Goal: Task Accomplishment & Management: Complete application form

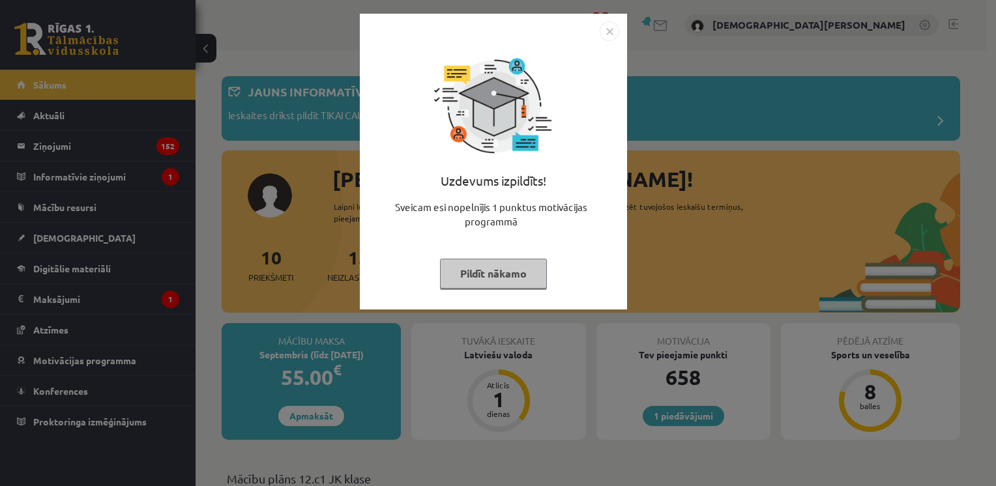
click at [497, 278] on button "Pildīt nākamo" at bounding box center [493, 274] width 107 height 30
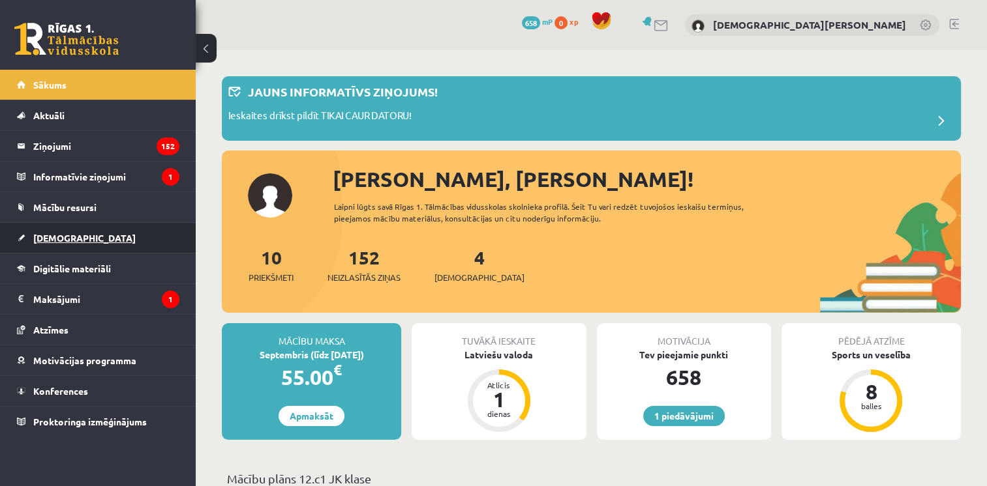
click at [140, 226] on link "[DEMOGRAPHIC_DATA]" at bounding box center [98, 238] width 162 height 30
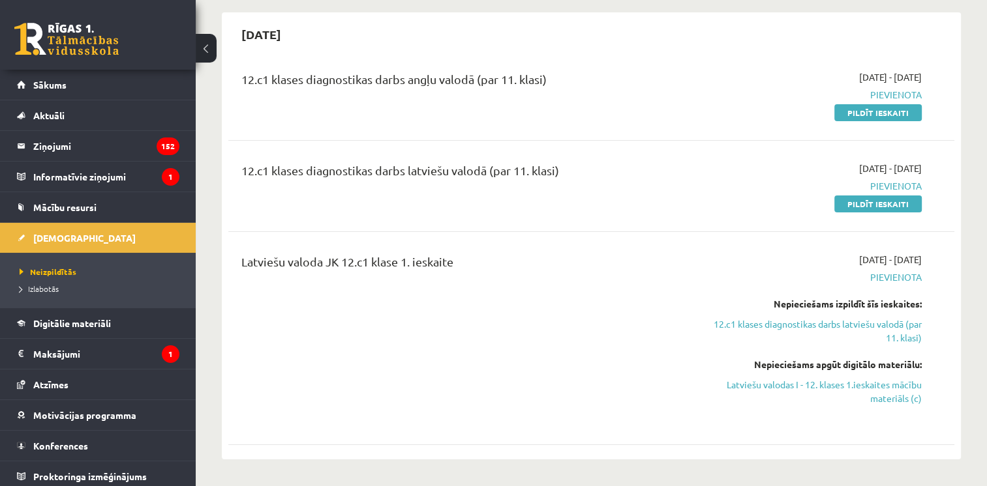
scroll to position [114, 0]
click at [874, 113] on link "Pildīt ieskaiti" at bounding box center [877, 114] width 87 height 17
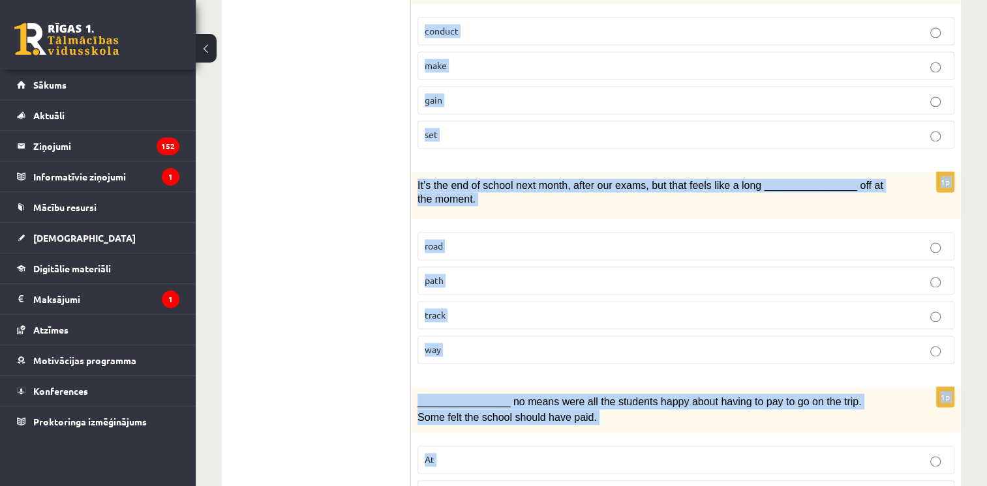
scroll to position [2012, 0]
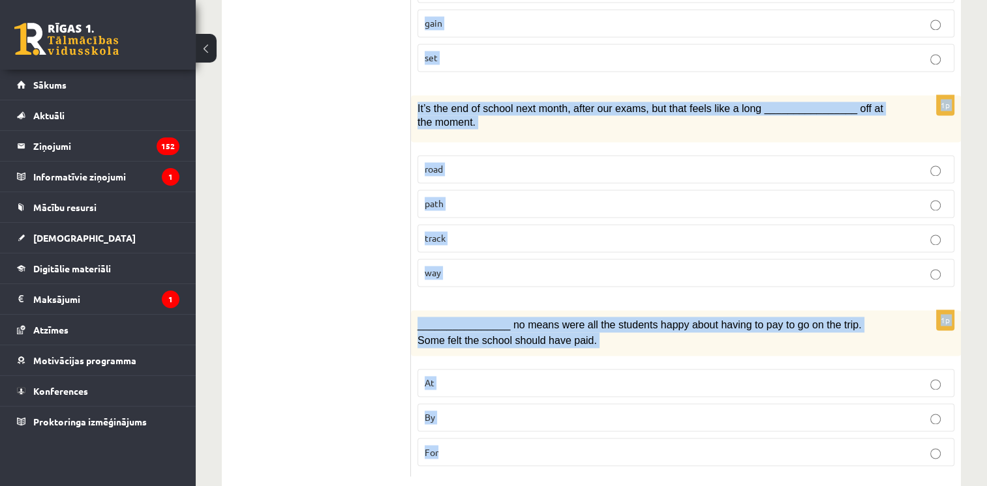
drag, startPoint x: 425, startPoint y: 166, endPoint x: 794, endPoint y: 514, distance: 507.8
copy form "Choose the correct answers. 1p I’ve been ________________ my brain all day, but…"
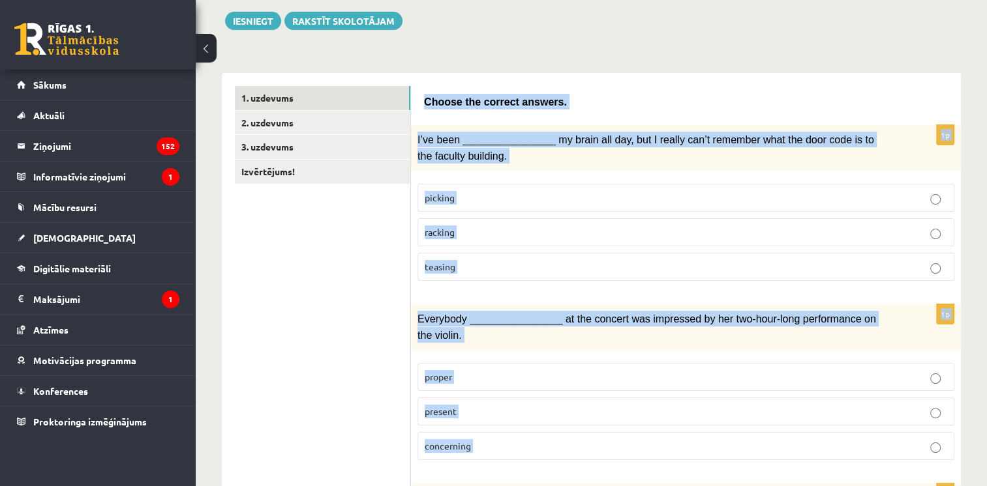
scroll to position [147, 0]
click at [469, 233] on p "racking" at bounding box center [685, 233] width 522 height 14
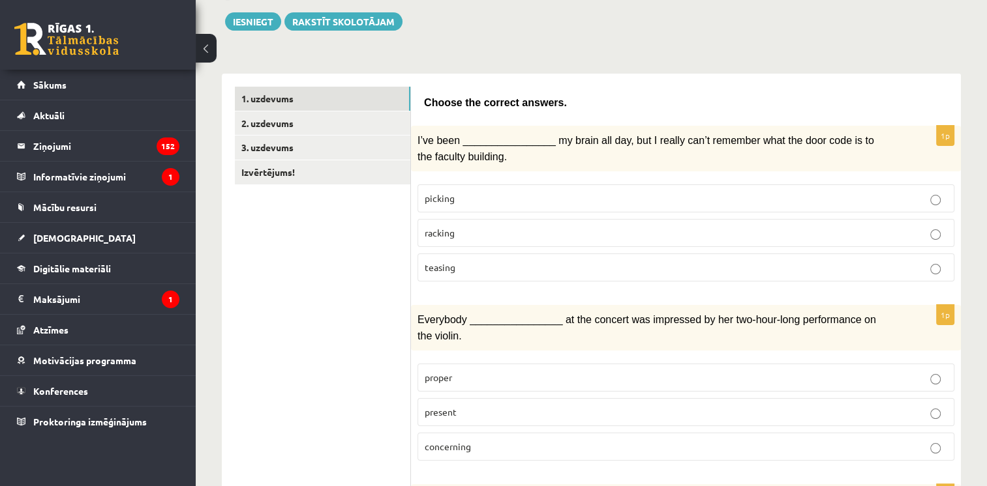
click at [529, 358] on fieldset "proper present concerning" at bounding box center [685, 411] width 537 height 108
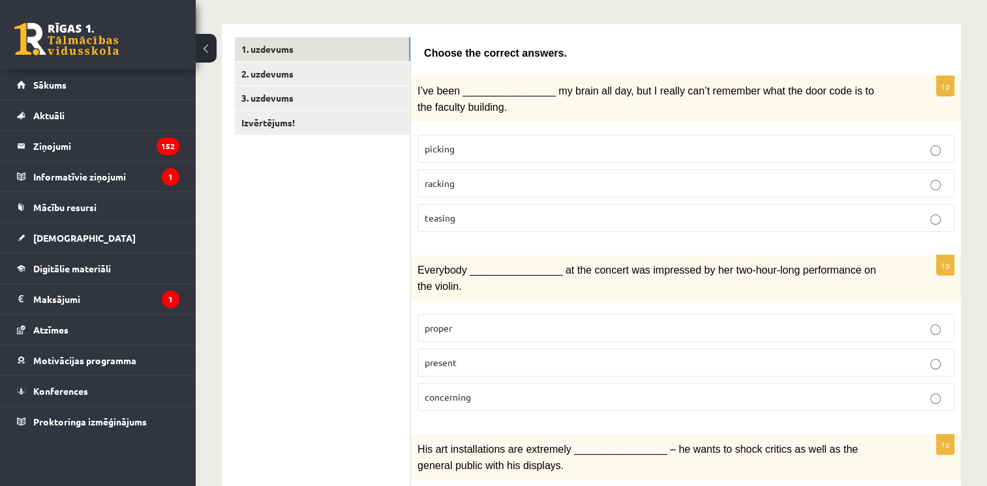
click at [438, 372] on label "present" at bounding box center [685, 363] width 537 height 28
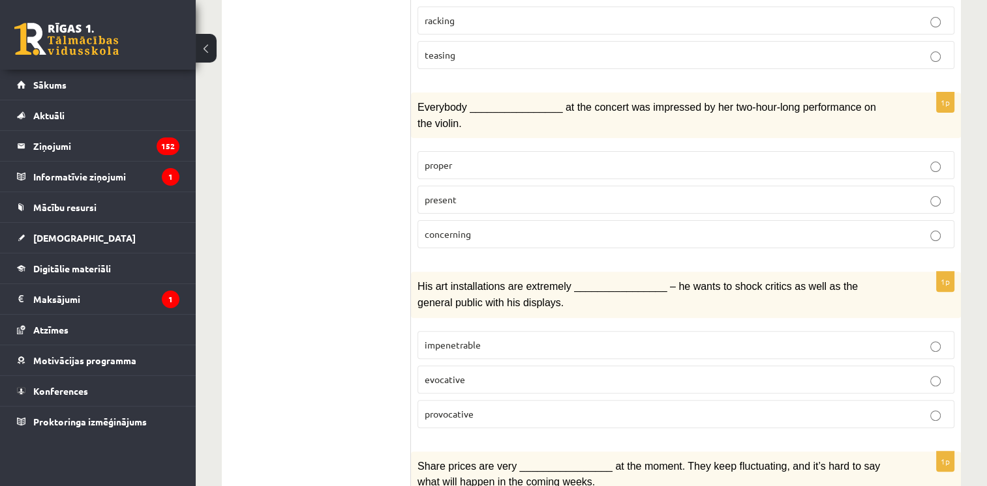
scroll to position [385, 0]
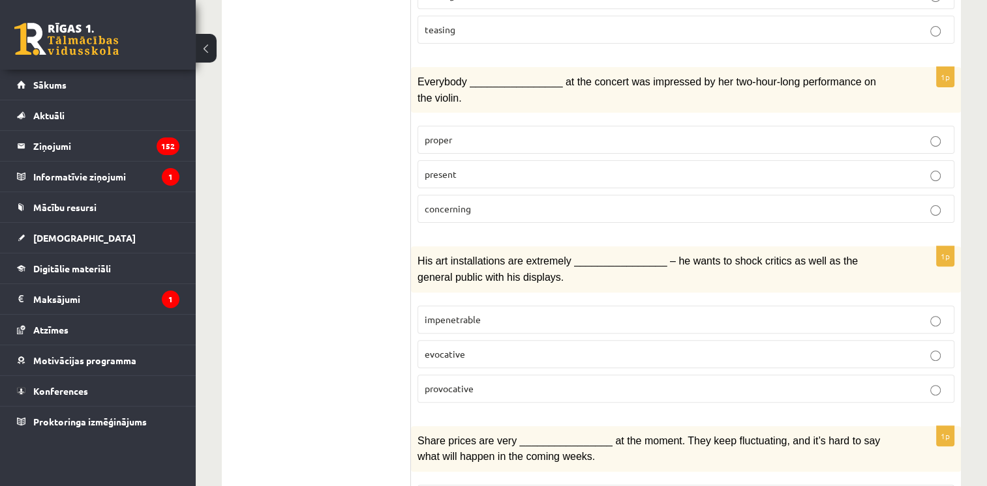
click at [479, 382] on p "provocative" at bounding box center [685, 389] width 522 height 14
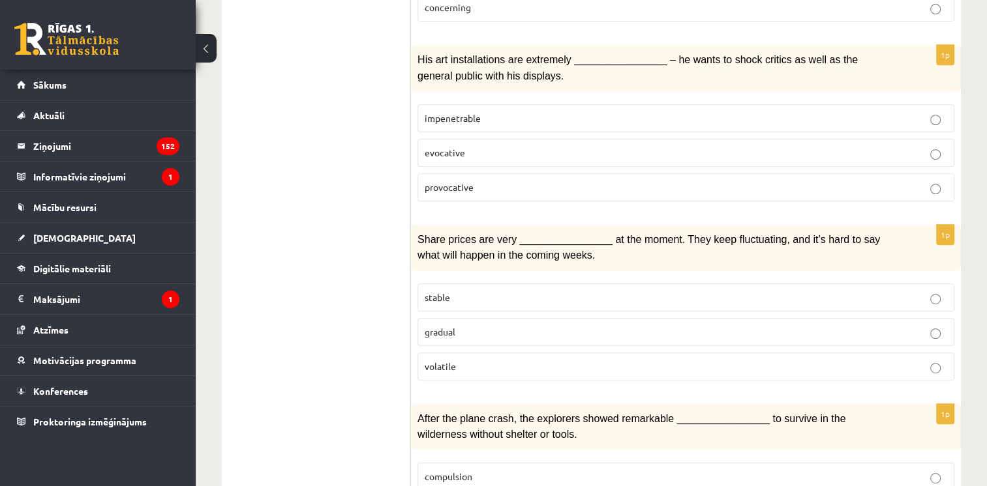
scroll to position [178, 0]
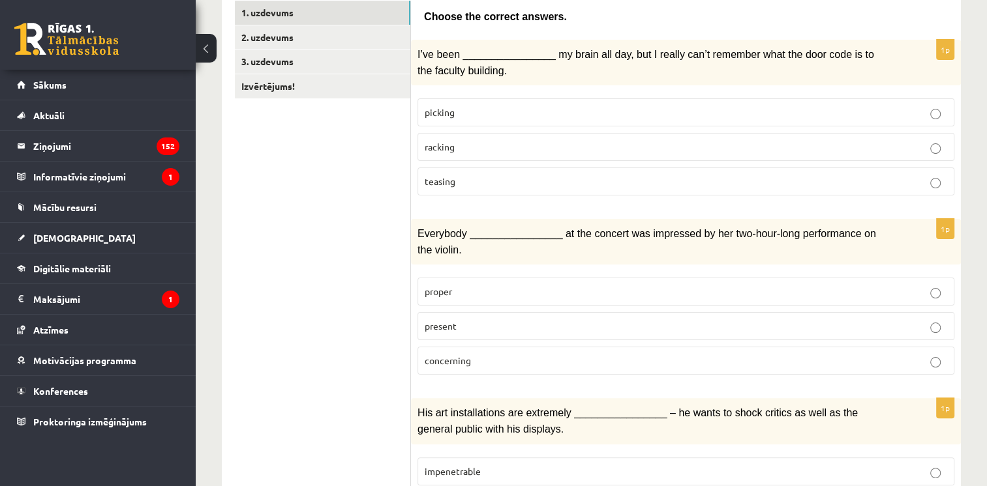
drag, startPoint x: 406, startPoint y: 392, endPoint x: 290, endPoint y: -48, distance: 455.2
click at [290, 0] on html "0 Dāvanas 658 mP 0 xp Kristians Kobeļevs Sākums Aktuāli Kā mācīties eSKOLĀ Kont…" at bounding box center [493, 10] width 987 height 486
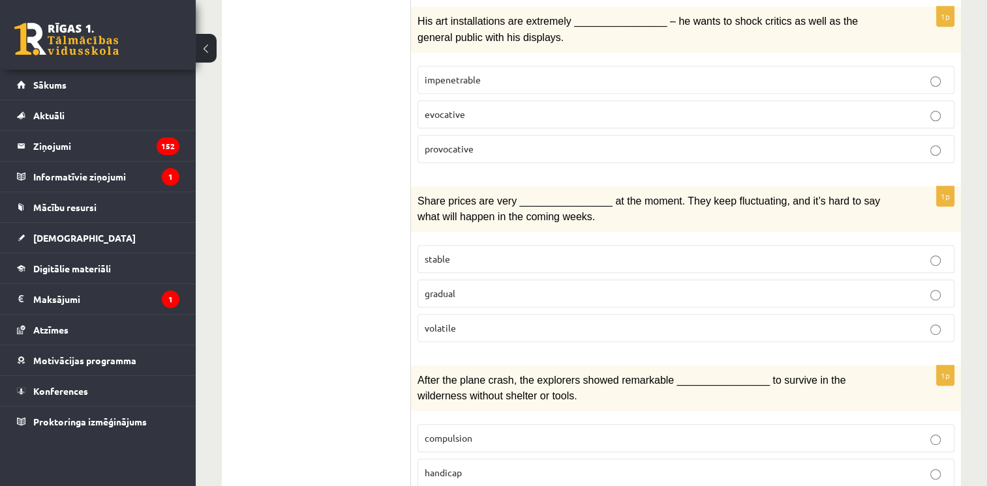
scroll to position [626, 0]
click at [469, 314] on label "volatile" at bounding box center [685, 328] width 537 height 28
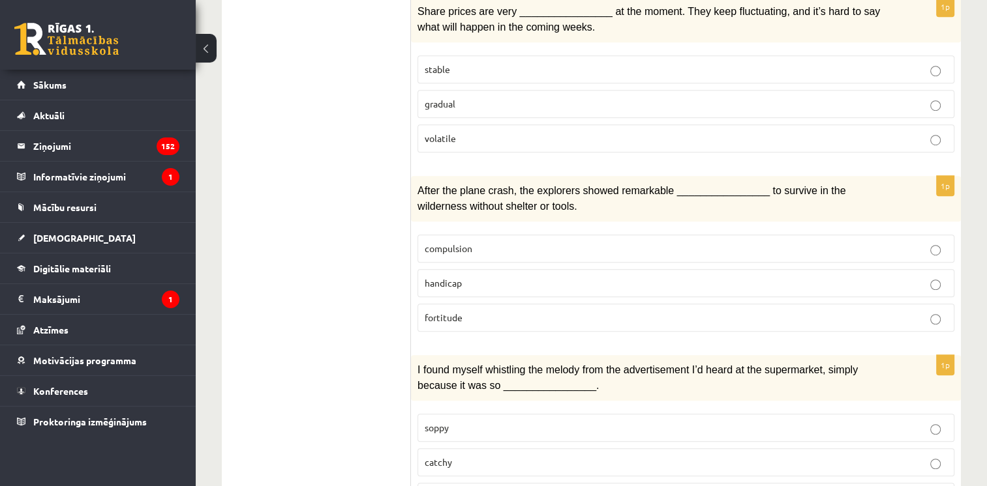
click at [462, 312] on span "fortitude" at bounding box center [443, 318] width 38 height 12
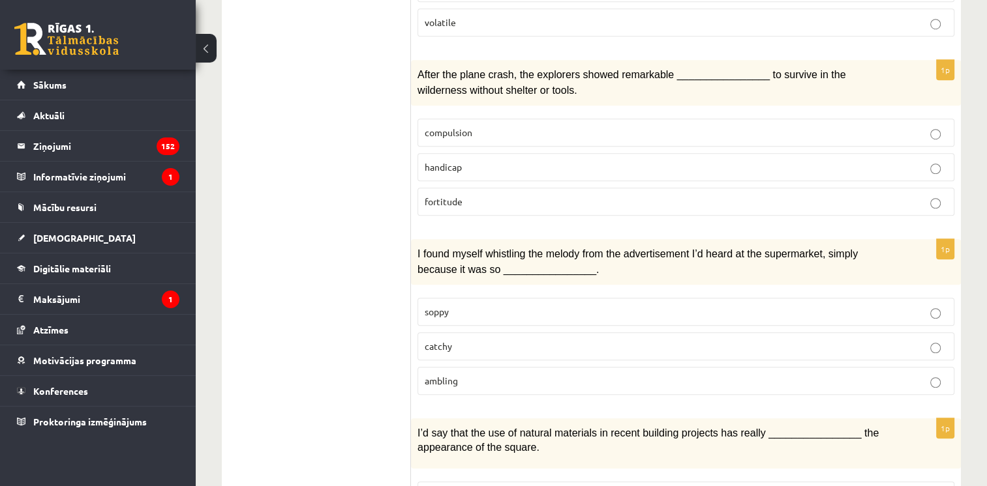
scroll to position [932, 0]
click at [516, 338] on p "catchy" at bounding box center [685, 345] width 522 height 14
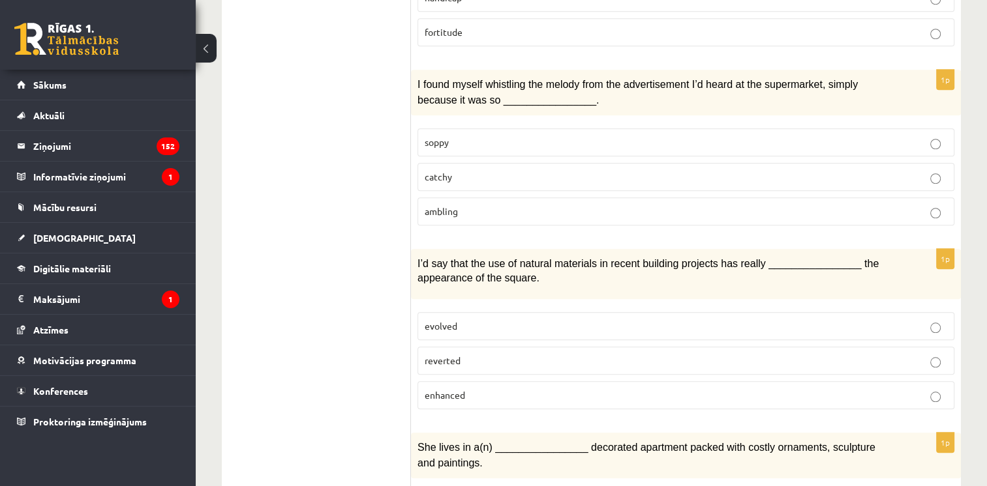
scroll to position [1111, 0]
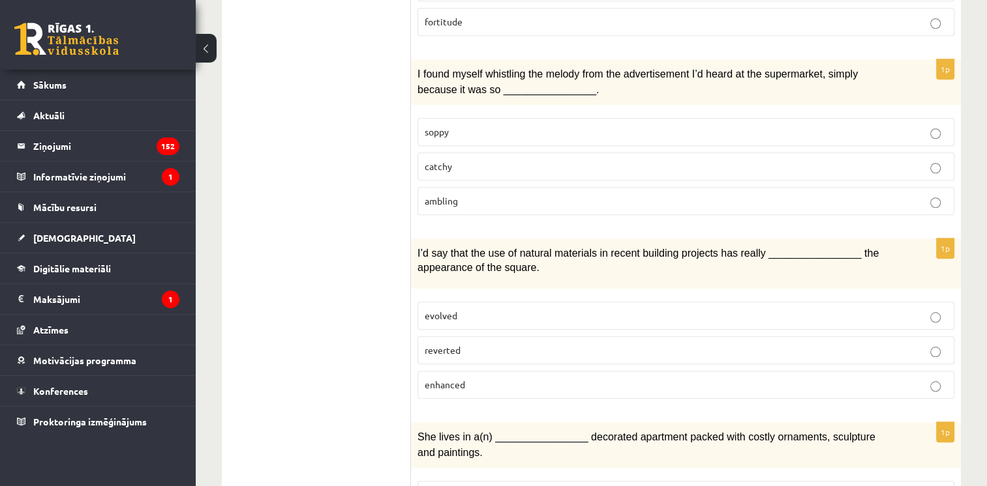
click at [467, 378] on p "enhanced" at bounding box center [685, 385] width 522 height 14
click at [420, 314] on label "evolved" at bounding box center [685, 316] width 537 height 28
click at [428, 379] on span "enhanced" at bounding box center [444, 385] width 40 height 12
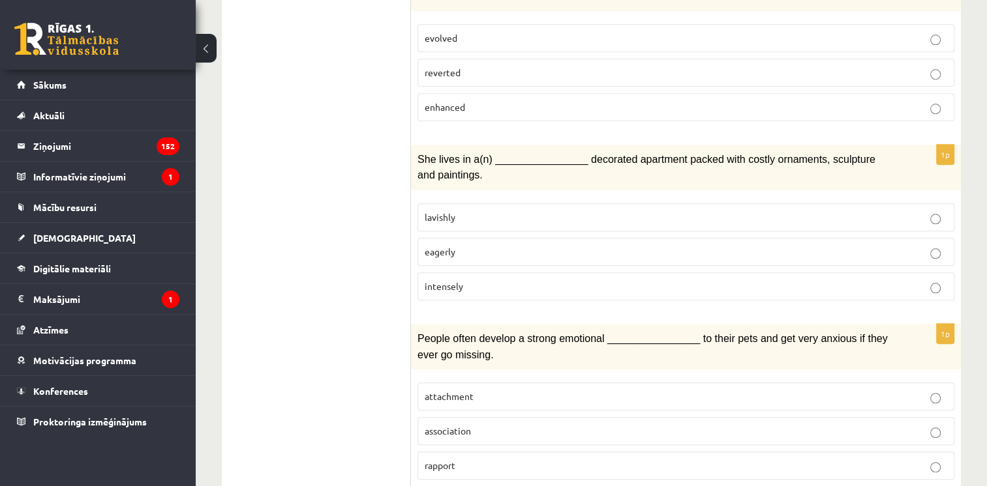
scroll to position [1393, 0]
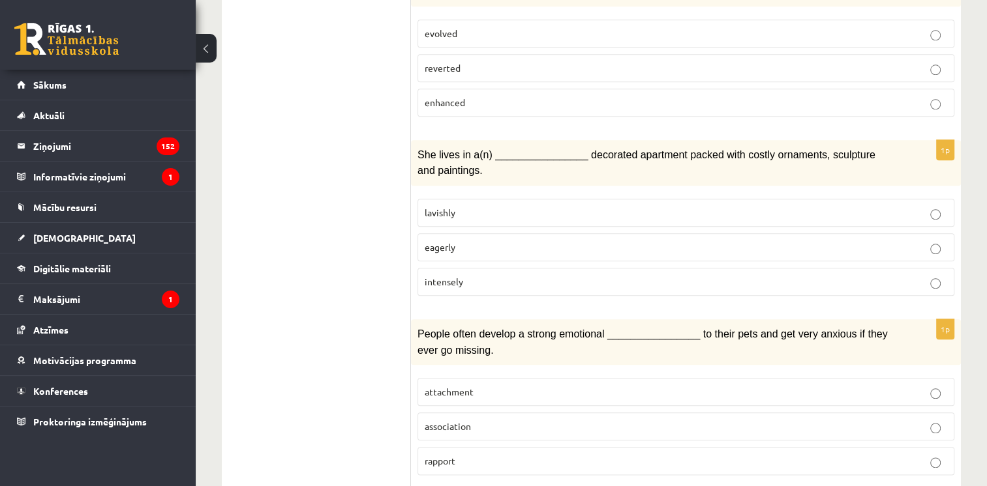
click at [433, 199] on label "lavishly" at bounding box center [685, 213] width 537 height 28
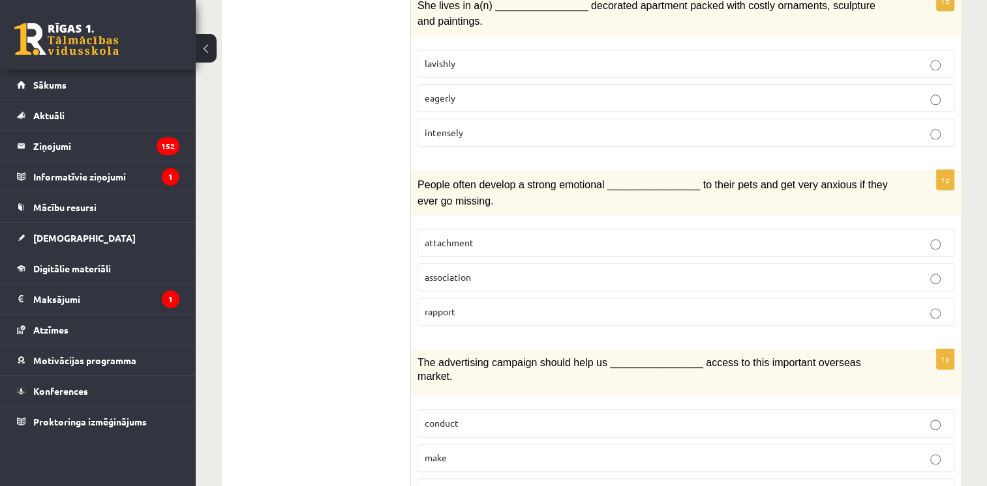
scroll to position [1541, 0]
click at [443, 240] on label "attachment" at bounding box center [685, 244] width 537 height 28
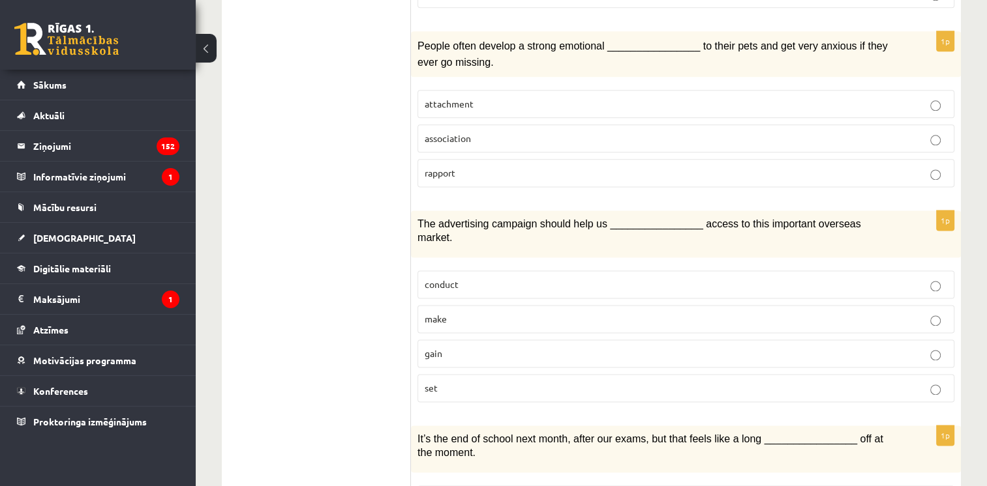
scroll to position [1688, 0]
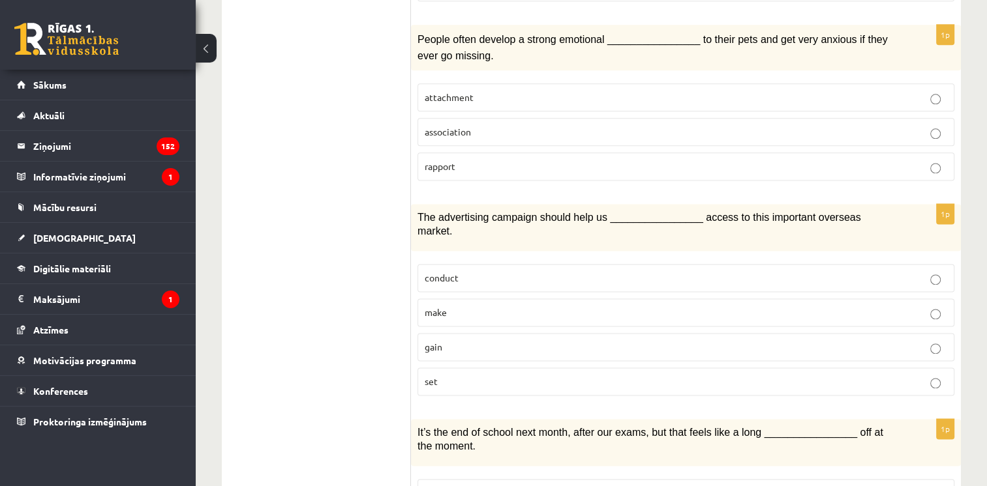
click at [432, 333] on label "gain" at bounding box center [685, 347] width 537 height 28
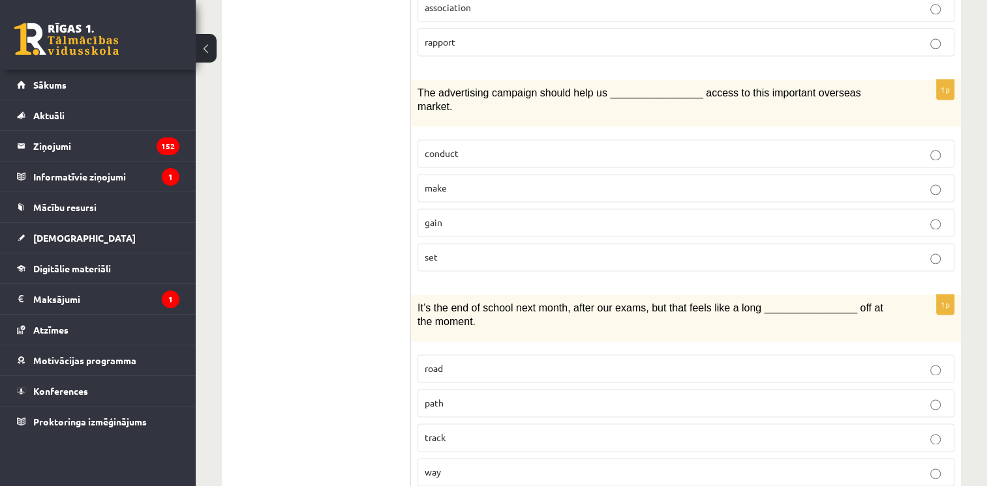
scroll to position [1814, 0]
click at [426, 465] on span "way" at bounding box center [432, 471] width 16 height 12
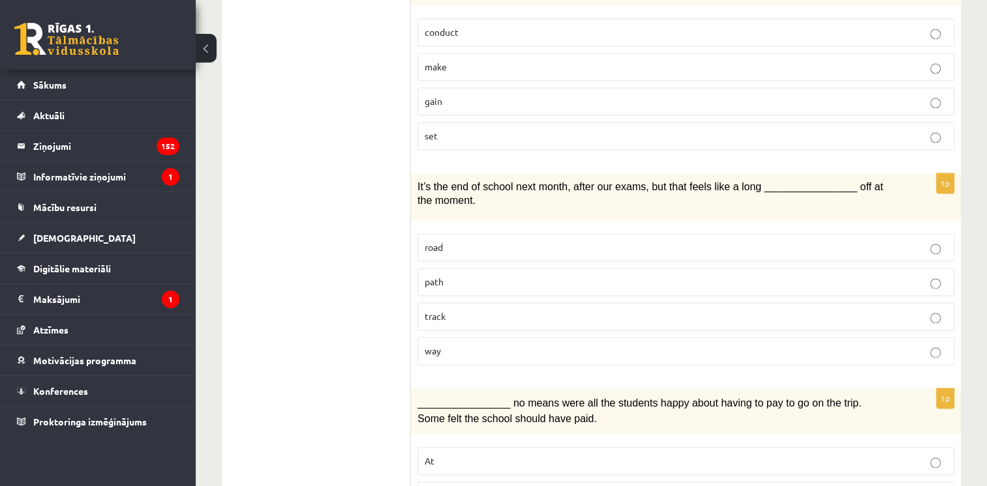
scroll to position [2012, 0]
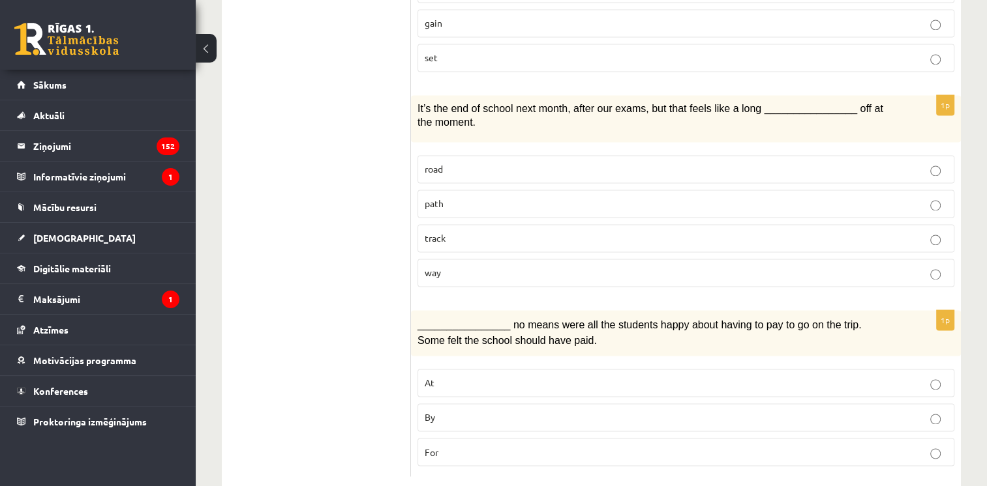
click at [438, 404] on label "By" at bounding box center [685, 418] width 537 height 28
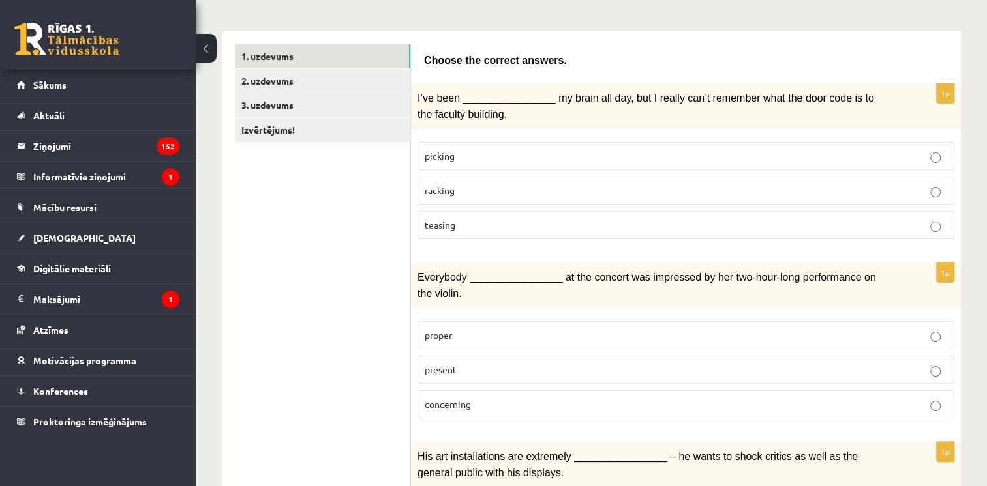
scroll to position [147, 0]
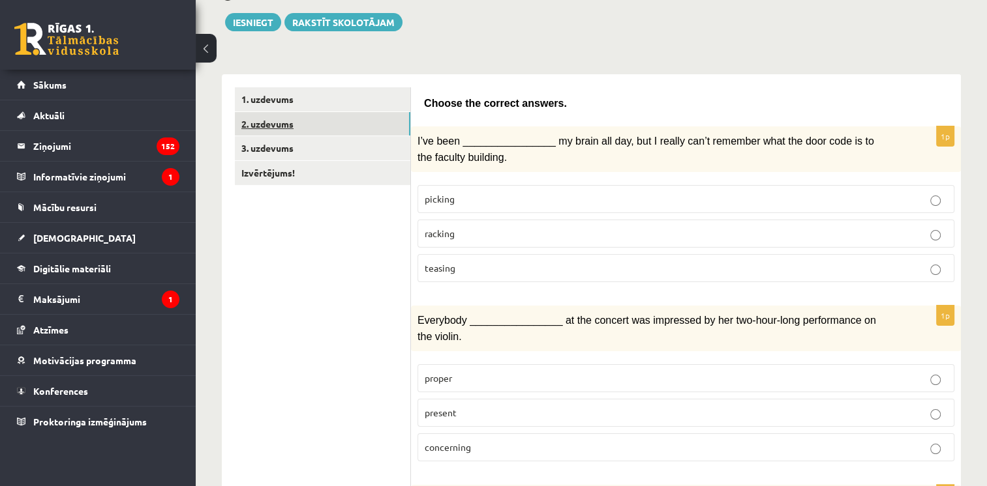
click at [296, 124] on link "2. uzdevums" at bounding box center [322, 124] width 175 height 24
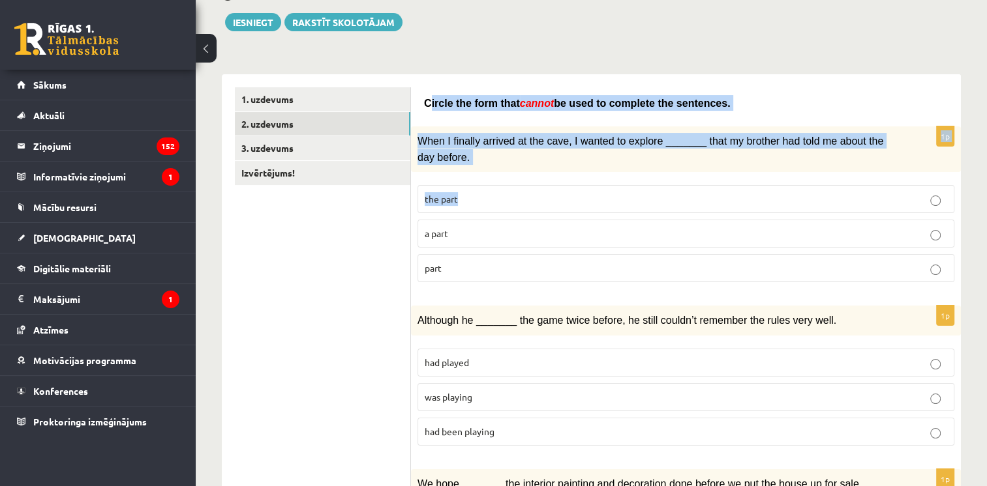
drag, startPoint x: 428, startPoint y: 102, endPoint x: 522, endPoint y: 205, distance: 140.3
drag, startPoint x: 522, startPoint y: 205, endPoint x: 436, endPoint y: 90, distance: 144.0
click at [436, 90] on div "Circle the form that cannot be used to complete the sentences." at bounding box center [686, 100] width 524 height 26
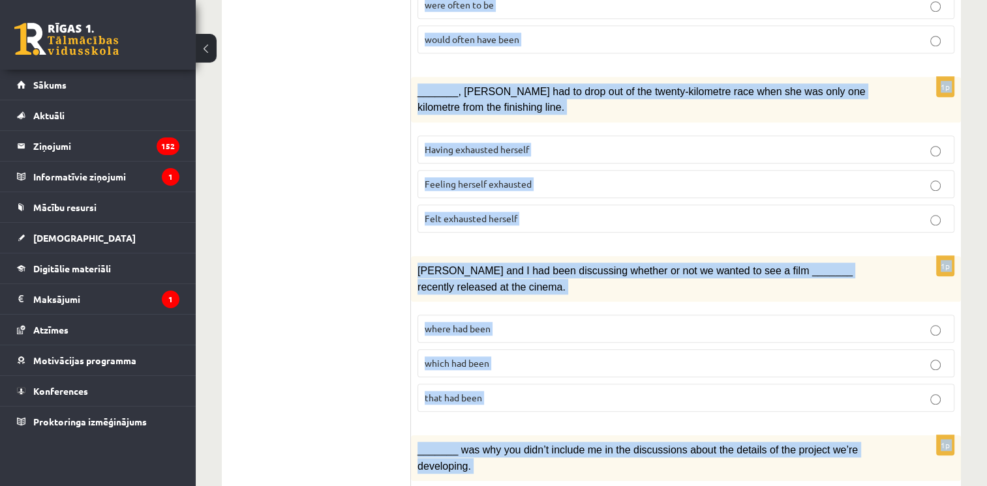
scroll to position [1531, 0]
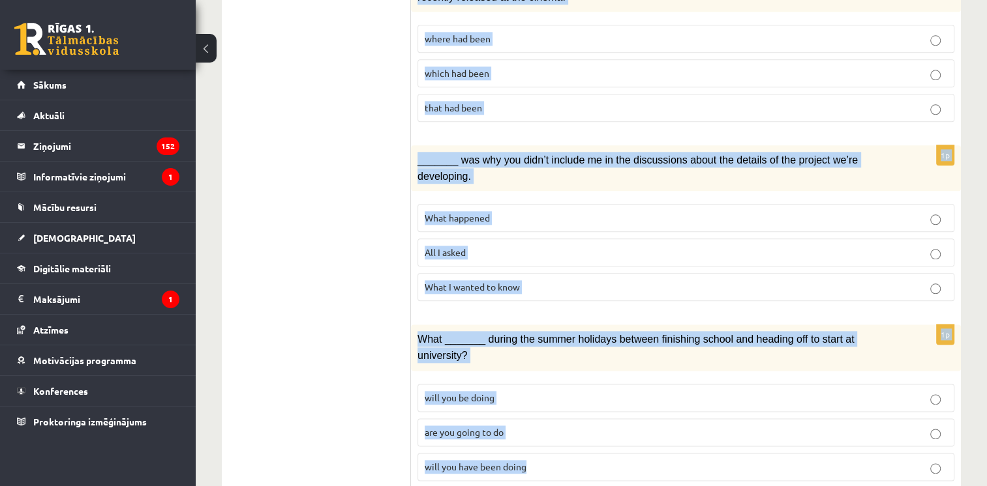
drag, startPoint x: 426, startPoint y: 104, endPoint x: 644, endPoint y: 510, distance: 460.9
copy form "Circle the form that cannot be used to complete the sentences. 1p When I finall…"
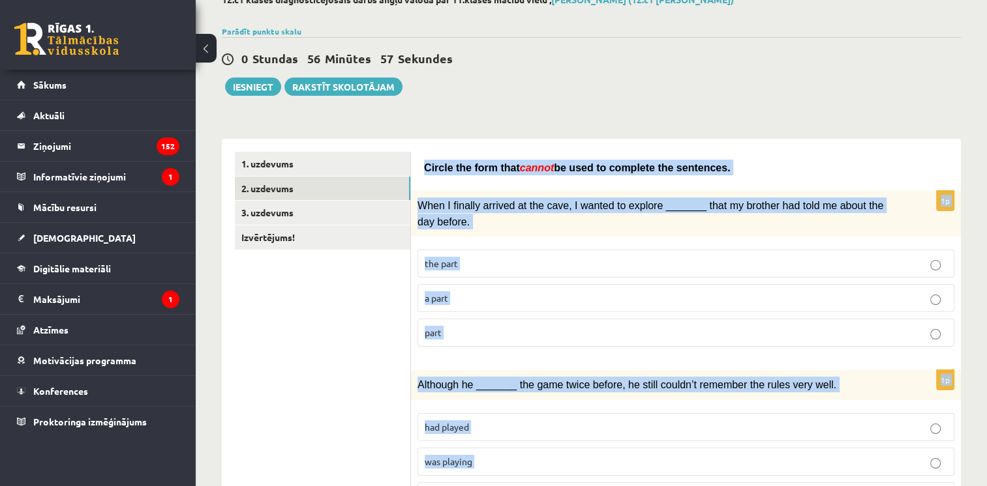
scroll to position [0, 0]
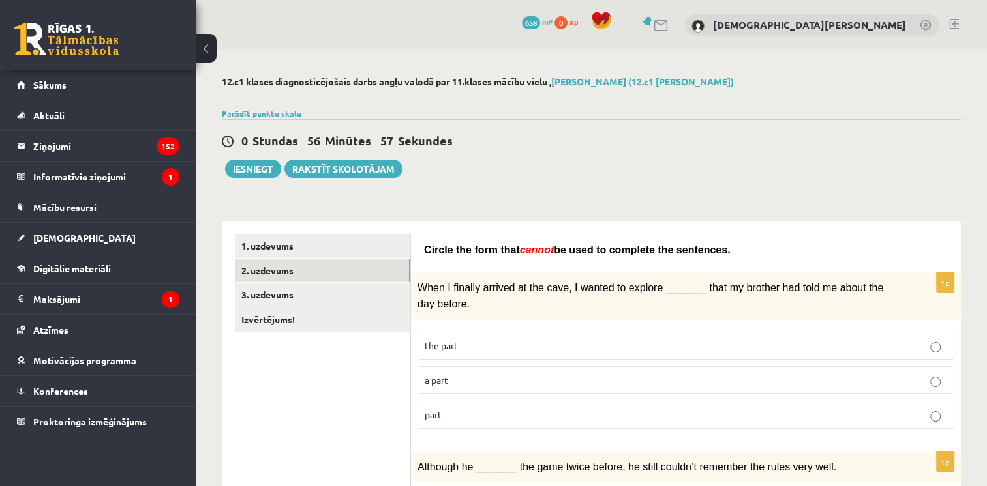
click at [513, 173] on div "0 Stundas 56 Minūtes 57 Sekundes Ieskaite saglabāta! Iesniegt Rakstīt skolotājam" at bounding box center [591, 148] width 739 height 59
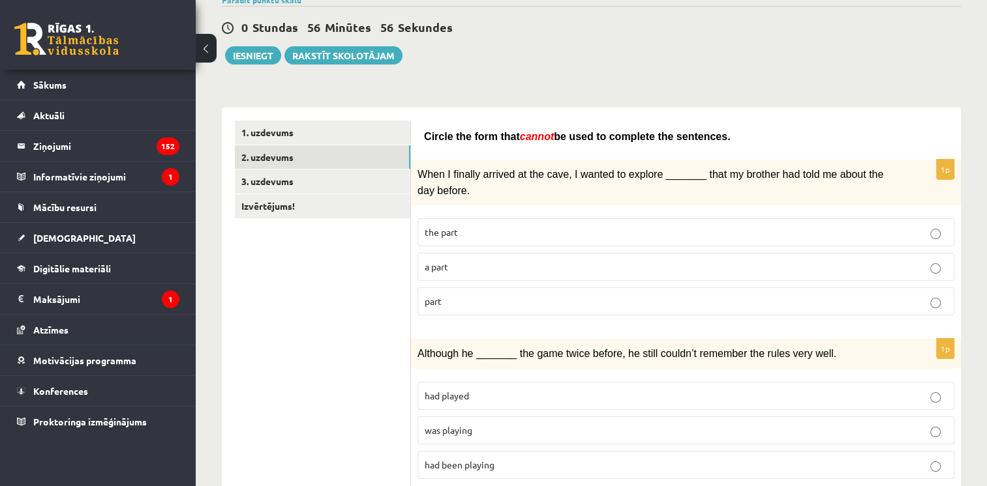
scroll to position [114, 0]
click at [462, 305] on p "part" at bounding box center [685, 301] width 522 height 14
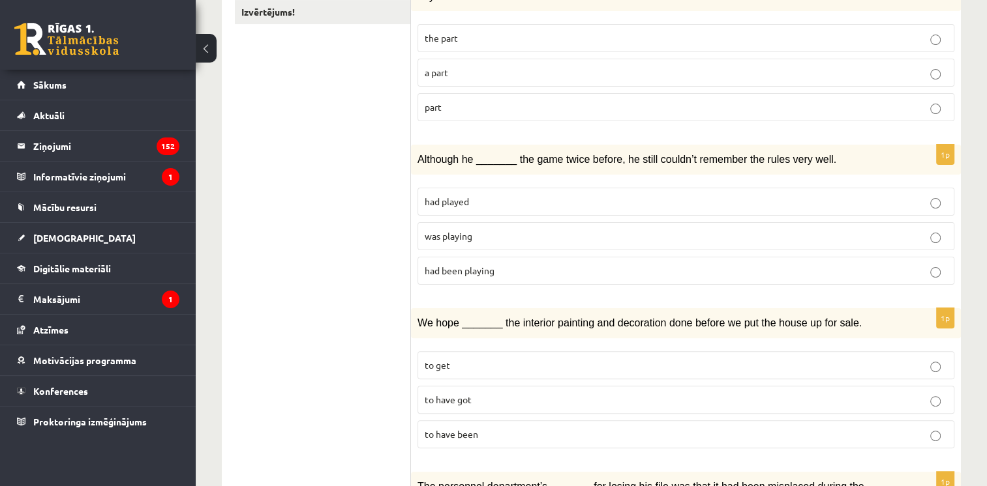
click at [460, 232] on span "was playing" at bounding box center [448, 236] width 48 height 12
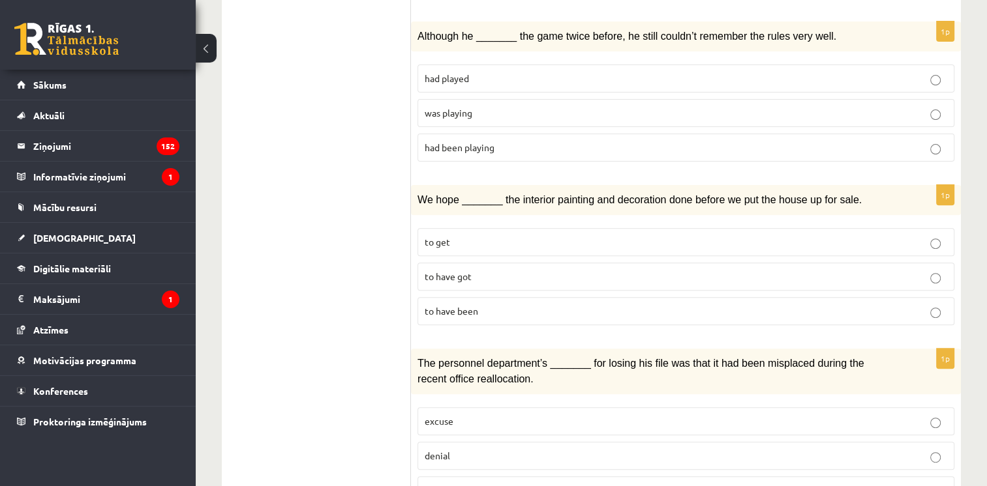
scroll to position [451, 0]
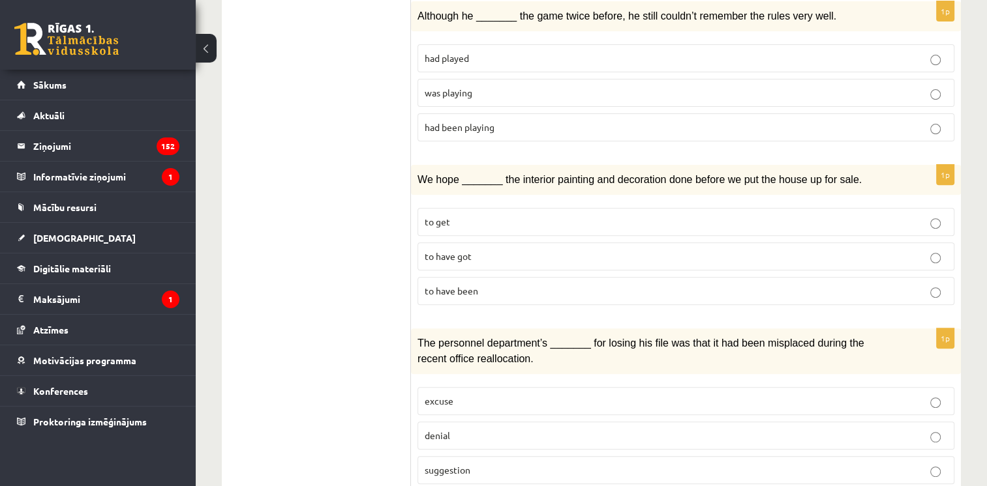
click at [477, 296] on label "to have been" at bounding box center [685, 291] width 537 height 28
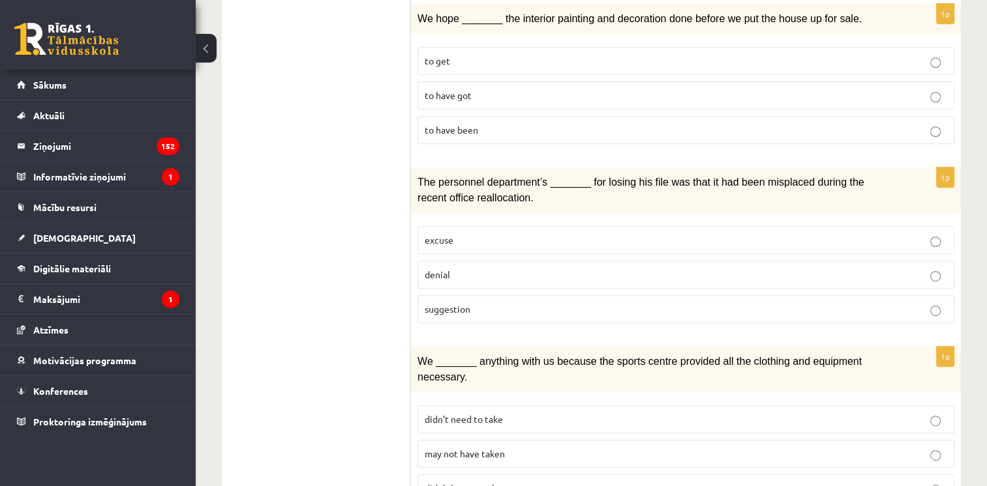
scroll to position [614, 0]
click at [475, 294] on label "suggestion" at bounding box center [685, 308] width 537 height 28
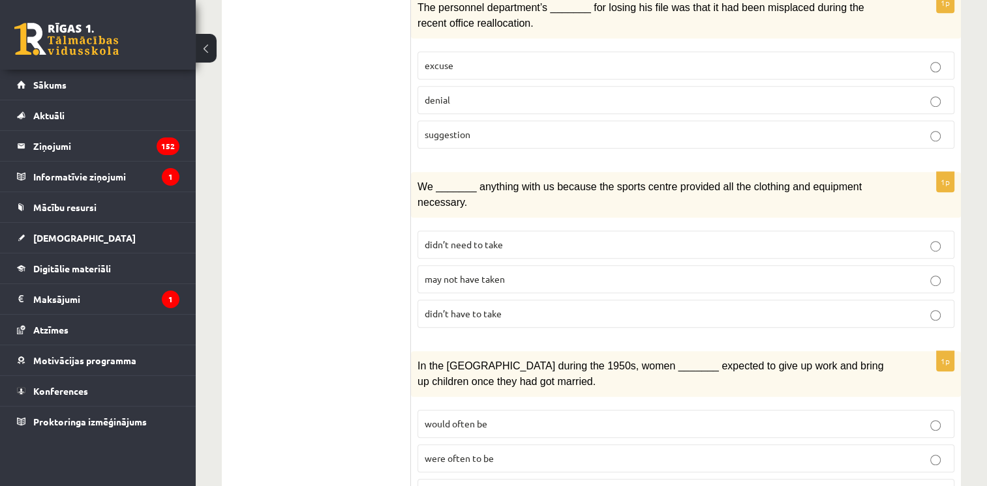
click at [494, 273] on span "may not have taken" at bounding box center [464, 279] width 80 height 12
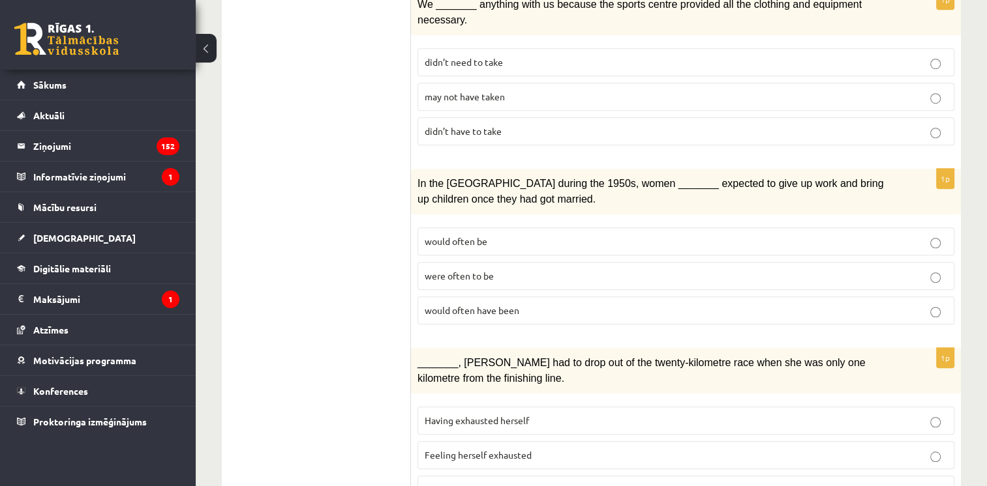
scroll to position [973, 0]
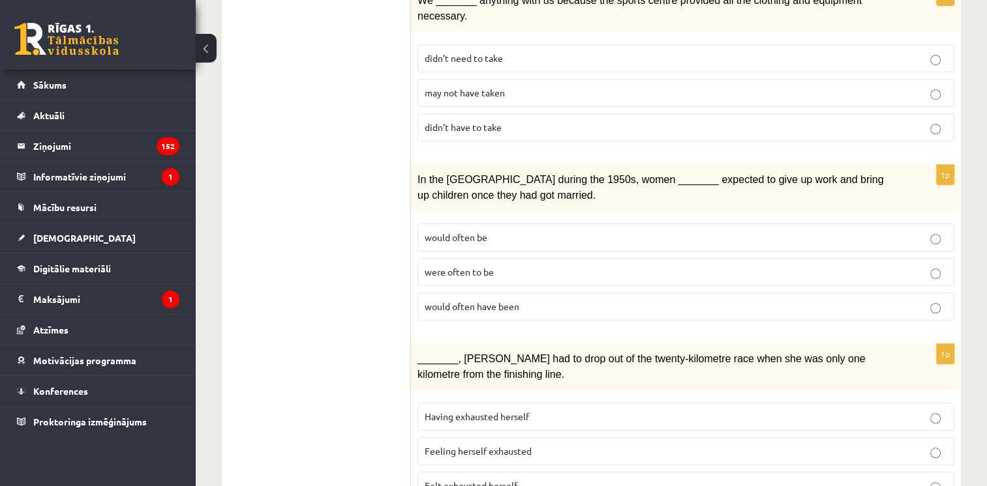
click at [443, 266] on span "were often to be" at bounding box center [458, 272] width 69 height 12
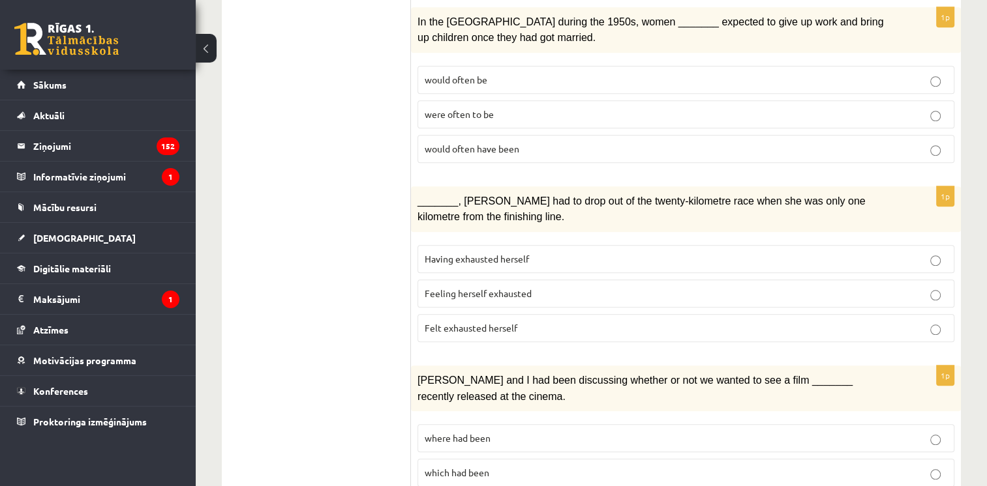
click at [487, 318] on label "Felt exhausted herself" at bounding box center [685, 328] width 537 height 28
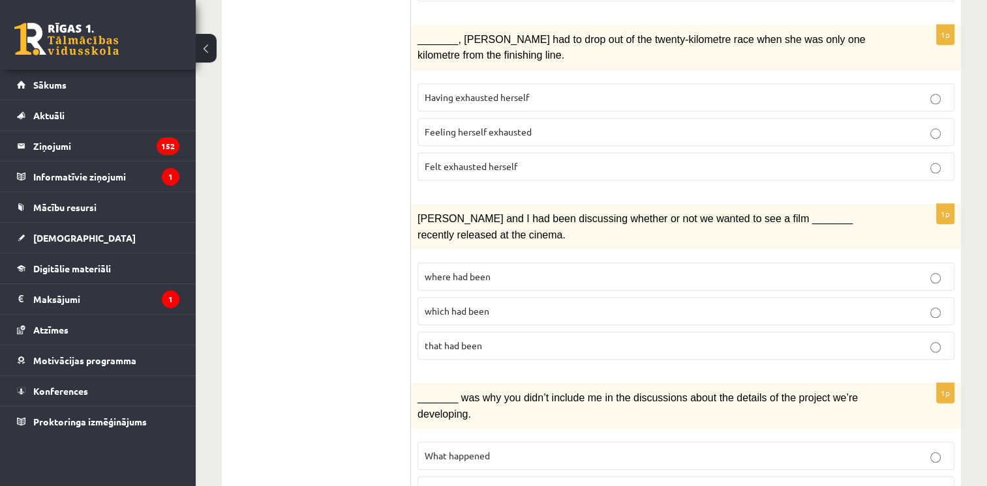
scroll to position [1320, 0]
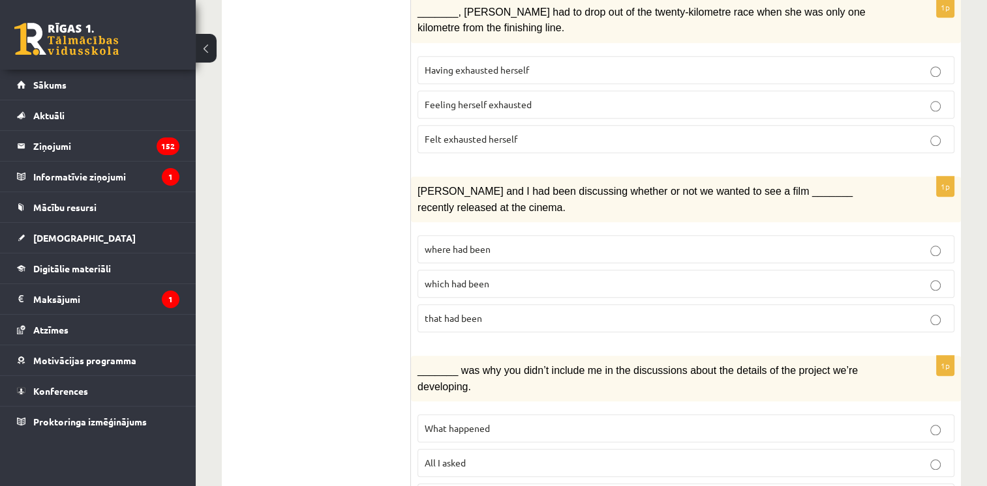
click at [468, 243] on p "where had been" at bounding box center [685, 250] width 522 height 14
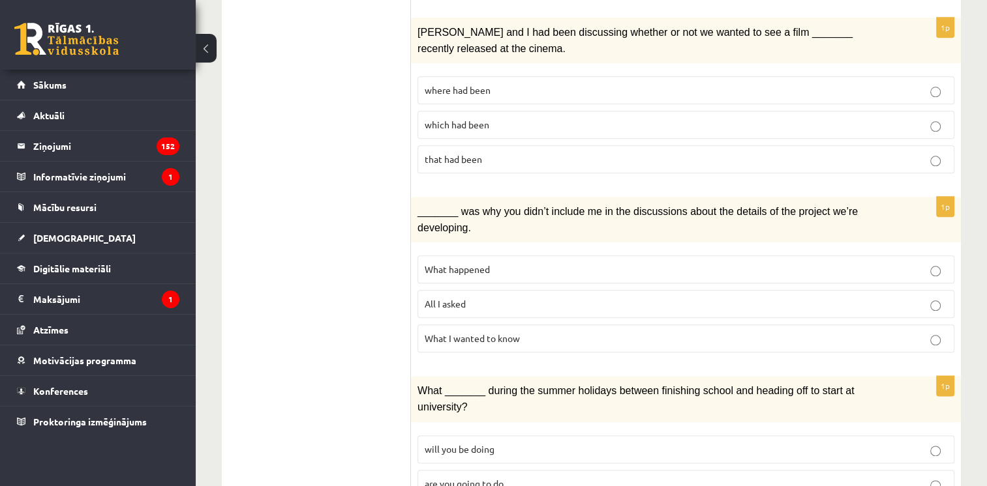
scroll to position [1501, 0]
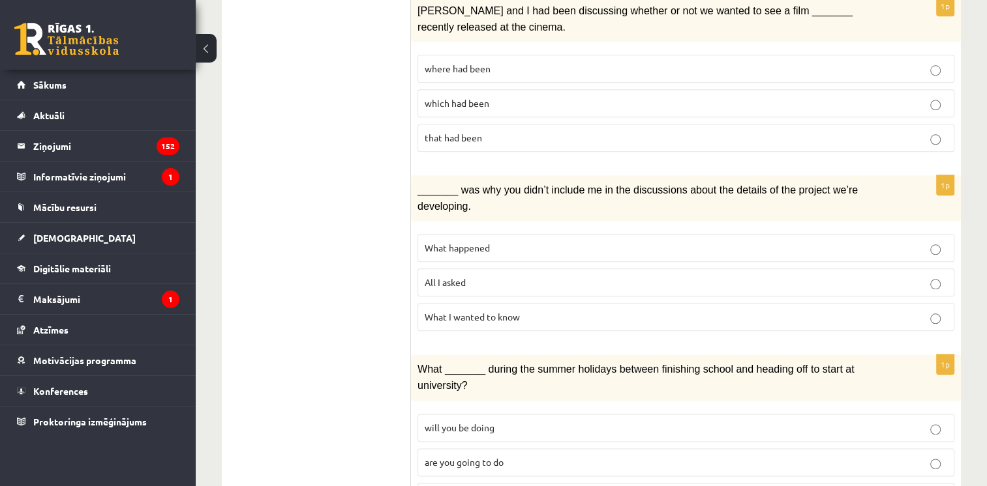
click at [428, 276] on span "All I asked" at bounding box center [444, 282] width 41 height 12
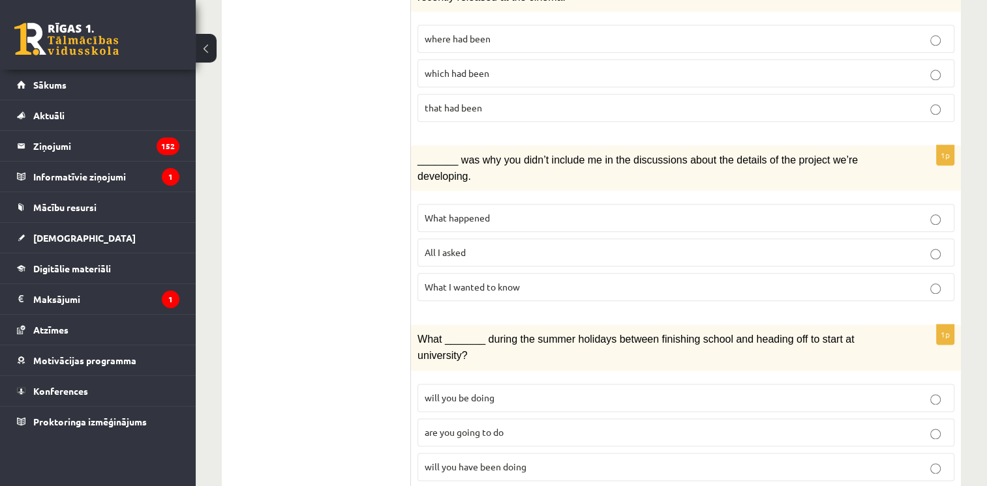
click at [481, 460] on p "will you have been doing" at bounding box center [685, 467] width 522 height 14
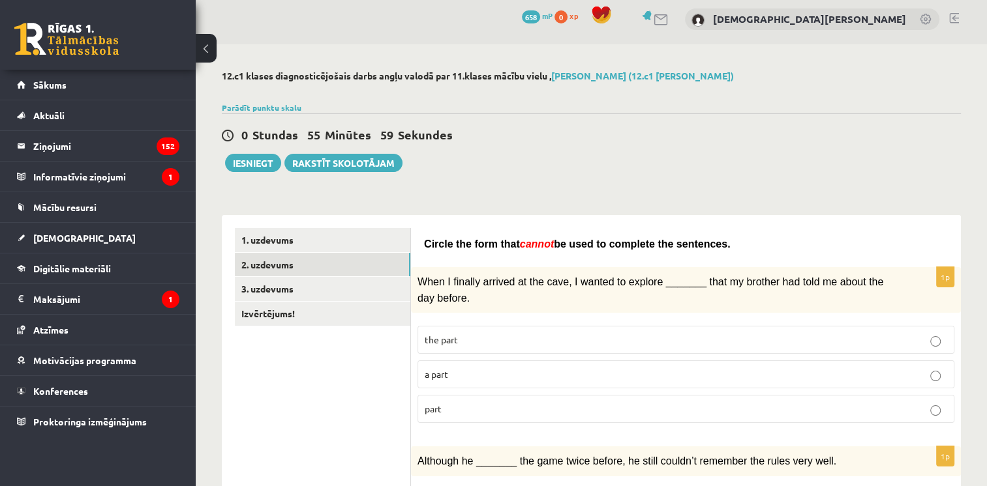
scroll to position [0, 0]
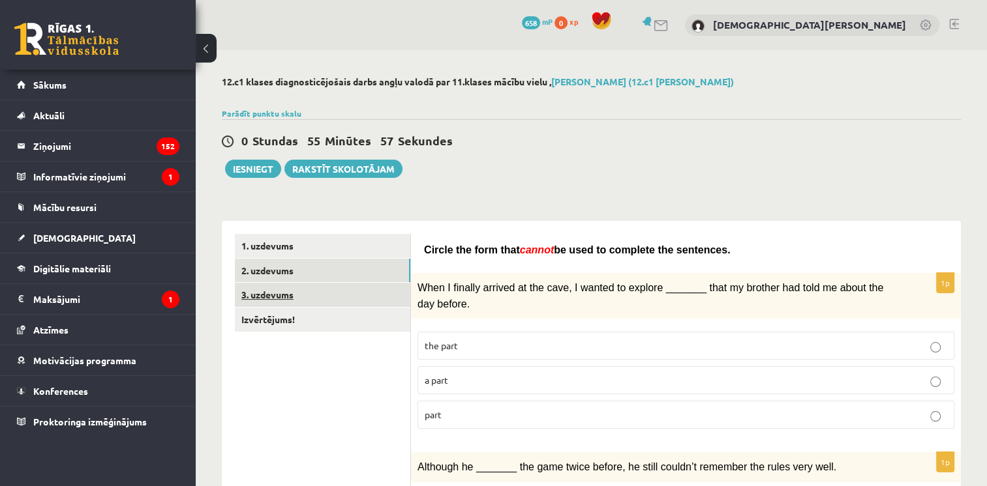
click at [342, 283] on link "3. uzdevums" at bounding box center [322, 295] width 175 height 24
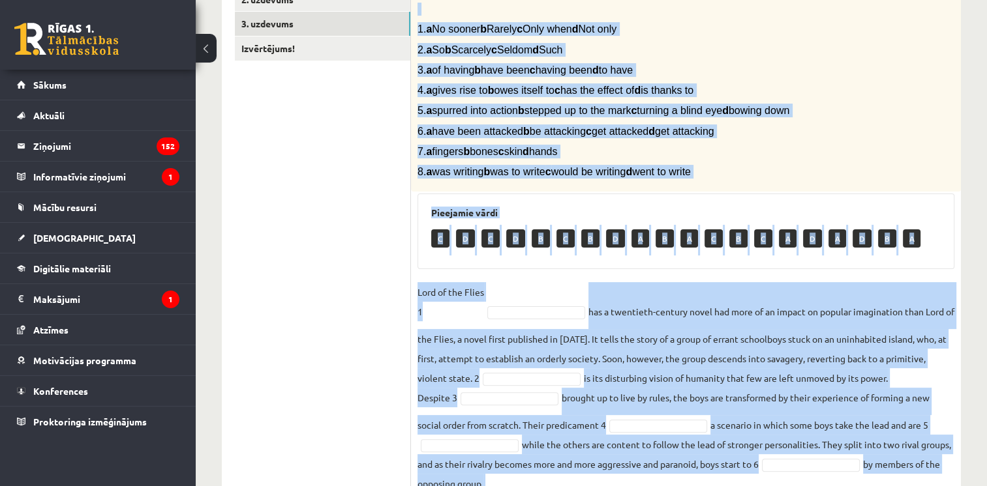
scroll to position [409, 0]
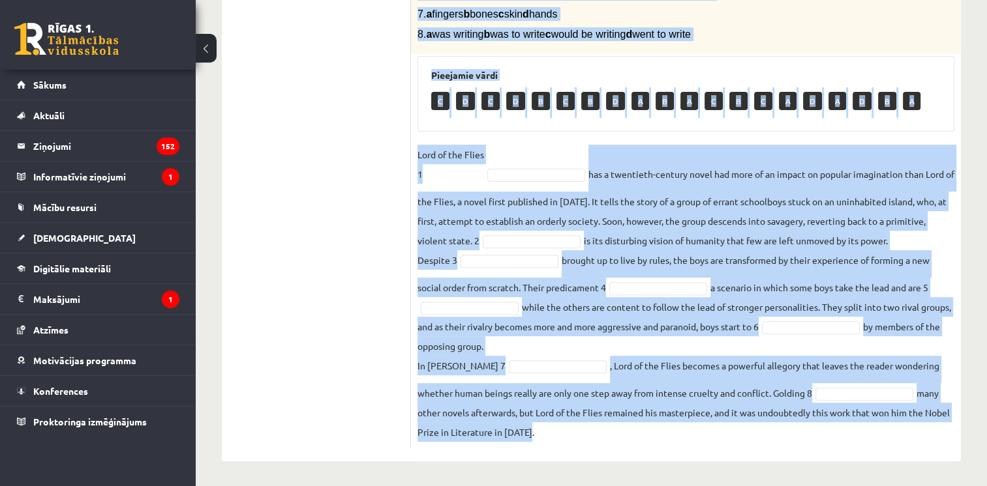
drag, startPoint x: 417, startPoint y: 63, endPoint x: 831, endPoint y: 497, distance: 599.5
copy div "Complete the text with the correct words (a–d). 1. a No sooner b Rarely c Only …"
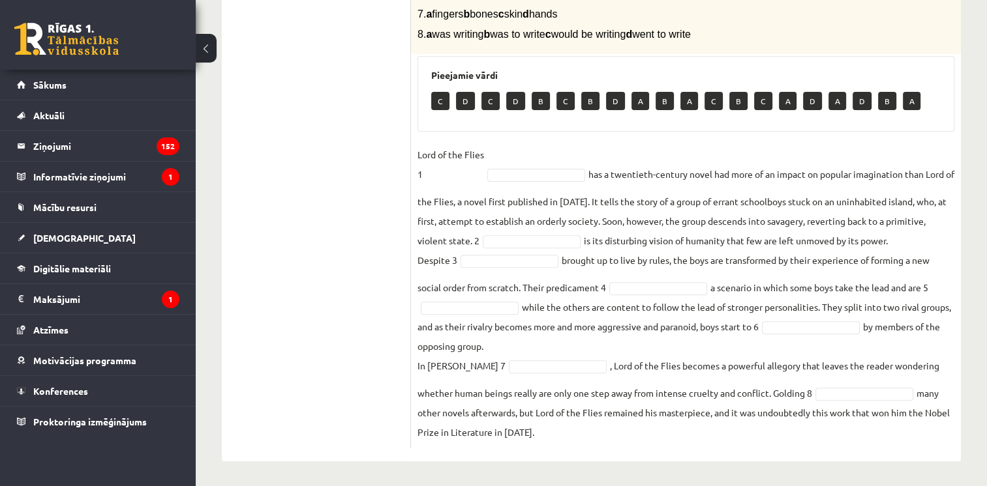
click at [341, 168] on ul "1. uzdevums 2. uzdevums 3. uzdevums Izvērtējums!" at bounding box center [323, 136] width 176 height 623
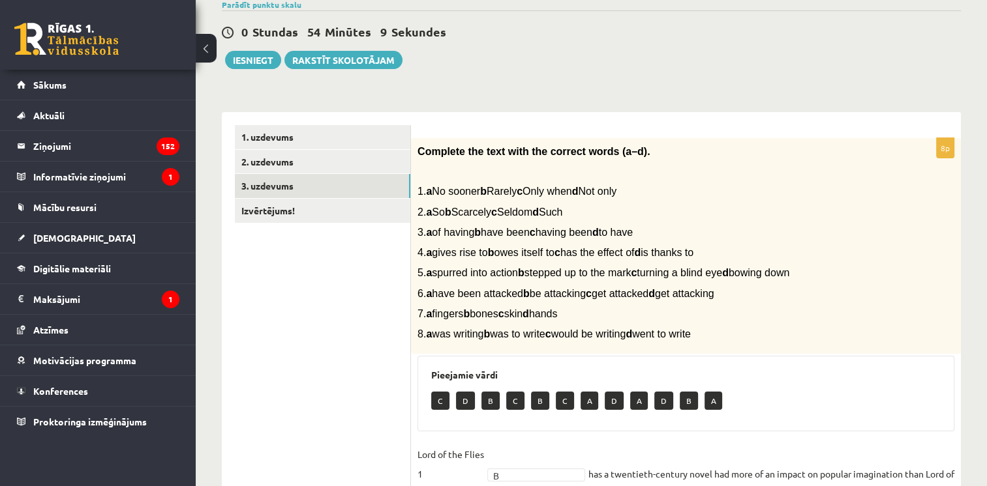
scroll to position [54, 0]
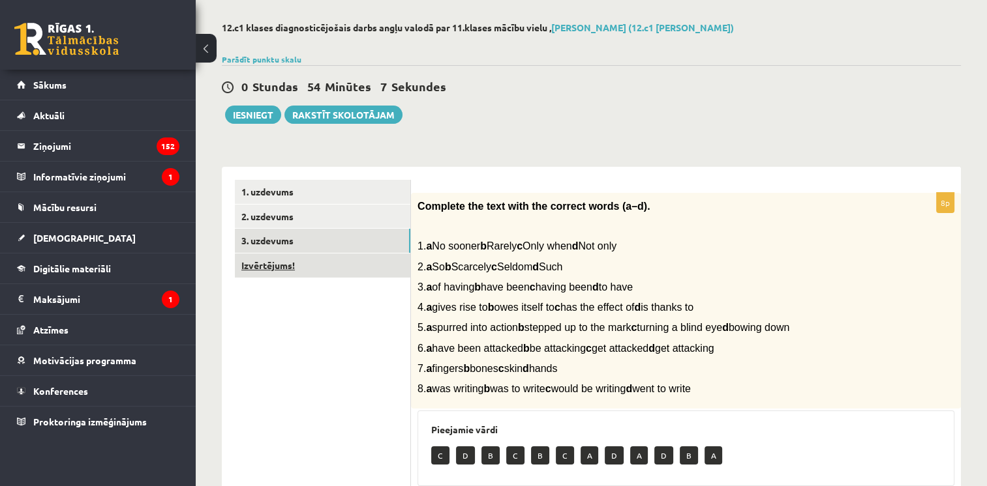
click at [293, 264] on link "Izvērtējums!" at bounding box center [322, 266] width 175 height 24
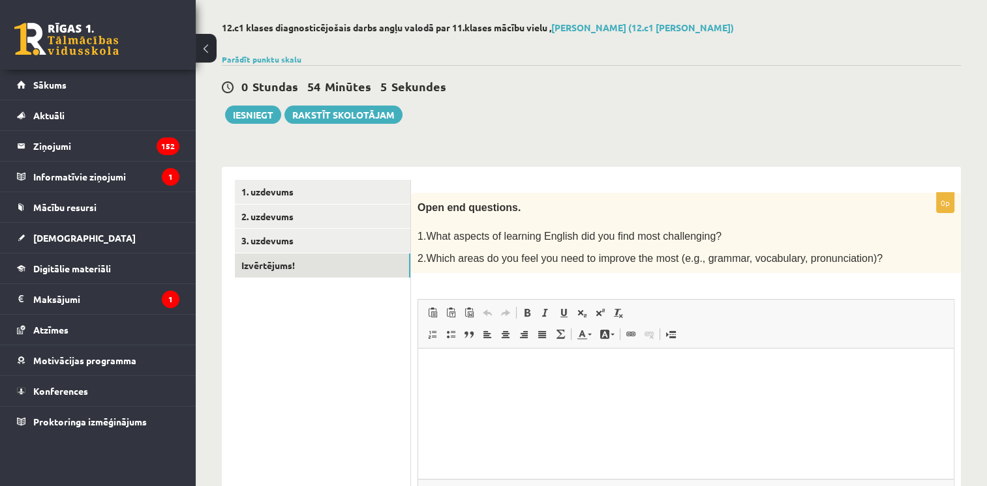
scroll to position [0, 0]
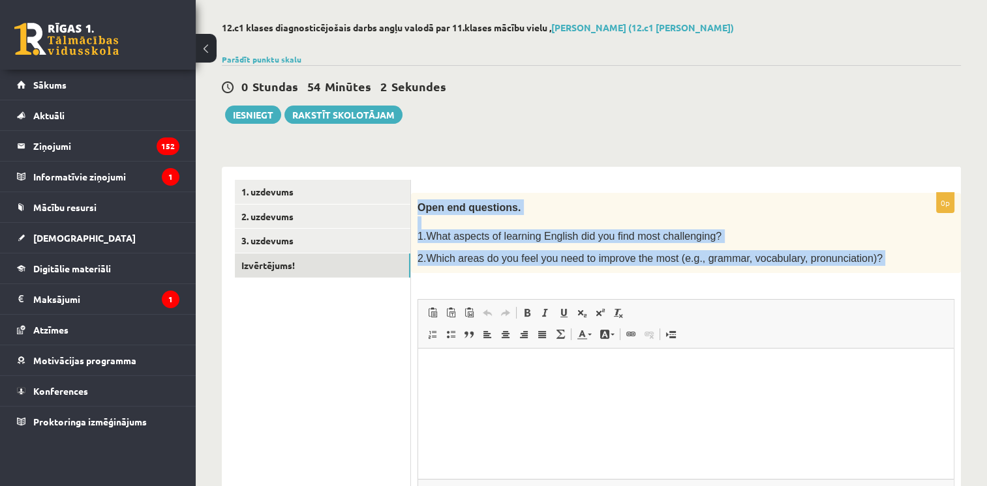
drag, startPoint x: 417, startPoint y: 209, endPoint x: 845, endPoint y: 273, distance: 433.1
click at [845, 273] on div "0p Open end questions. 1.What aspects of learning English did you find most cha…" at bounding box center [686, 382] width 550 height 378
click at [423, 207] on span "Open end questions." at bounding box center [468, 207] width 103 height 11
drag, startPoint x: 418, startPoint y: 204, endPoint x: 888, endPoint y: 261, distance: 473.5
click at [888, 261] on div "Open end questions. 1.What aspects of learning English did you find most challe…" at bounding box center [686, 233] width 550 height 81
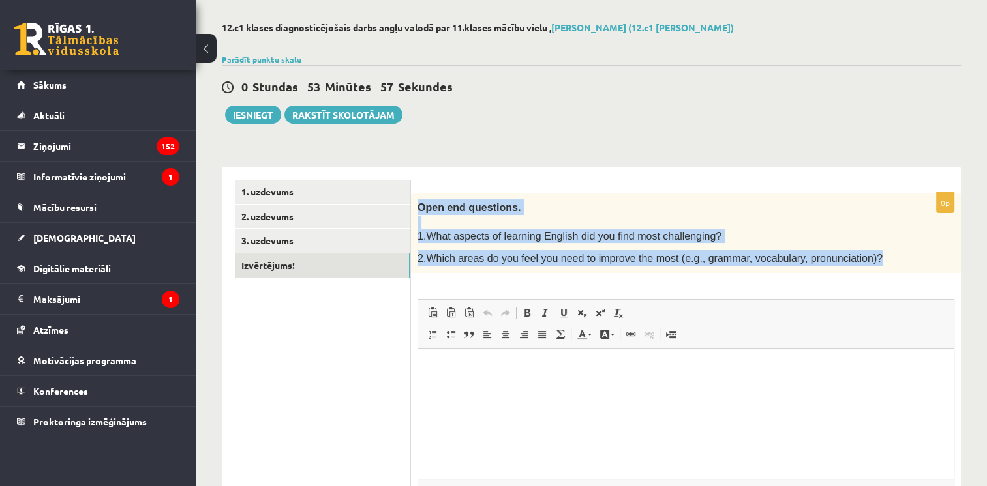
copy div "Open end questions. 1.What aspects of learning English did you find most challe…"
click at [306, 221] on link "2. uzdevums" at bounding box center [322, 217] width 175 height 24
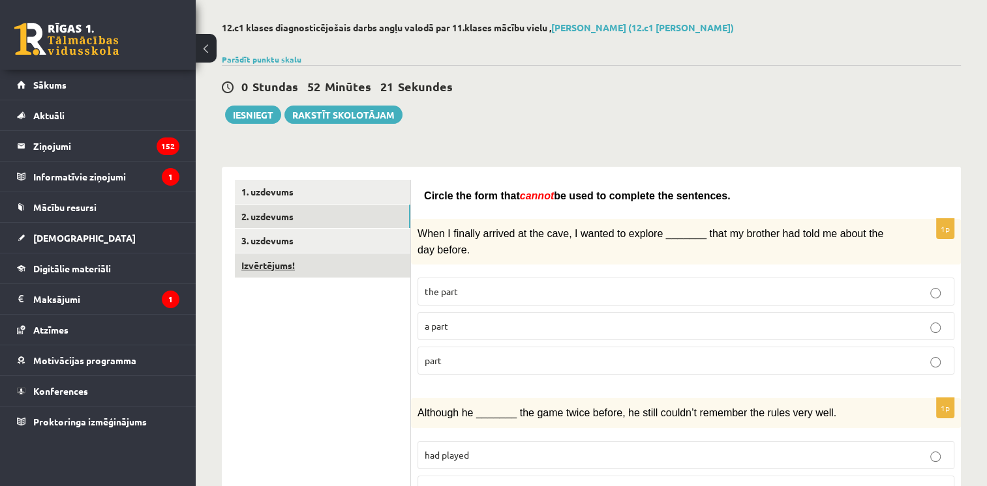
click at [305, 275] on link "Izvērtējums!" at bounding box center [322, 266] width 175 height 24
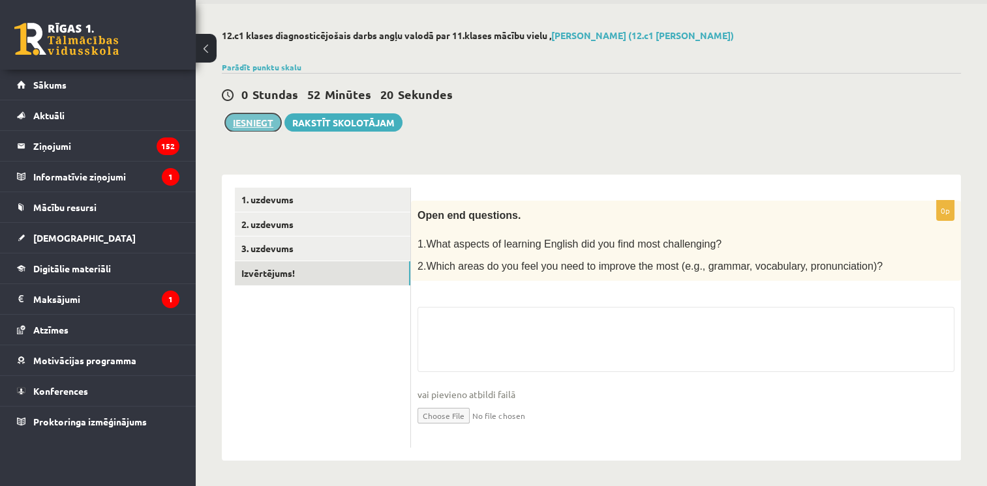
click at [237, 125] on button "Iesniegt" at bounding box center [253, 122] width 56 height 18
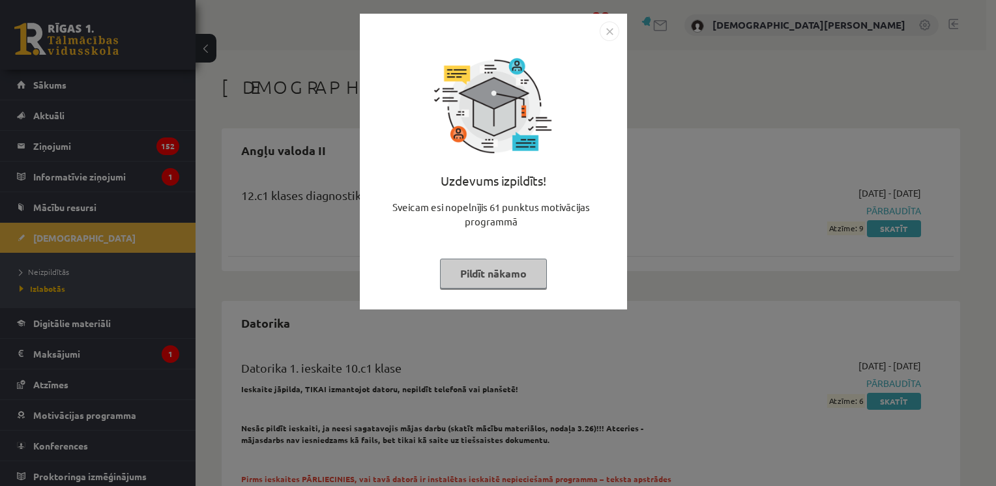
click at [490, 283] on button "Pildīt nākamo" at bounding box center [493, 274] width 107 height 30
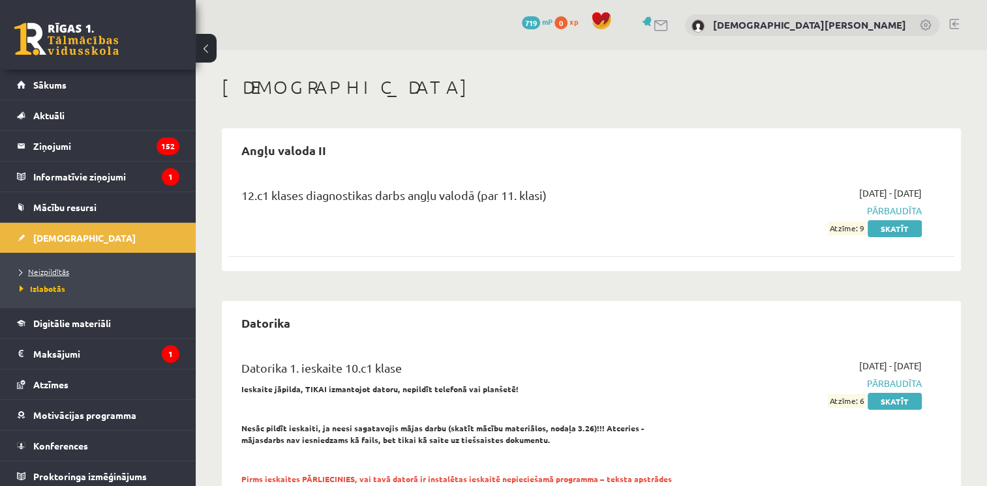
click at [53, 269] on span "Neizpildītās" at bounding box center [45, 272] width 50 height 10
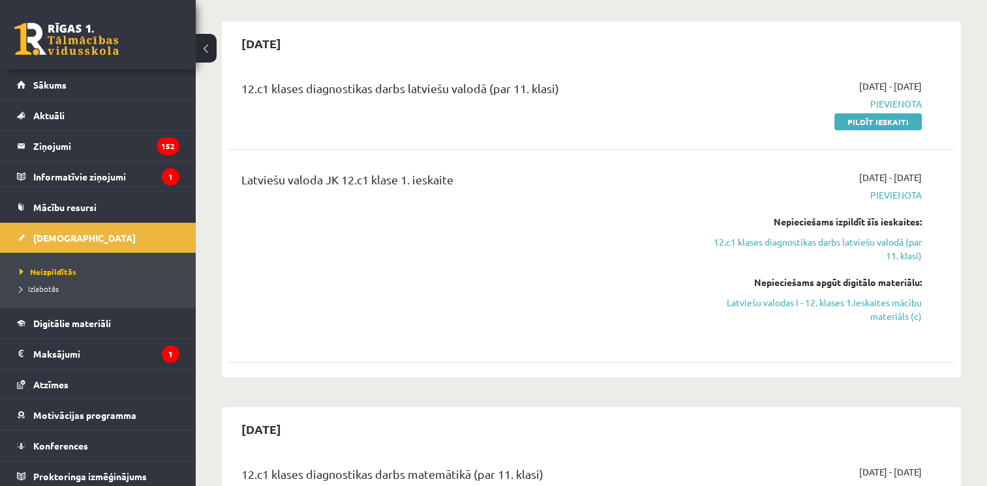
scroll to position [93, 0]
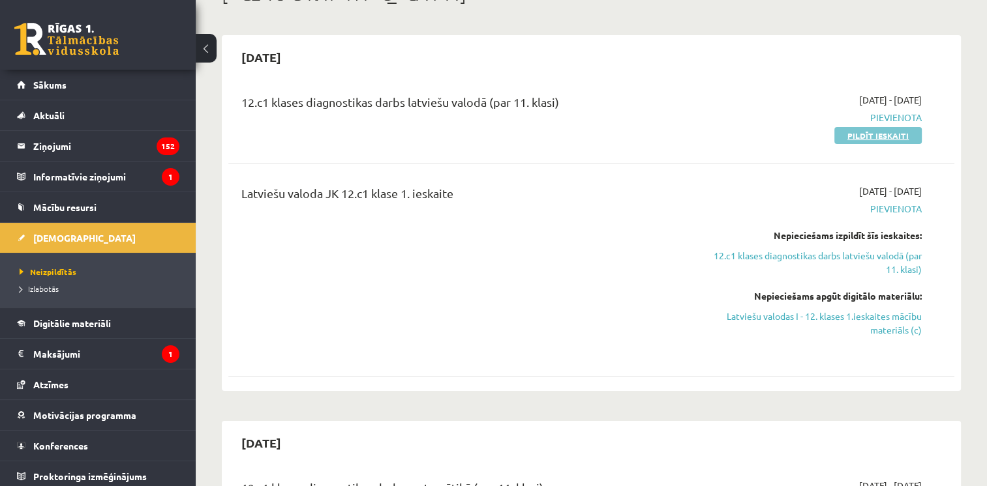
click at [903, 128] on link "Pildīt ieskaiti" at bounding box center [877, 135] width 87 height 17
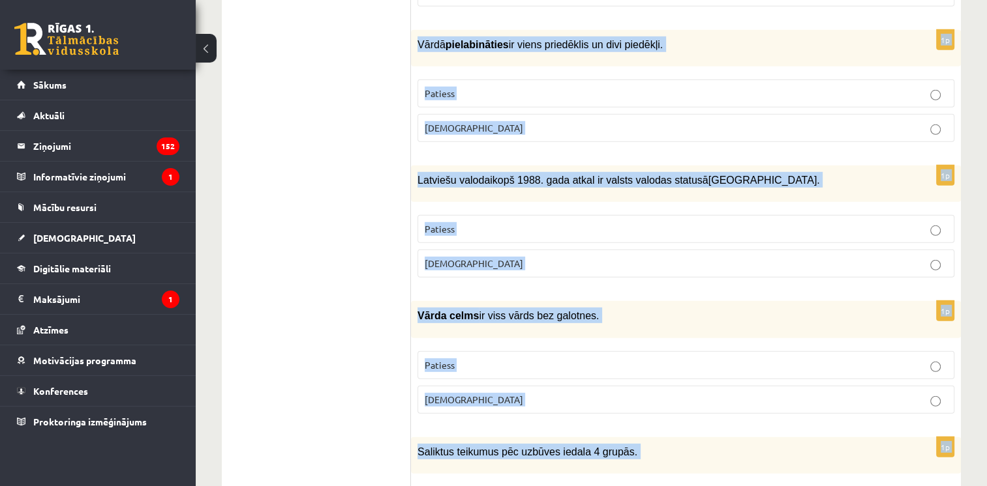
scroll to position [3884, 0]
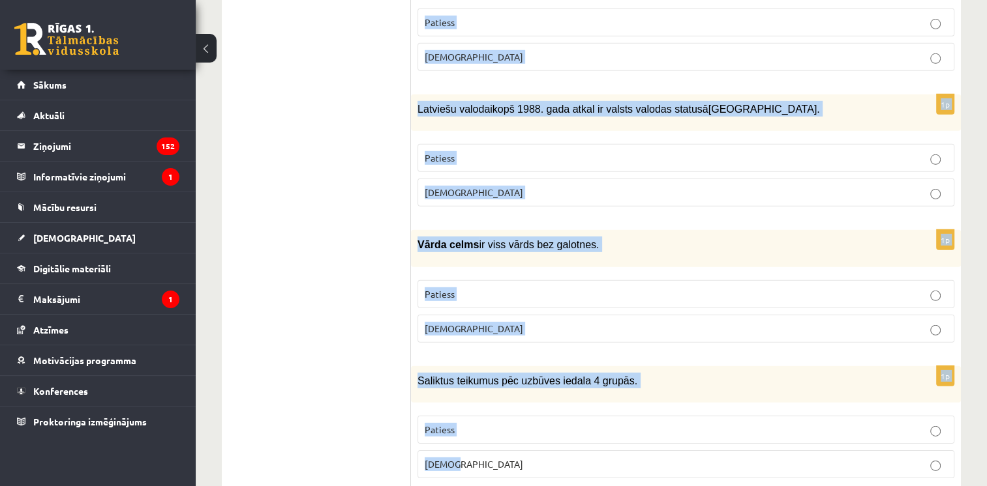
drag, startPoint x: 415, startPoint y: 189, endPoint x: 829, endPoint y: 514, distance: 527.1
copy form "Mērķtiecīgu līdzskaņu atkārtojumu sauc par asonansi. Patiess Aplams 1p Divdabja…"
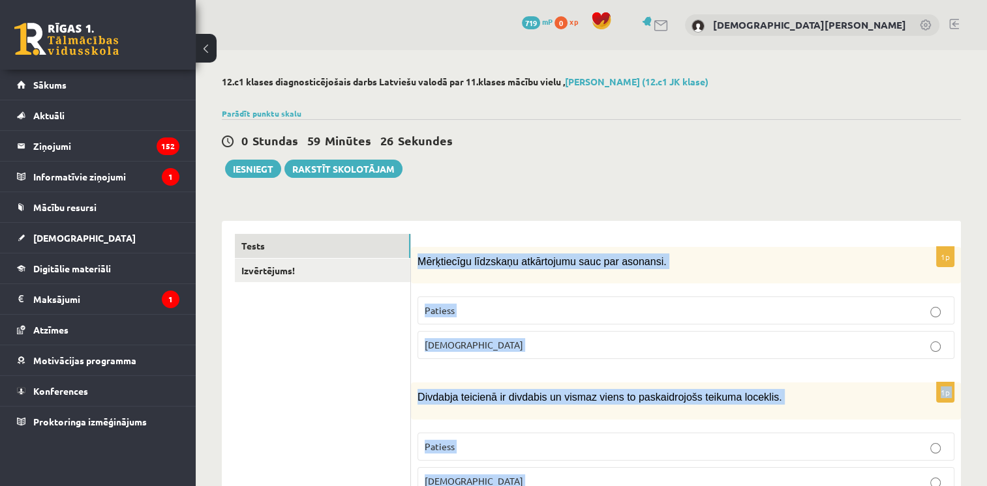
scroll to position [2, 0]
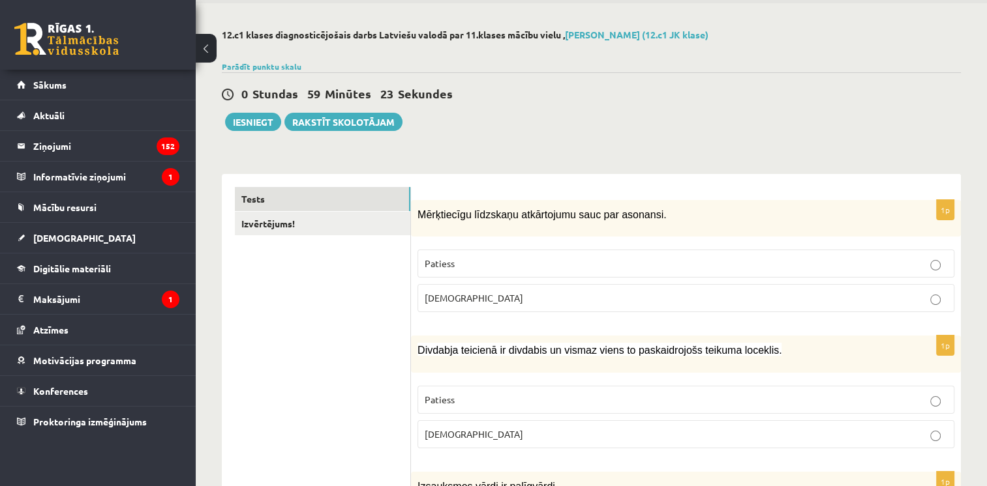
scroll to position [48, 0]
click at [479, 291] on p "Aplams" at bounding box center [685, 298] width 522 height 14
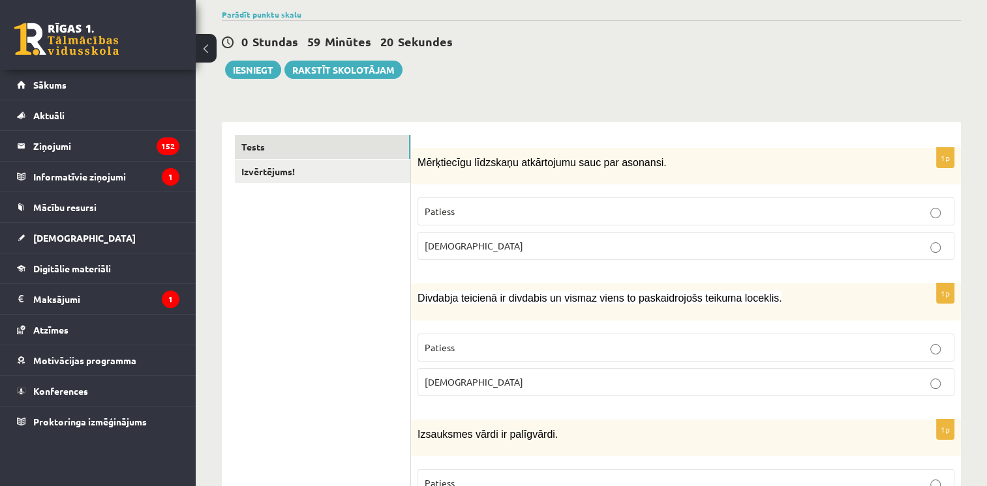
scroll to position [100, 0]
click at [454, 388] on label "Aplams" at bounding box center [685, 381] width 537 height 28
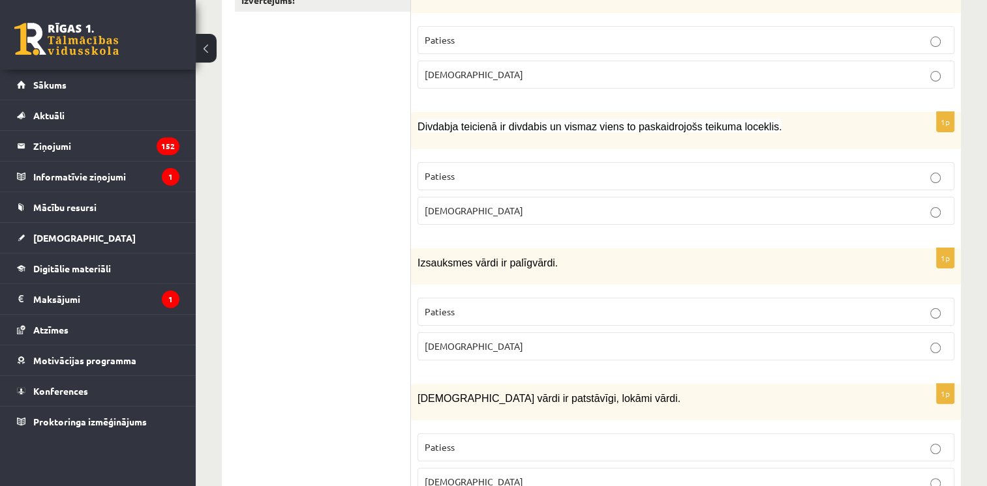
scroll to position [271, 0]
click at [432, 340] on span "Aplams" at bounding box center [473, 346] width 98 height 12
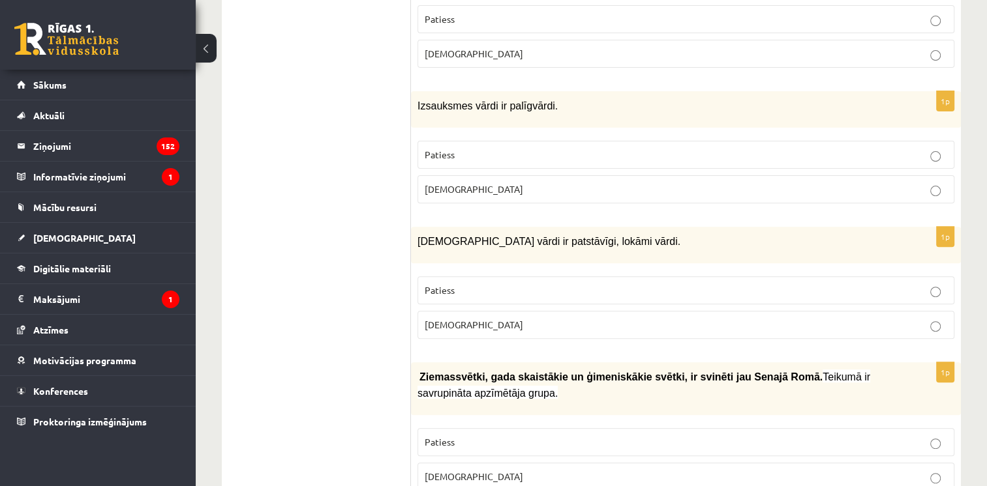
scroll to position [442, 0]
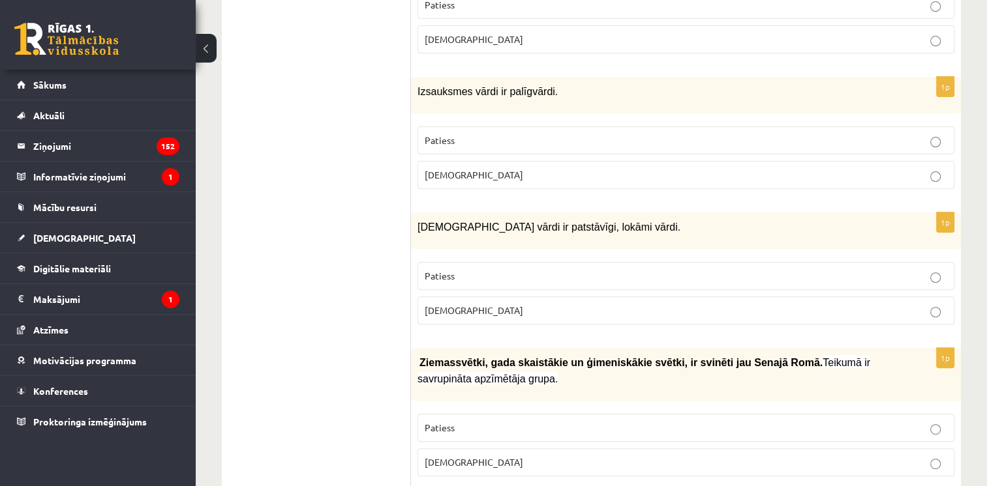
click at [441, 314] on label "Aplams" at bounding box center [685, 311] width 537 height 28
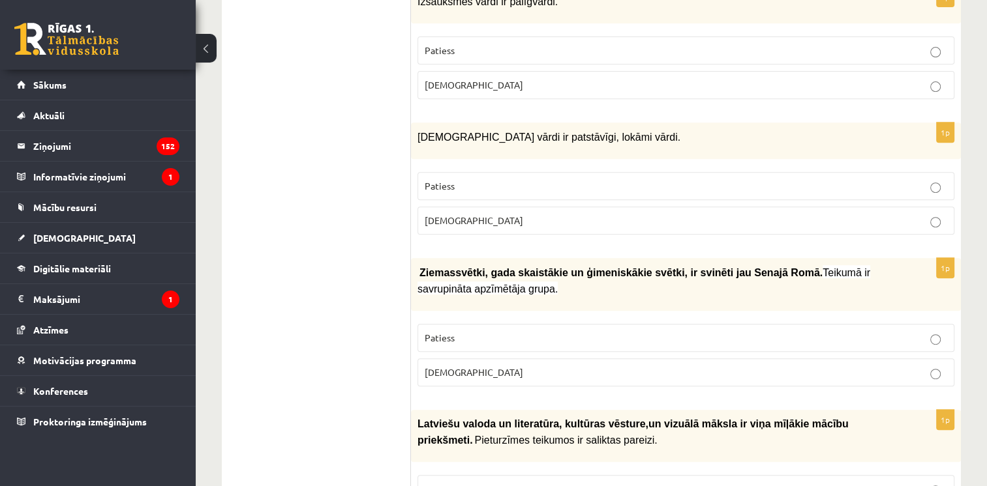
scroll to position [548, 0]
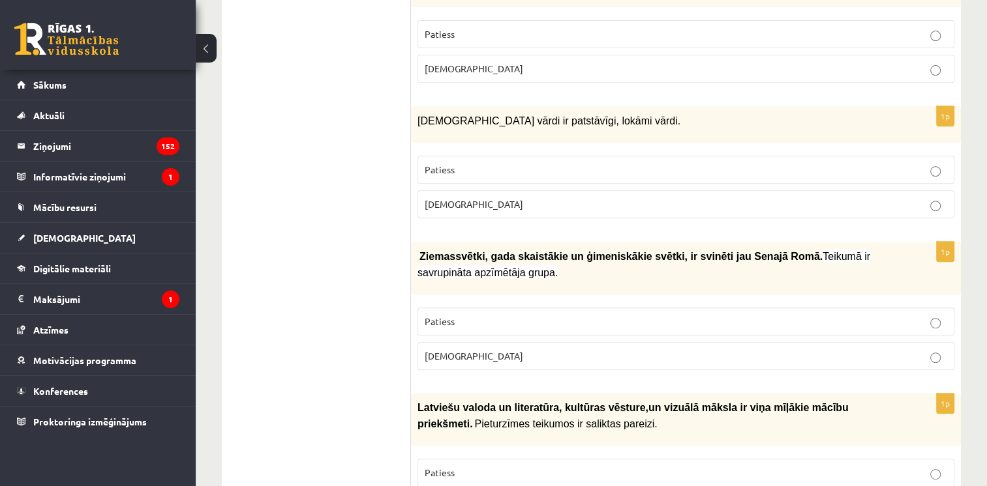
click at [437, 342] on label "Aplams" at bounding box center [685, 356] width 537 height 28
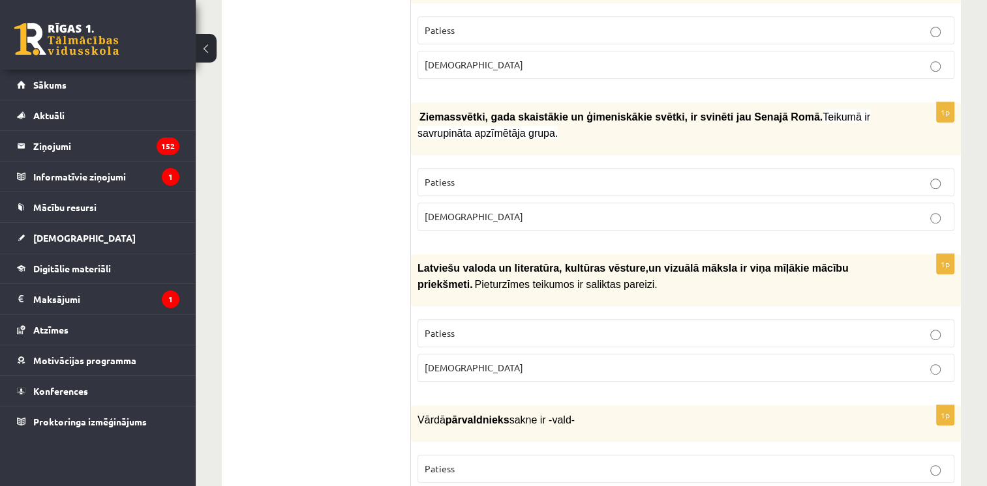
scroll to position [691, 0]
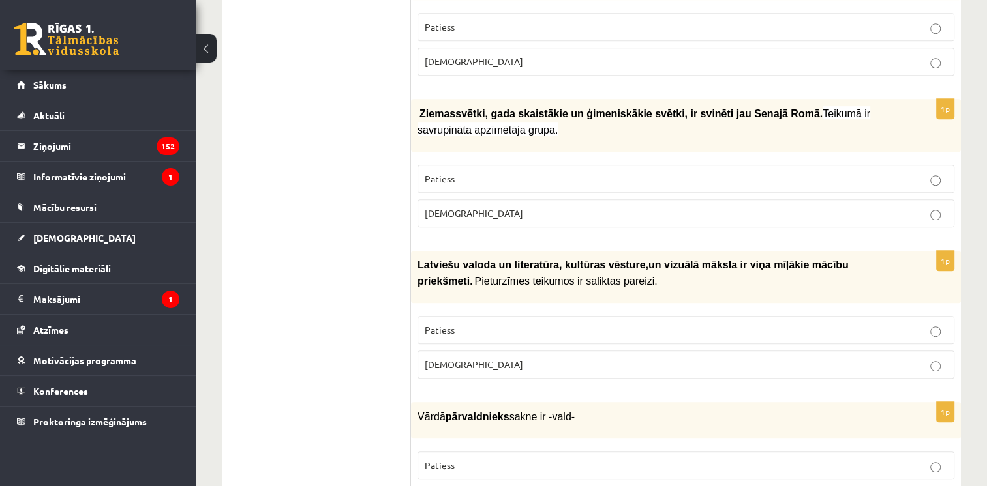
click at [436, 361] on p "Aplams" at bounding box center [685, 365] width 522 height 14
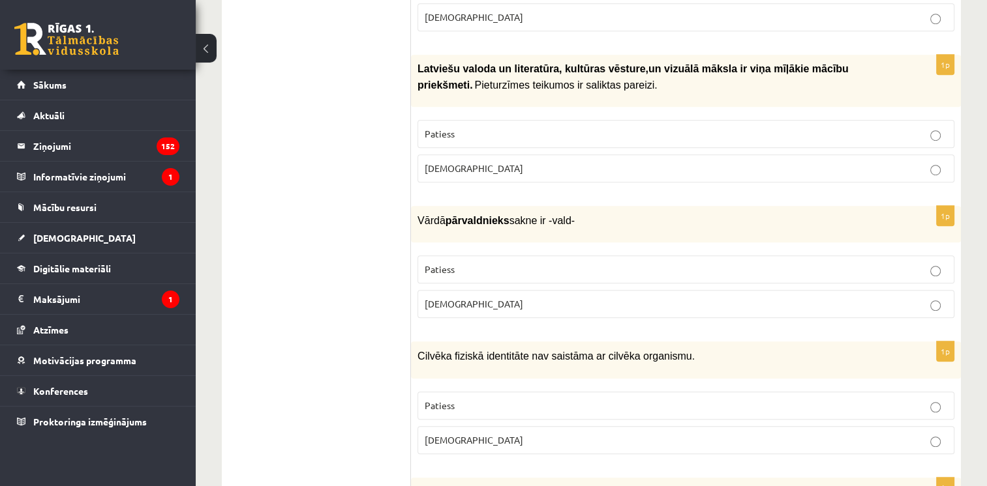
click at [439, 297] on p "Aplams" at bounding box center [685, 304] width 522 height 14
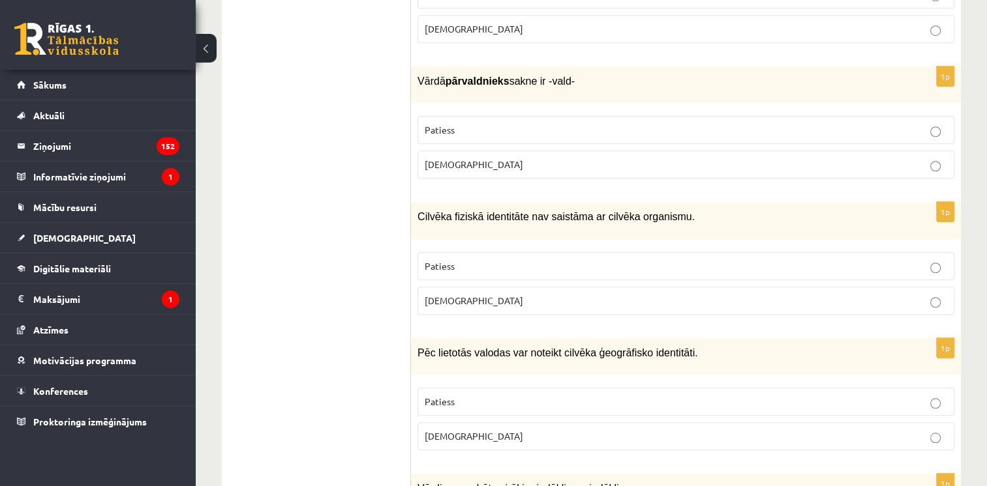
scroll to position [1030, 0]
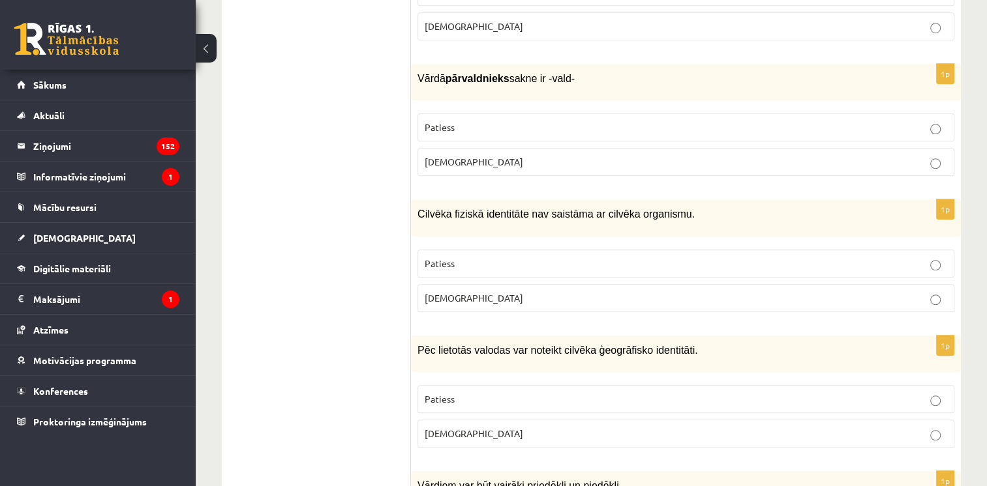
click at [439, 292] on span "Aplams" at bounding box center [473, 298] width 98 height 12
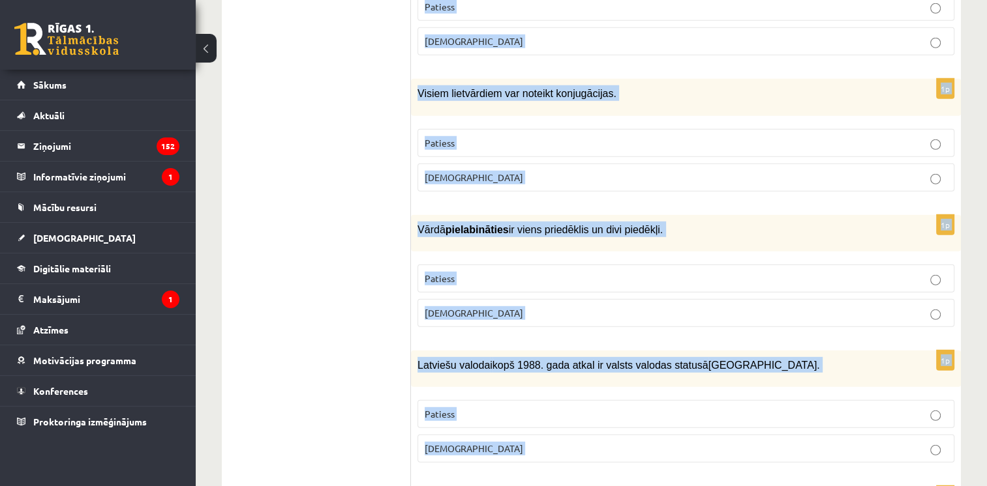
scroll to position [3884, 0]
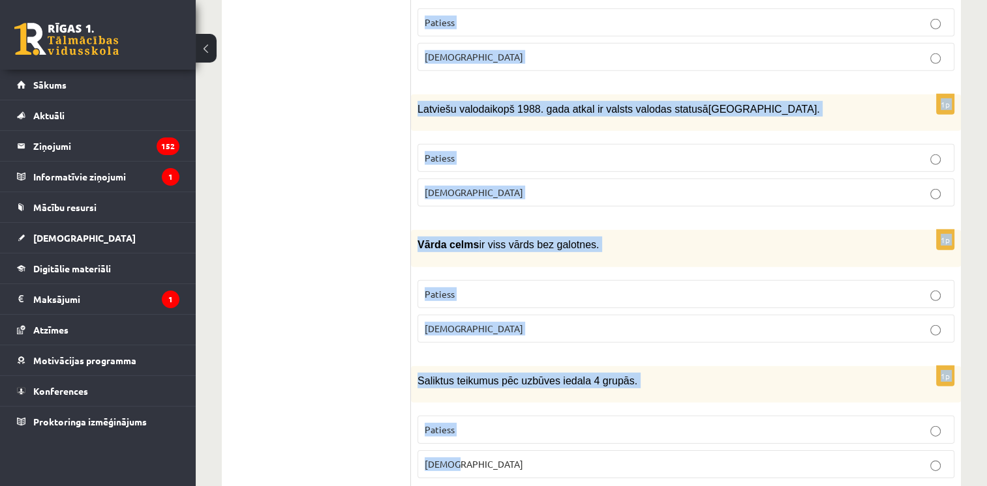
drag, startPoint x: 412, startPoint y: 334, endPoint x: 629, endPoint y: 514, distance: 281.9
copy form "Pēc lietotās valodas var noteikt cilvēka ģeogrāfisko identitāti. Patiess Aplams…"
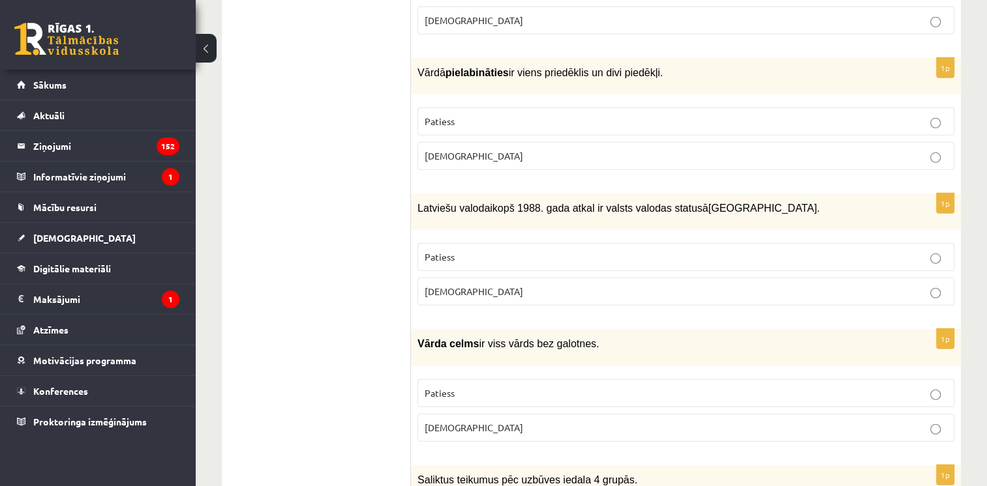
click at [414, 218] on div "1p Latviešu valoda i kopš 1988. gada atkal ir valsts valodas statusā Latvijā…" at bounding box center [686, 255] width 550 height 123
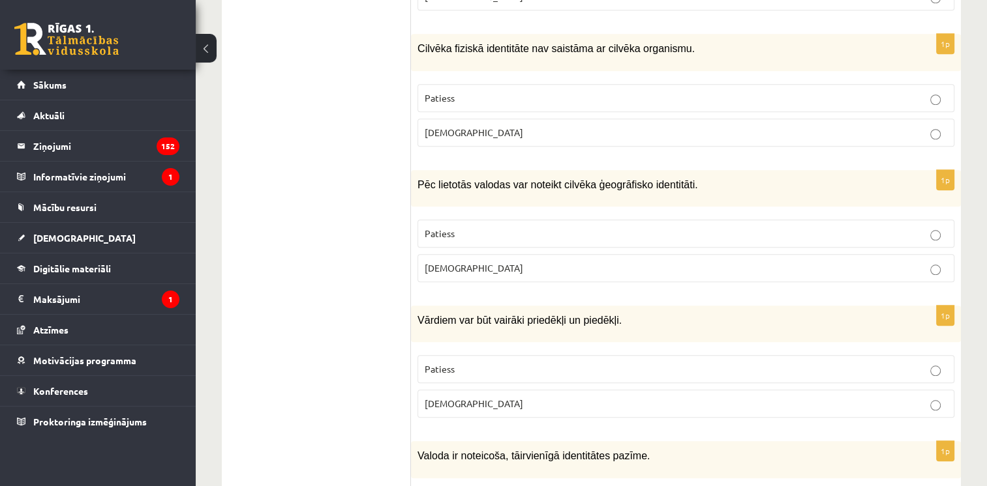
scroll to position [1197, 0]
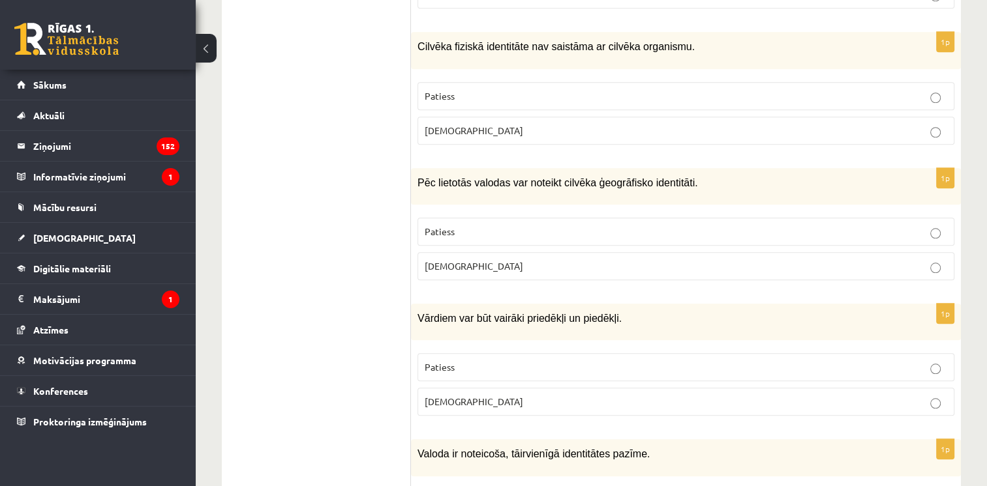
click at [424, 226] on span "Patiess" at bounding box center [439, 232] width 30 height 12
click at [447, 361] on label "Patiess" at bounding box center [685, 367] width 537 height 28
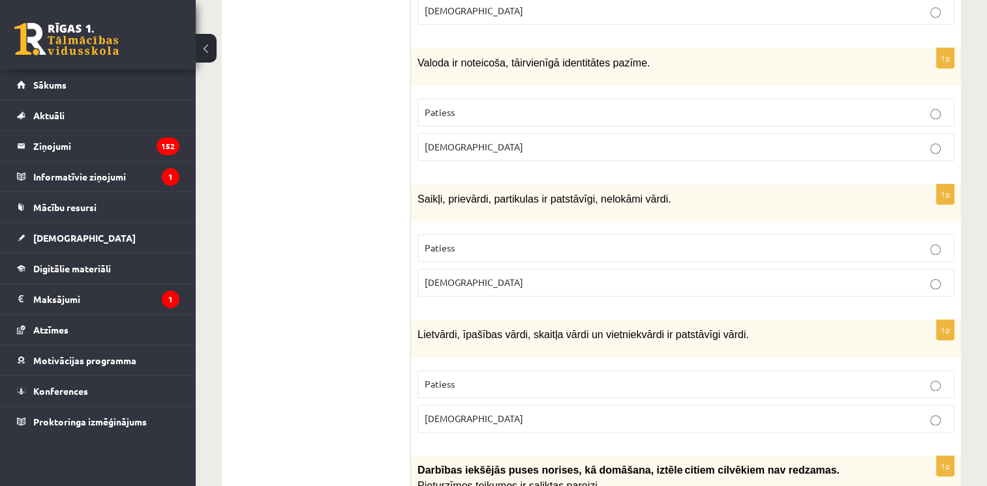
scroll to position [1588, 0]
click at [454, 141] on span "Aplams" at bounding box center [473, 147] width 98 height 12
click at [461, 276] on p "Aplams" at bounding box center [685, 283] width 522 height 14
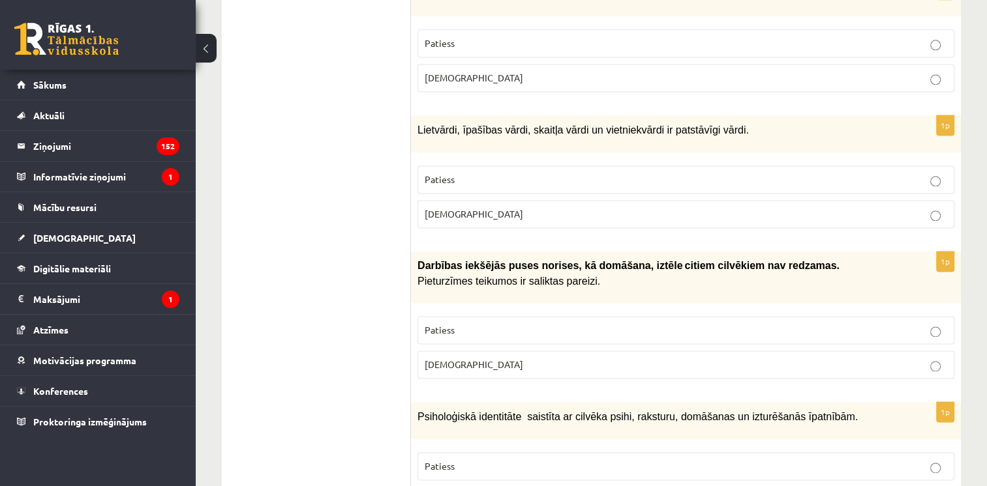
scroll to position [1842, 0]
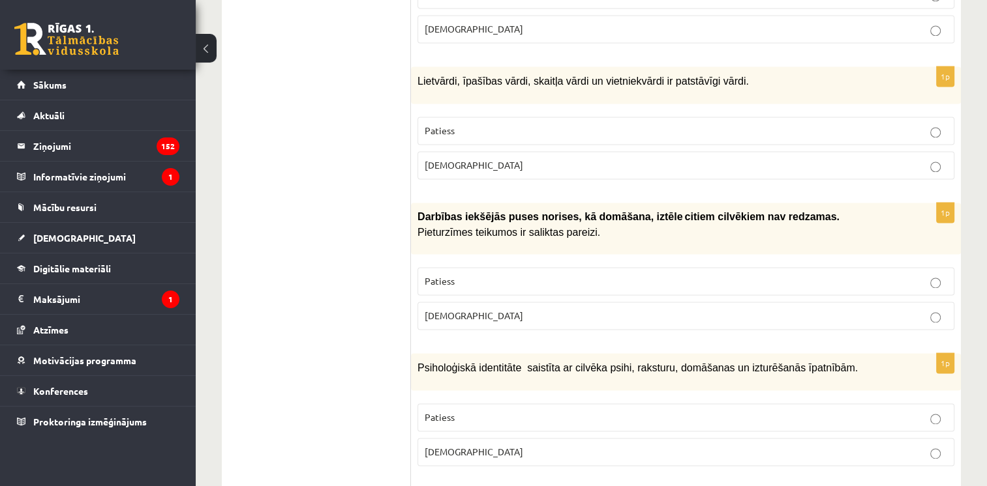
click at [416, 67] on div "Lietvārdi, īpašības vārdi, skaitļa vārdi un vietniekvārdi ir patstāvīgi vārdi." at bounding box center [686, 85] width 550 height 37
click at [576, 124] on p "Patiess" at bounding box center [685, 131] width 522 height 14
click at [541, 305] on label "Aplams" at bounding box center [685, 316] width 537 height 28
click at [511, 411] on p "Patiess" at bounding box center [685, 418] width 522 height 14
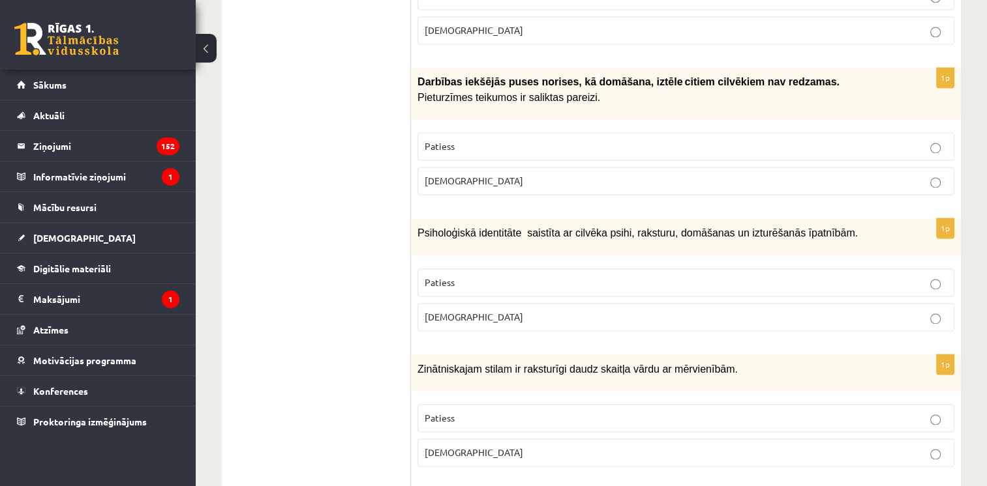
scroll to position [1987, 0]
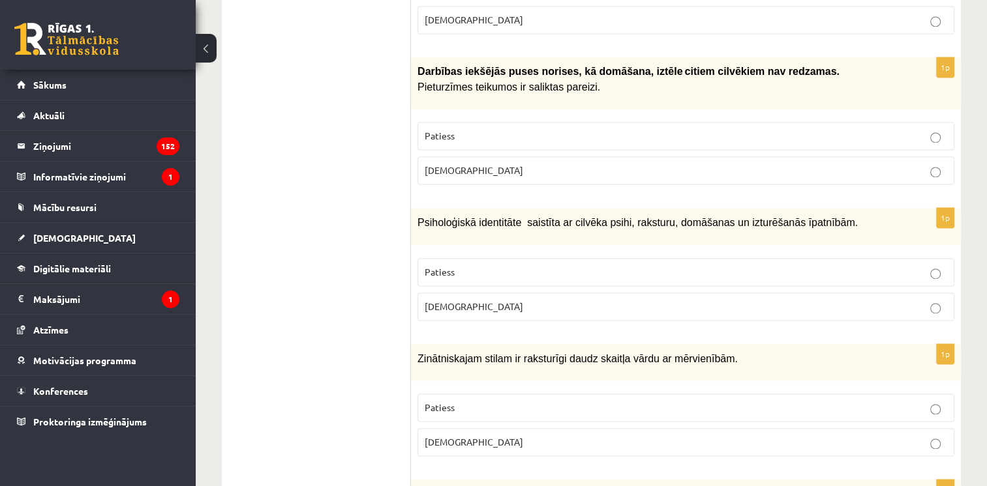
click at [505, 401] on p "Patiess" at bounding box center [685, 408] width 522 height 14
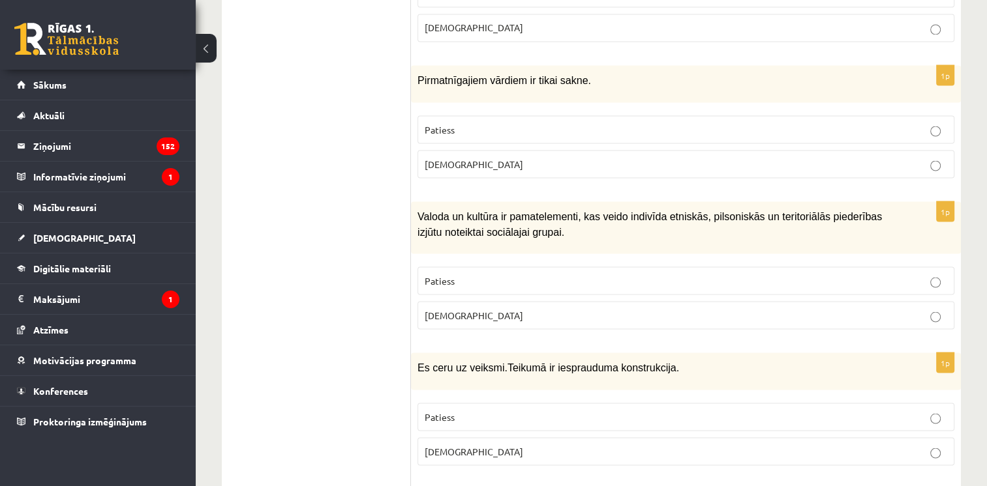
scroll to position [2405, 0]
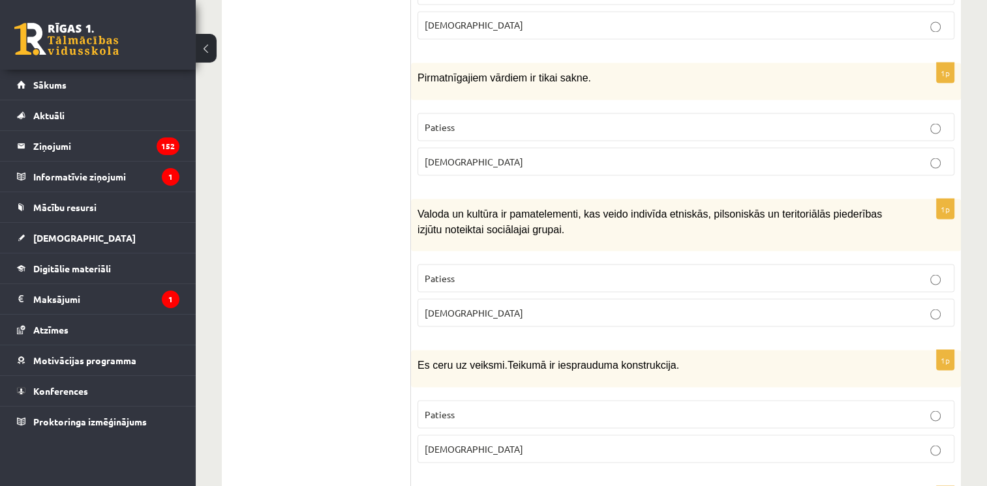
click at [445, 113] on label "Patiess" at bounding box center [685, 127] width 537 height 28
click at [450, 264] on label "Patiess" at bounding box center [685, 278] width 537 height 28
click at [444, 435] on label "Aplams" at bounding box center [685, 449] width 537 height 28
click at [419, 299] on label "Aplams" at bounding box center [685, 313] width 537 height 28
click at [434, 271] on p "Patiess" at bounding box center [685, 278] width 522 height 14
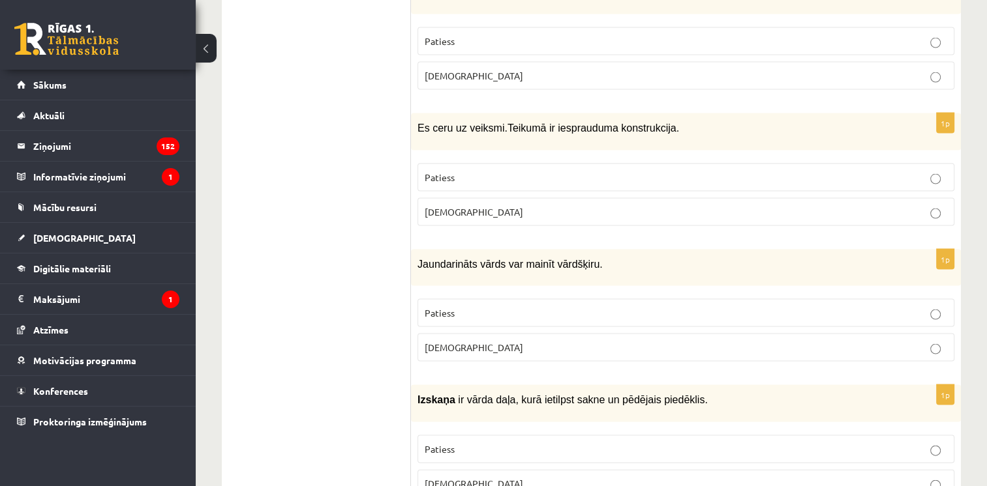
scroll to position [2712, 0]
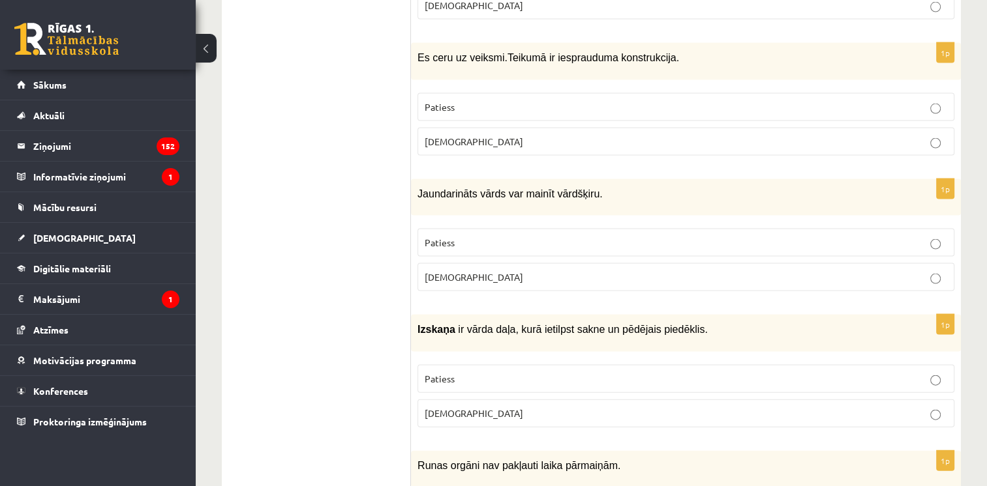
click at [449, 237] on span "Patiess" at bounding box center [439, 243] width 30 height 12
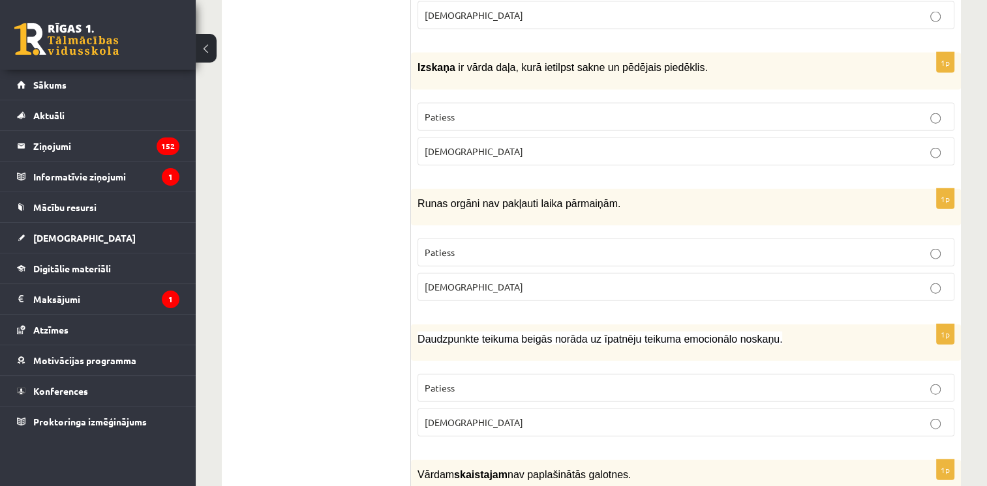
scroll to position [2977, 0]
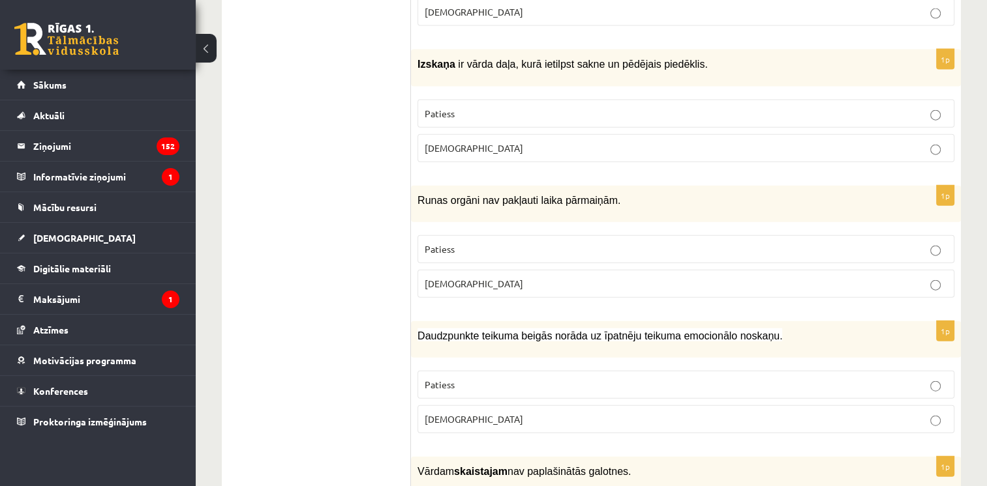
click at [484, 141] on p "Aplams" at bounding box center [685, 148] width 522 height 14
click at [461, 270] on label "Aplams" at bounding box center [685, 284] width 537 height 28
click at [458, 378] on p "Patiess" at bounding box center [685, 385] width 522 height 14
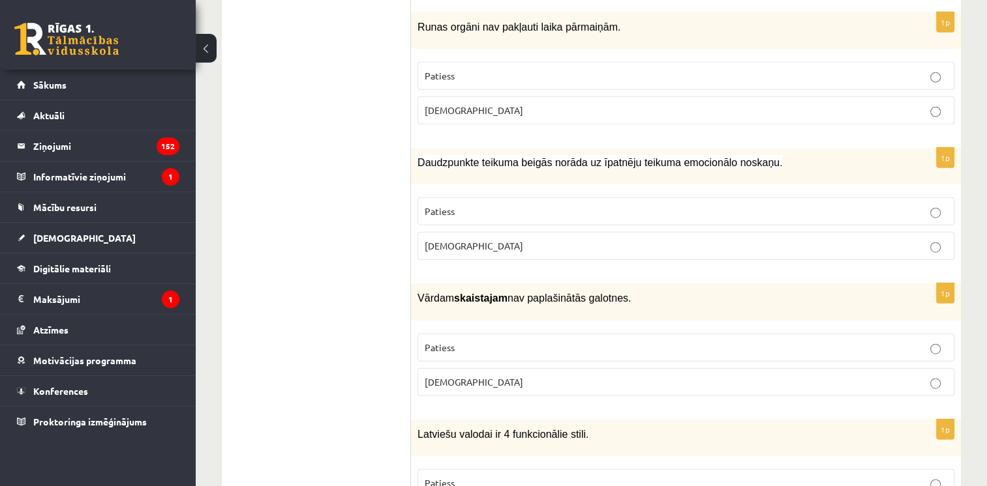
click at [458, 376] on p "Aplams" at bounding box center [685, 383] width 522 height 14
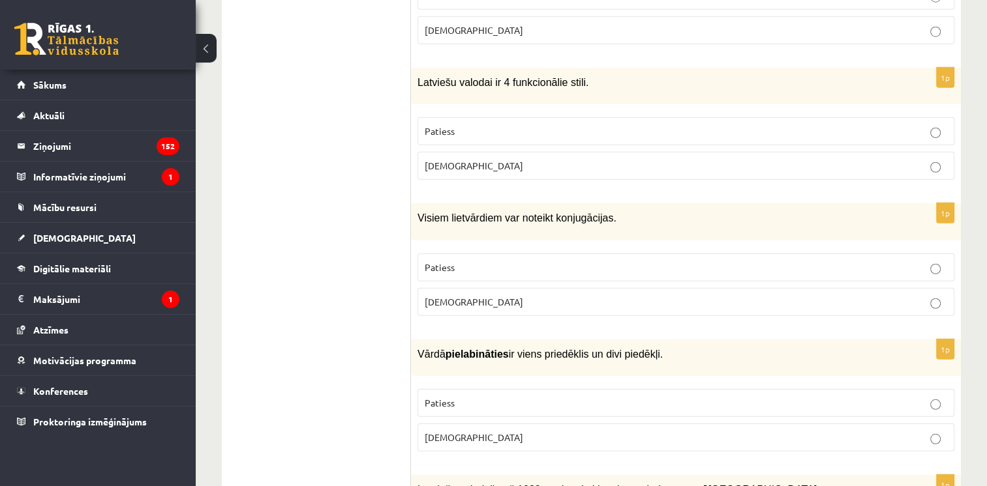
scroll to position [3503, 0]
click at [459, 158] on p "Aplams" at bounding box center [685, 165] width 522 height 14
click at [438, 295] on span "Aplams" at bounding box center [473, 301] width 98 height 12
click at [443, 389] on label "Patiess" at bounding box center [685, 403] width 537 height 28
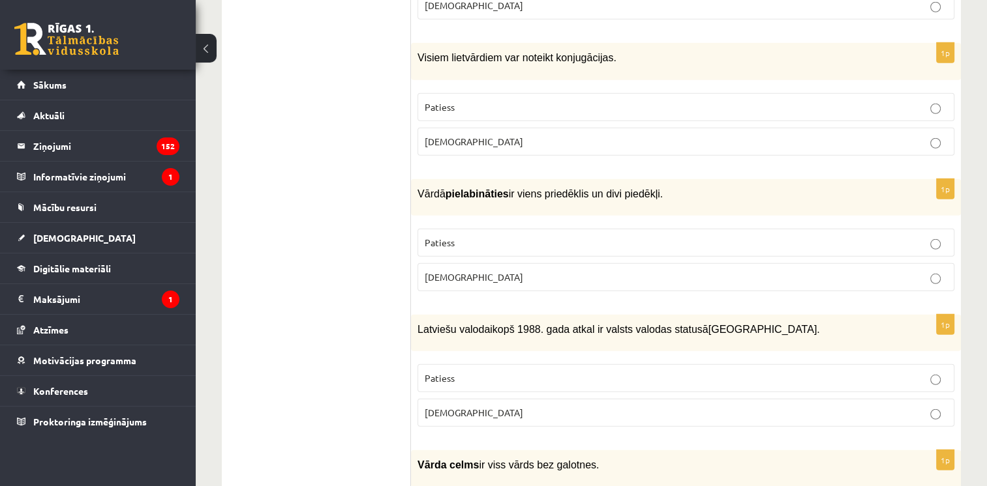
scroll to position [3674, 0]
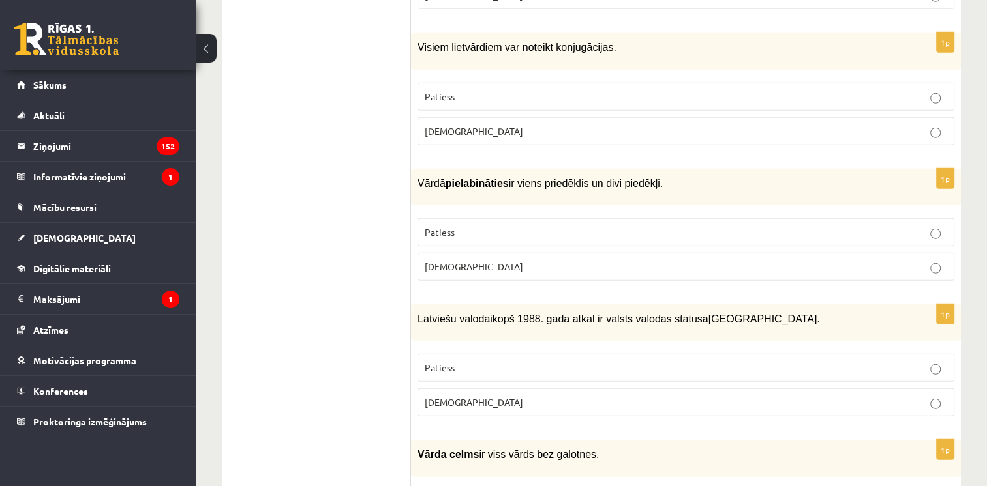
click at [447, 396] on span "Aplams" at bounding box center [473, 402] width 98 height 12
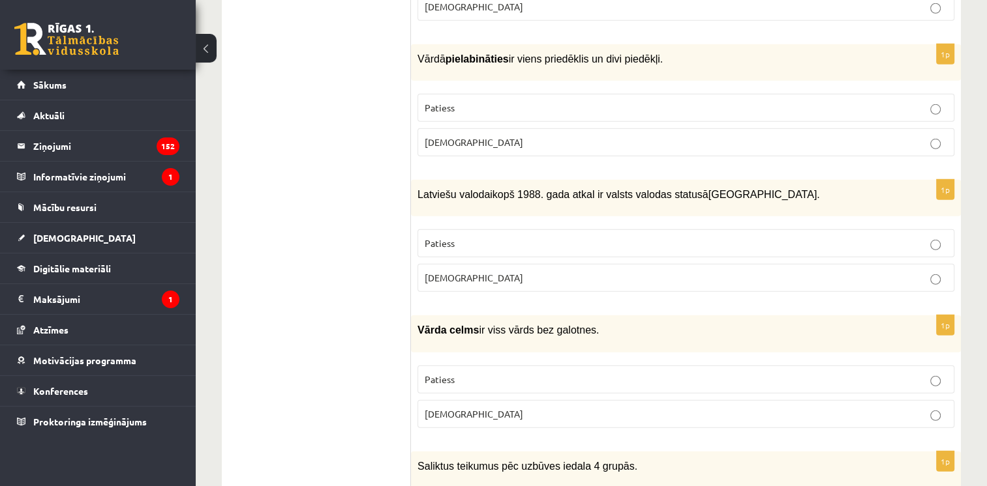
scroll to position [3806, 0]
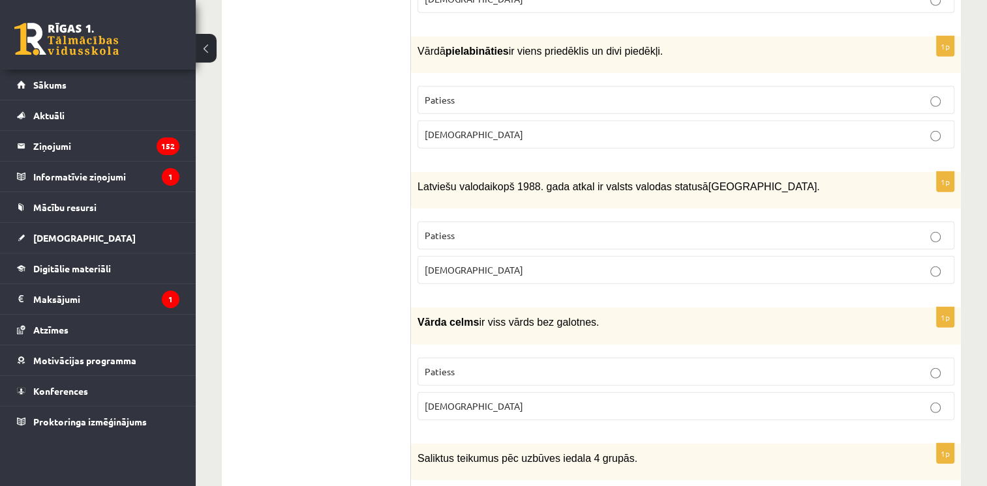
click at [456, 365] on p "Patiess" at bounding box center [685, 372] width 522 height 14
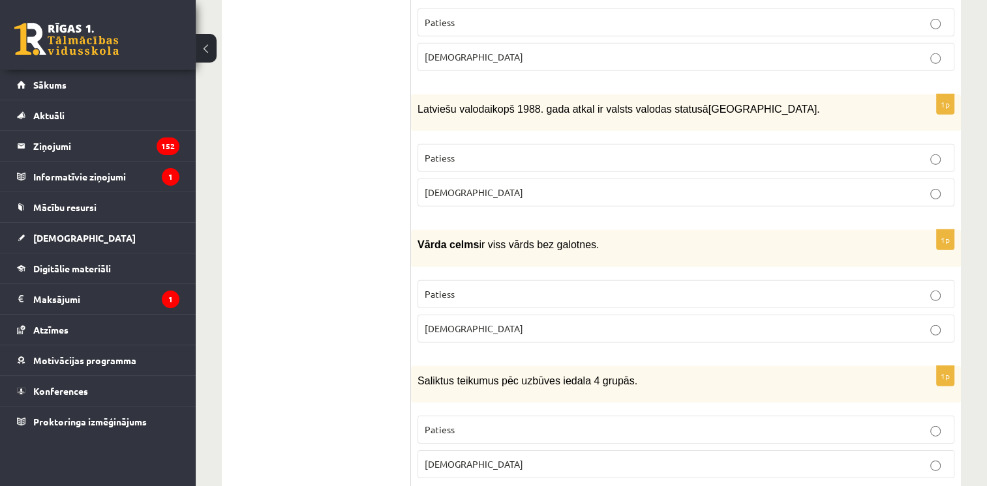
click at [441, 424] on span "Patiess" at bounding box center [439, 430] width 30 height 12
click at [506, 458] on p "Aplams" at bounding box center [685, 465] width 522 height 14
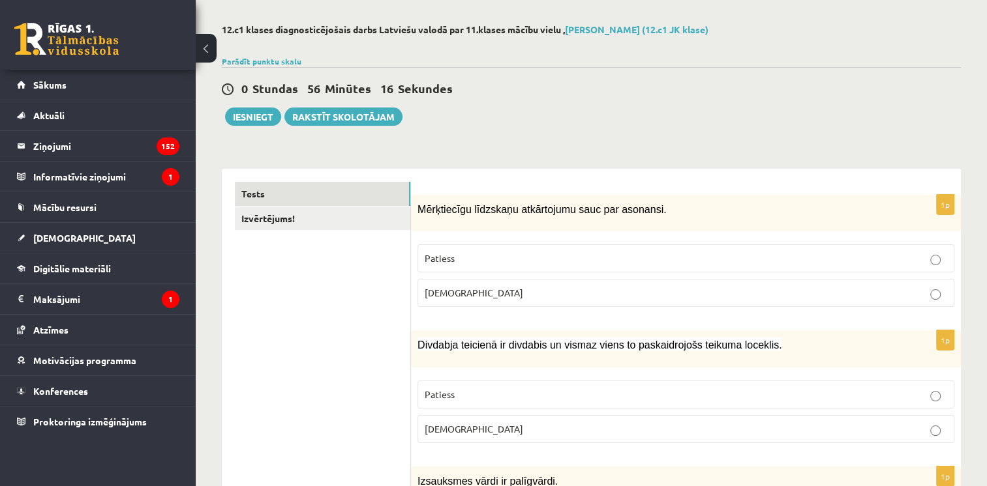
scroll to position [0, 0]
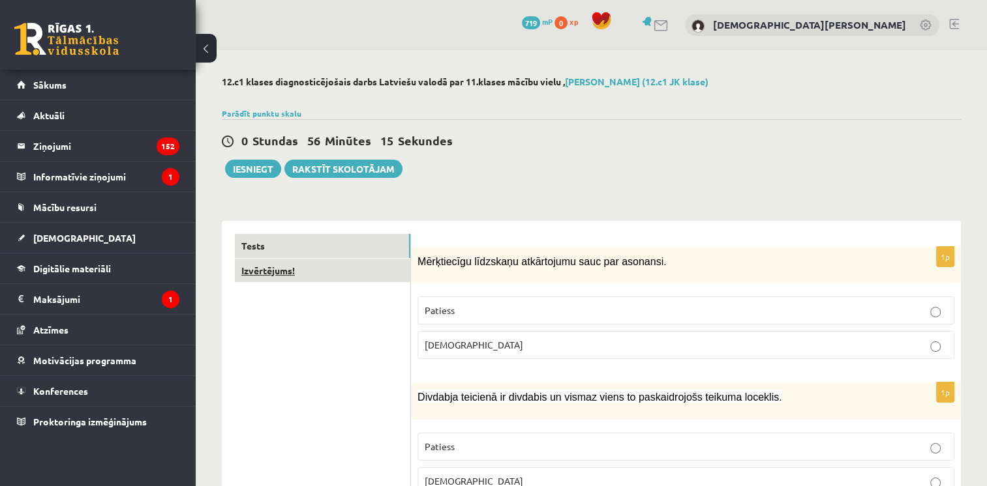
click at [305, 259] on link "Izvērtējums!" at bounding box center [322, 271] width 175 height 24
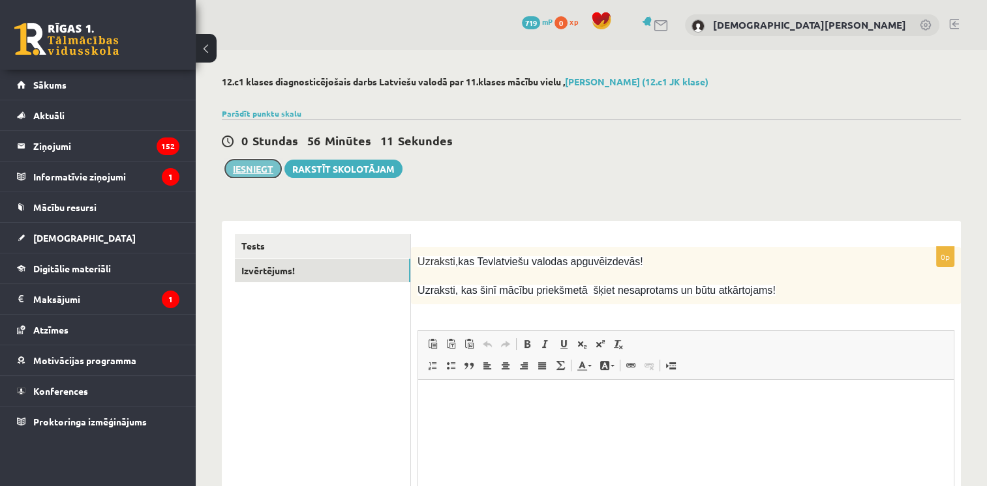
click at [266, 173] on button "Iesniegt" at bounding box center [253, 169] width 56 height 18
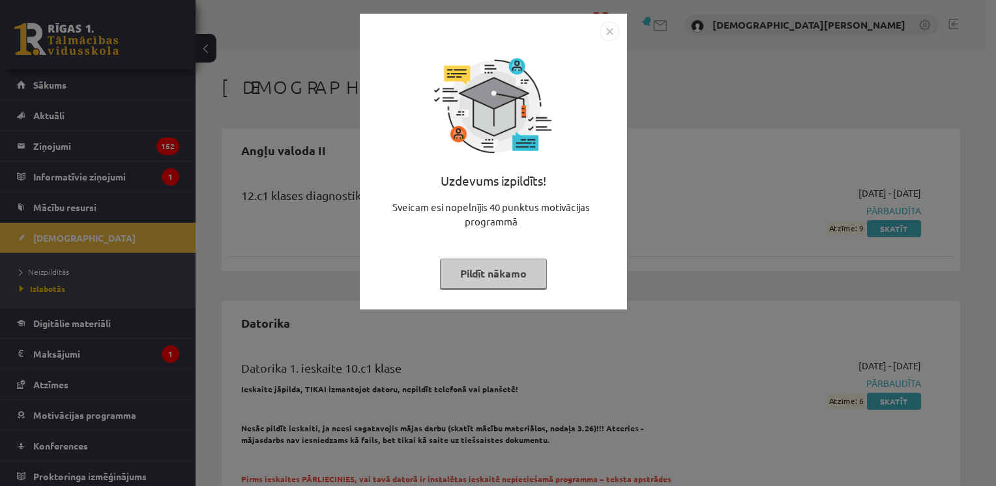
click at [479, 271] on button "Pildīt nākamo" at bounding box center [493, 274] width 107 height 30
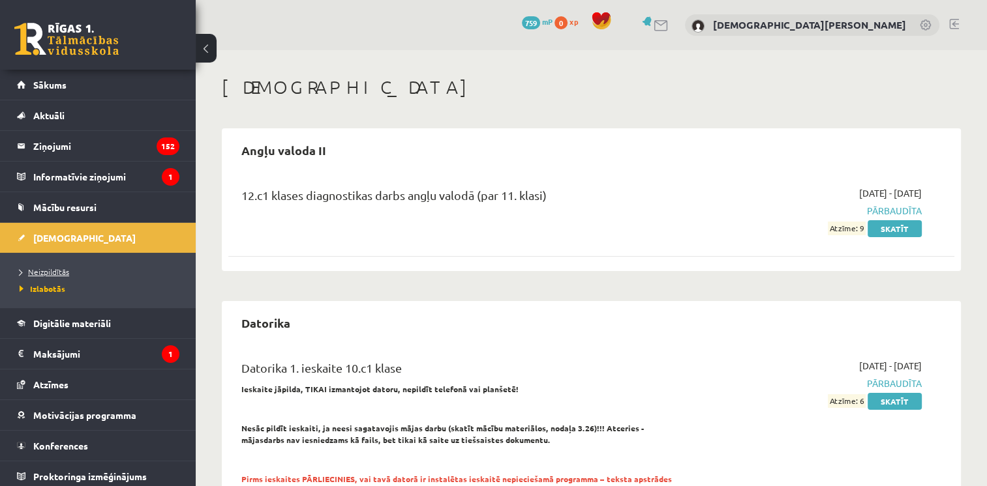
click at [53, 276] on span "Neizpildītās" at bounding box center [45, 272] width 50 height 10
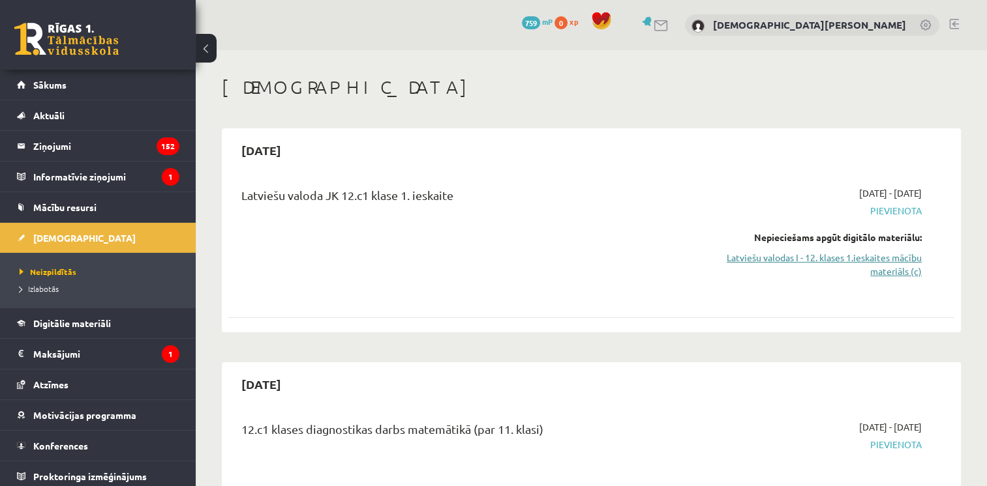
click at [894, 273] on link "Latviešu valodas I - 12. klases 1.ieskaites mācību materiāls (c)" at bounding box center [814, 264] width 214 height 27
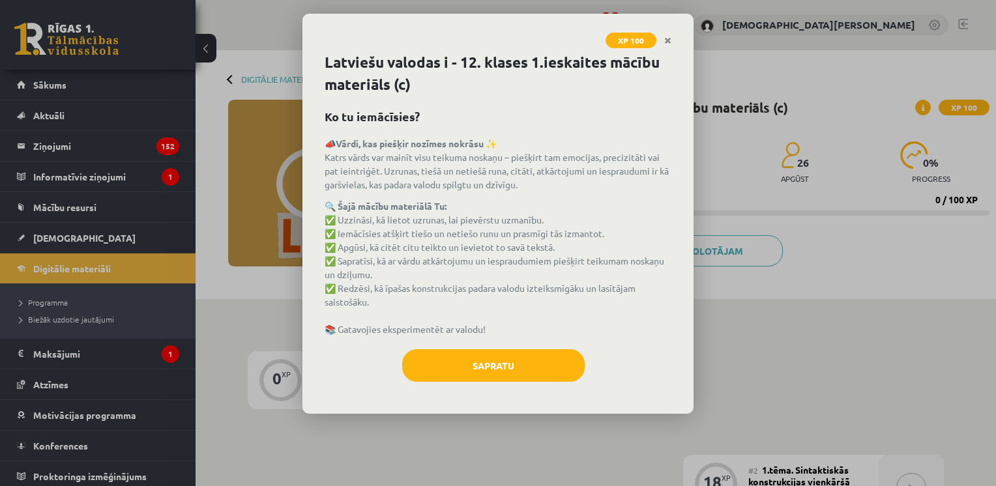
click at [491, 344] on div "Latviešu valodas i - 12. klases 1.ieskaites mācību materiāls (c) Ko tu iemācīsi…" at bounding box center [498, 233] width 391 height 363
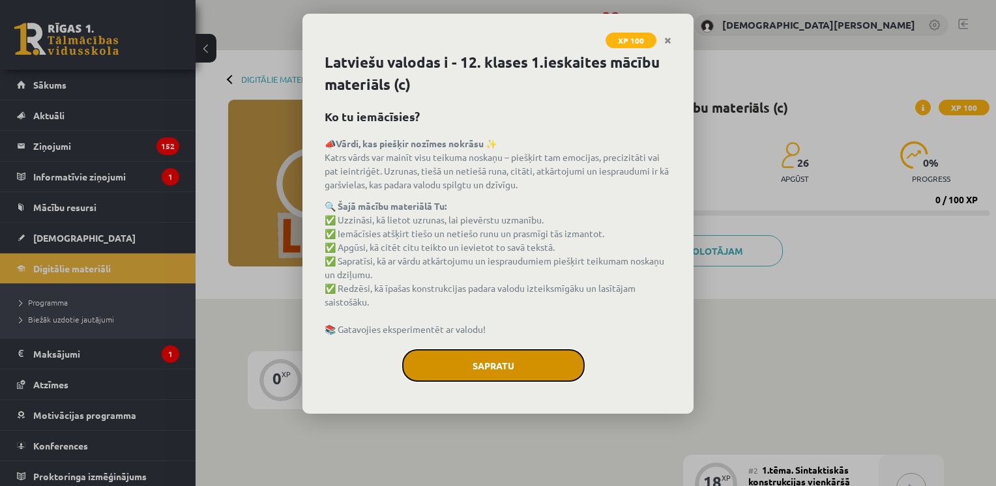
click at [484, 354] on button "Sapratu" at bounding box center [493, 365] width 183 height 33
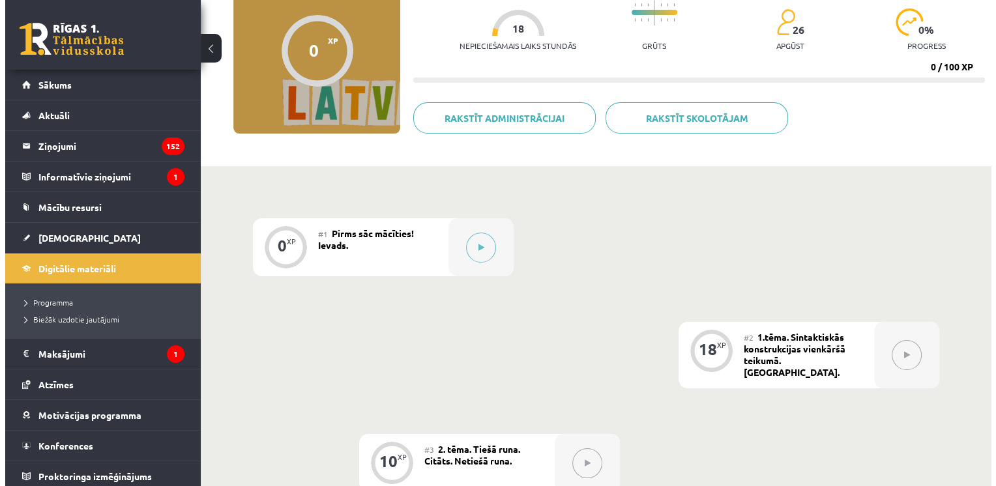
scroll to position [132, 0]
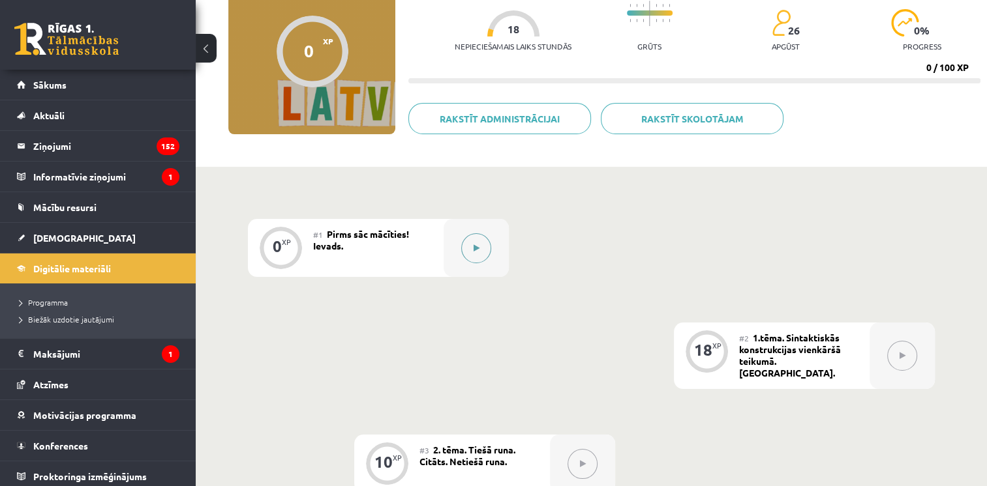
click at [477, 257] on button at bounding box center [476, 248] width 30 height 30
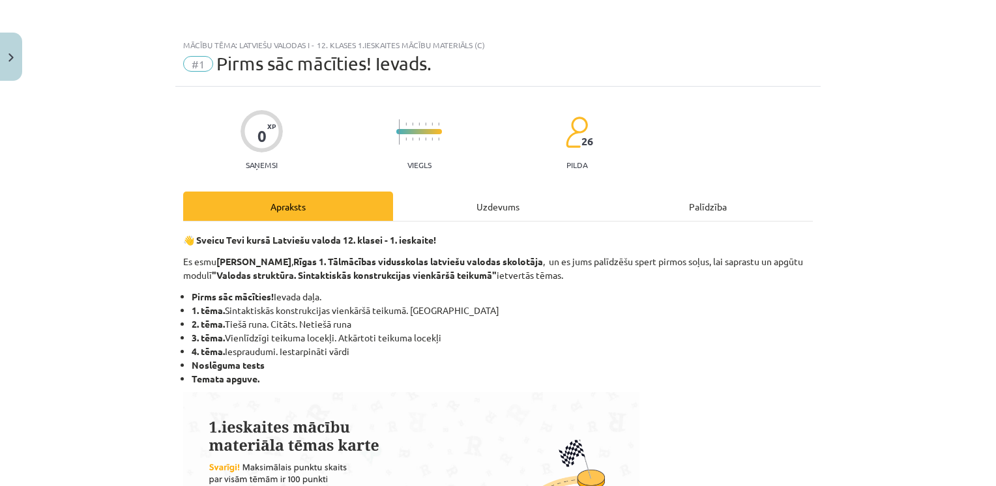
click at [481, 215] on div "Uzdevums" at bounding box center [498, 206] width 210 height 29
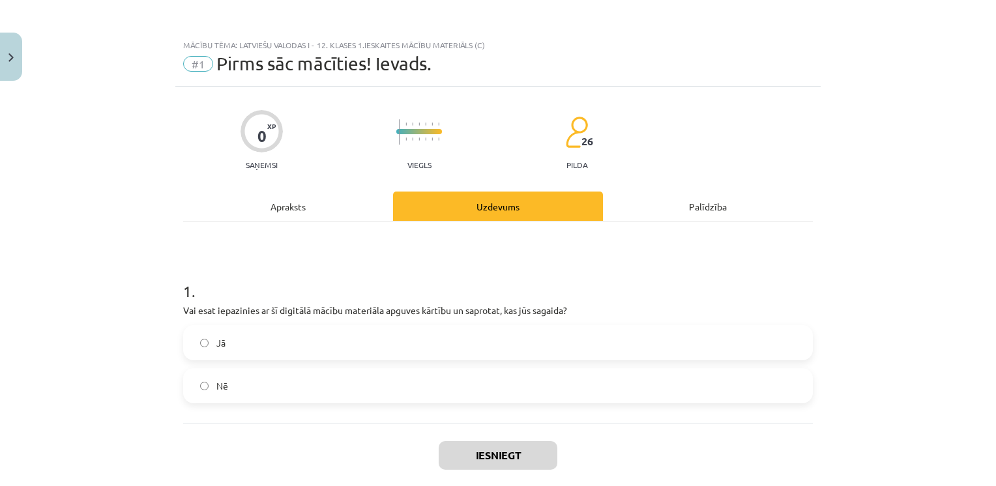
scroll to position [33, 0]
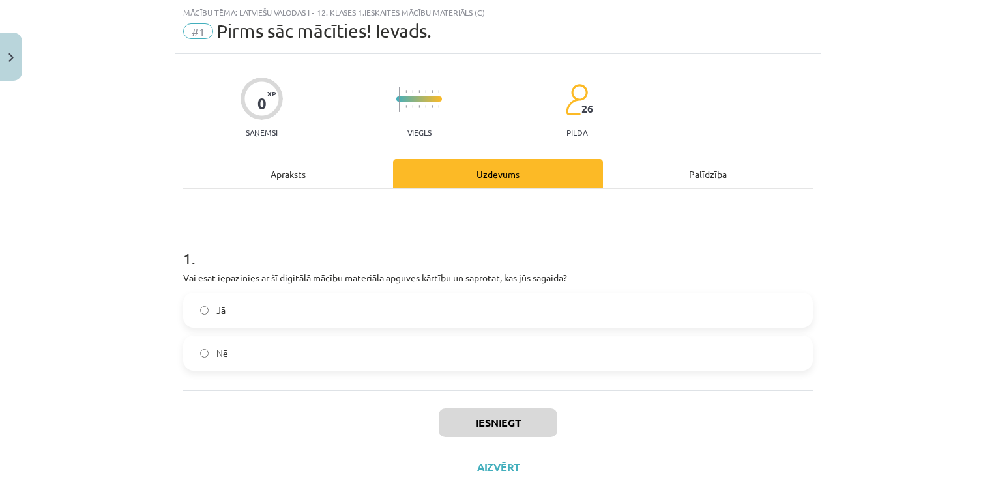
click at [412, 320] on label "Jā" at bounding box center [498, 310] width 627 height 33
click at [459, 416] on button "Iesniegt" at bounding box center [498, 423] width 119 height 29
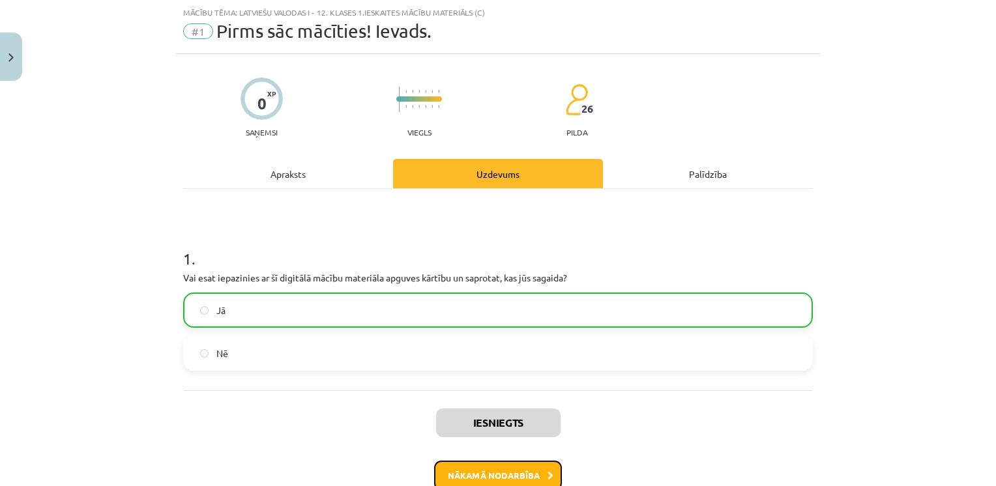
click at [468, 471] on button "Nākamā nodarbība" at bounding box center [498, 476] width 128 height 30
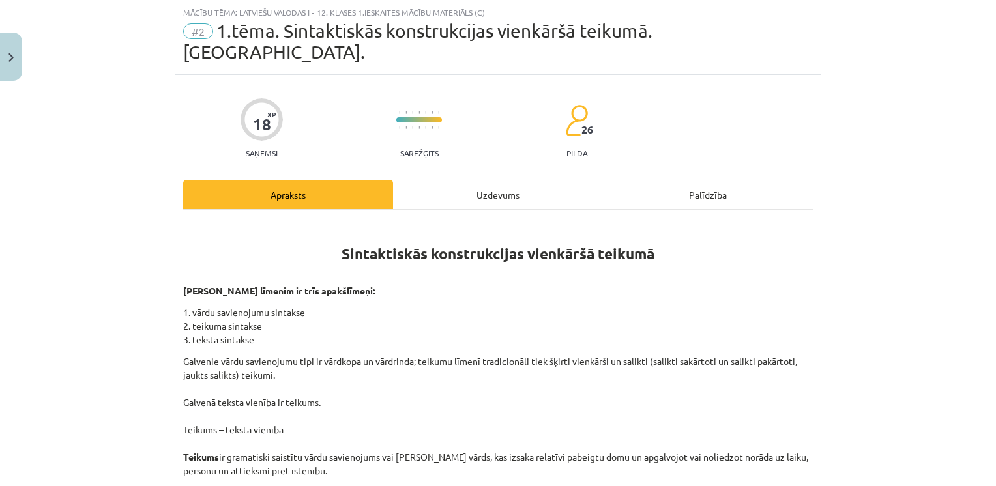
click at [465, 180] on div "Uzdevums" at bounding box center [498, 194] width 210 height 29
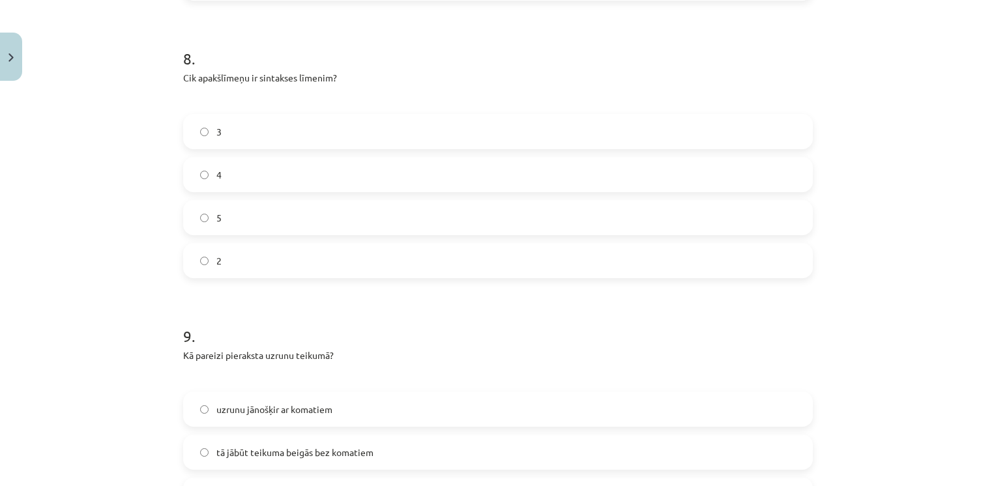
scroll to position [2397, 0]
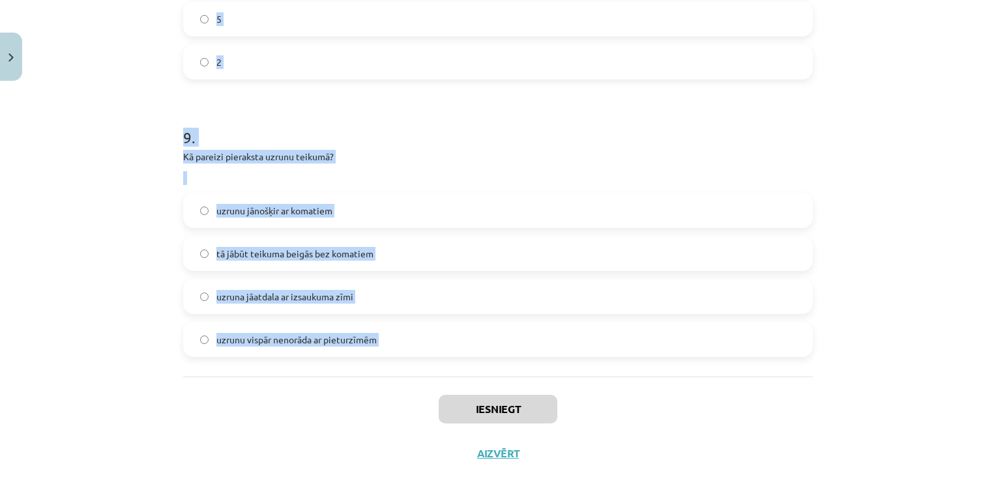
click at [449, 374] on div "Mācību tēma: Latviešu valodas i - 12. klases 1.ieskaites mācību materiāls (c) #…" at bounding box center [498, 243] width 996 height 486
copy form "1 . Kas ir uzruna teikumā? jautājuma vārds teikuma sākumā jebkurš darbības vārd…"
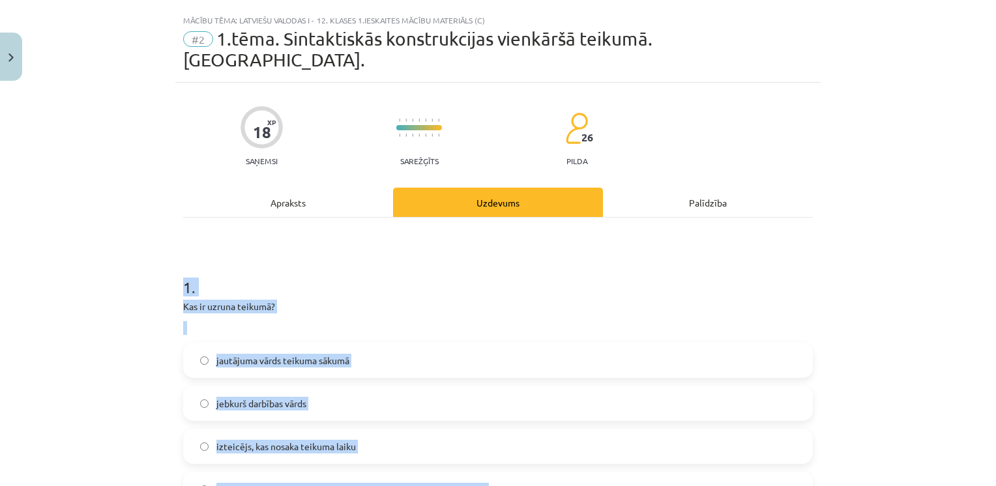
scroll to position [23, 0]
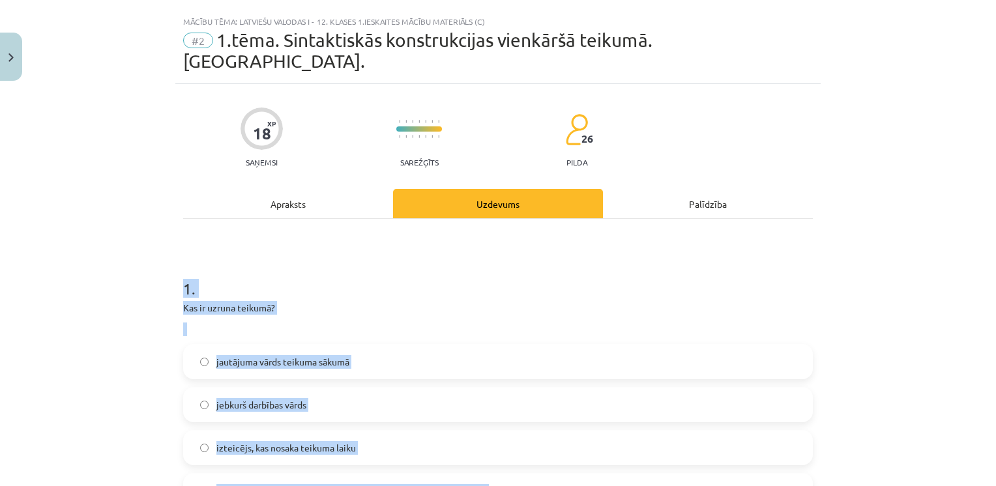
click at [150, 273] on div "Mācību tēma: Latviešu valodas i - 12. klases 1.ieskaites mācību materiāls (c) #…" at bounding box center [498, 243] width 996 height 486
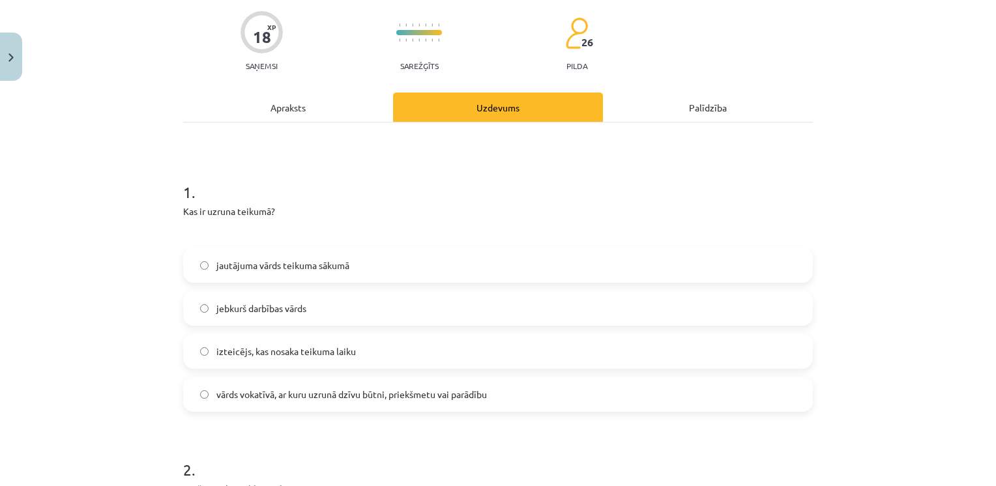
scroll to position [121, 0]
click at [276, 387] on span "vārds vokatīvā, ar kuru uzrunā dzīvu būtni, priekšmetu vai parādību" at bounding box center [351, 394] width 271 height 14
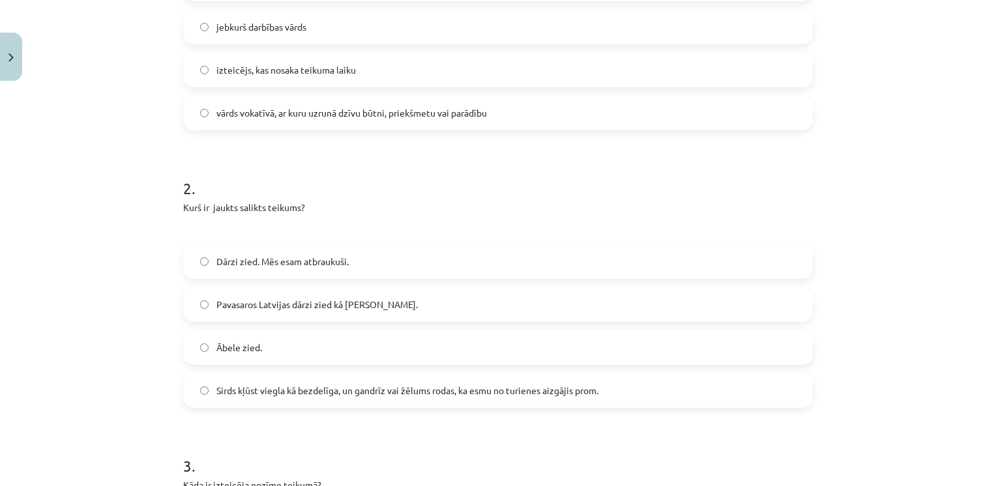
scroll to position [406, 0]
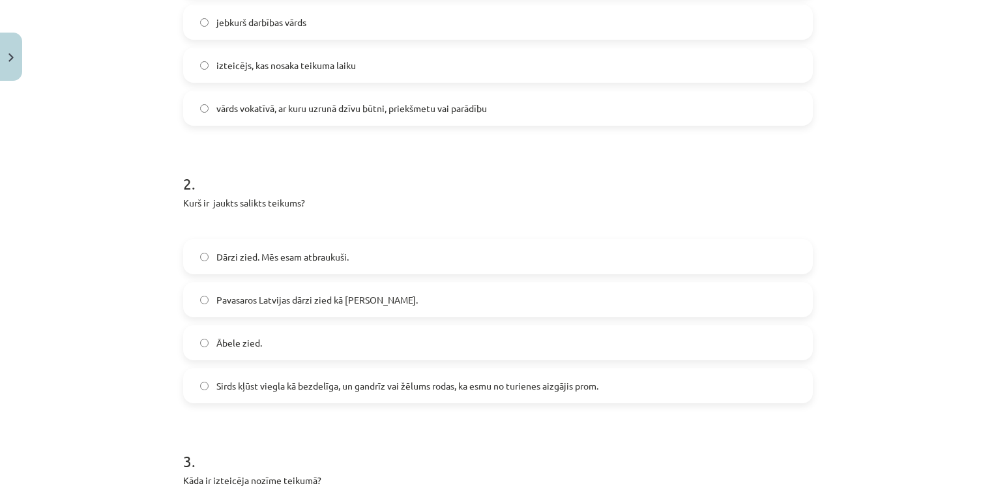
click at [259, 379] on span "Sirds kļūst viegla kā bezdelīga, un gandrīz vai žēlums rodas, ka esmu no turien…" at bounding box center [407, 386] width 382 height 14
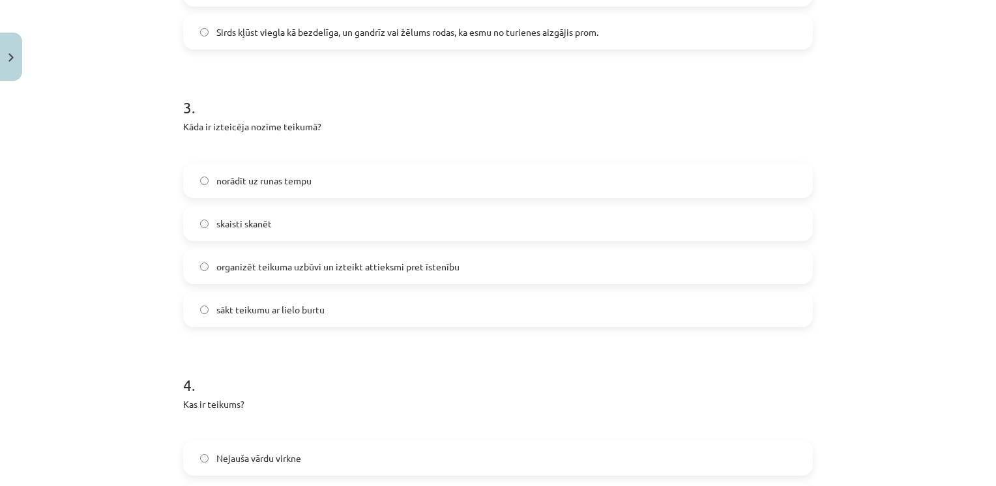
scroll to position [762, 0]
click at [299, 259] on span "organizēt teikuma uzbūvi un izteikt attieksmi pret īstenību" at bounding box center [337, 266] width 243 height 14
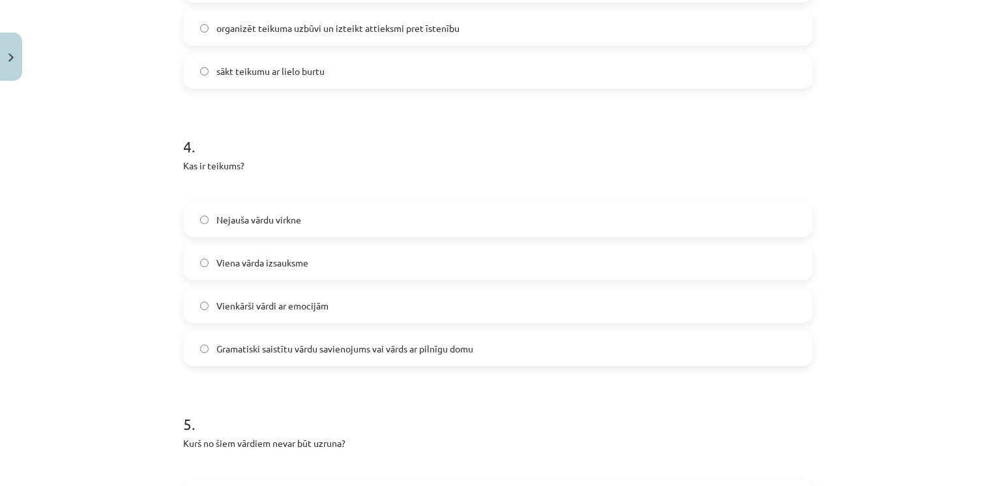
scroll to position [1009, 0]
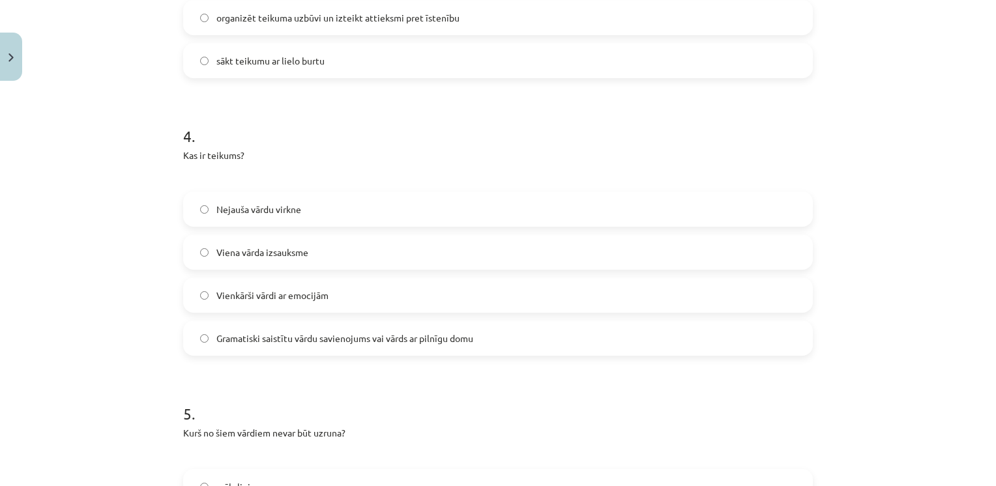
click at [289, 332] on span "Gramatiski saistītu vārdu savienojums vai vārds ar pilnīgu domu" at bounding box center [344, 339] width 257 height 14
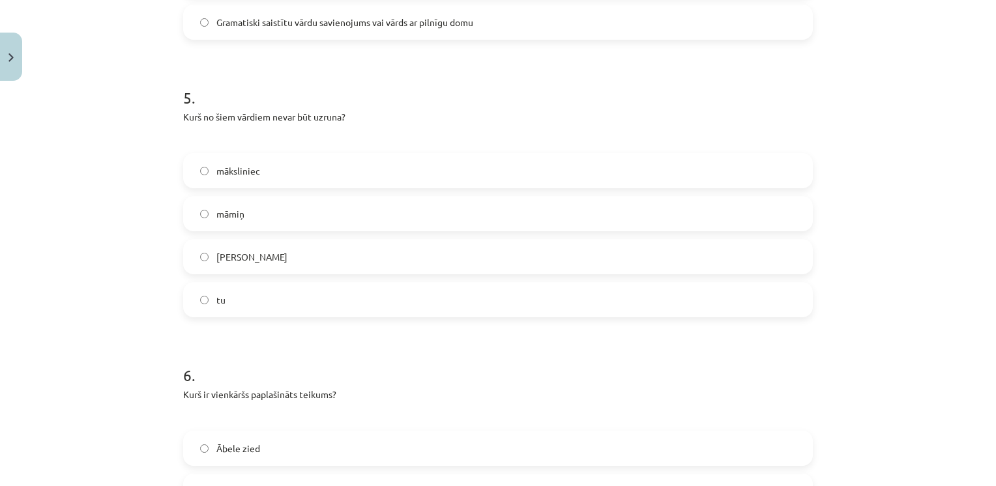
scroll to position [1361, 0]
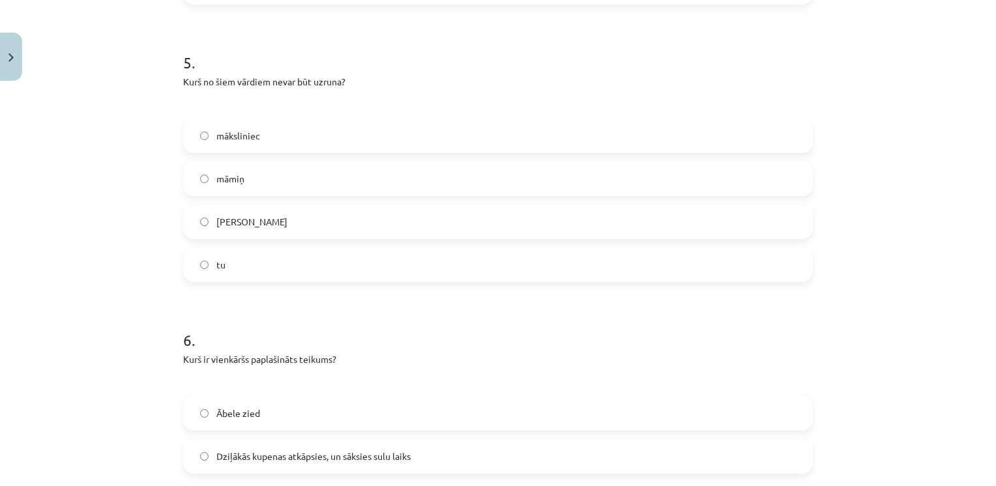
click at [260, 248] on label "tu" at bounding box center [498, 264] width 627 height 33
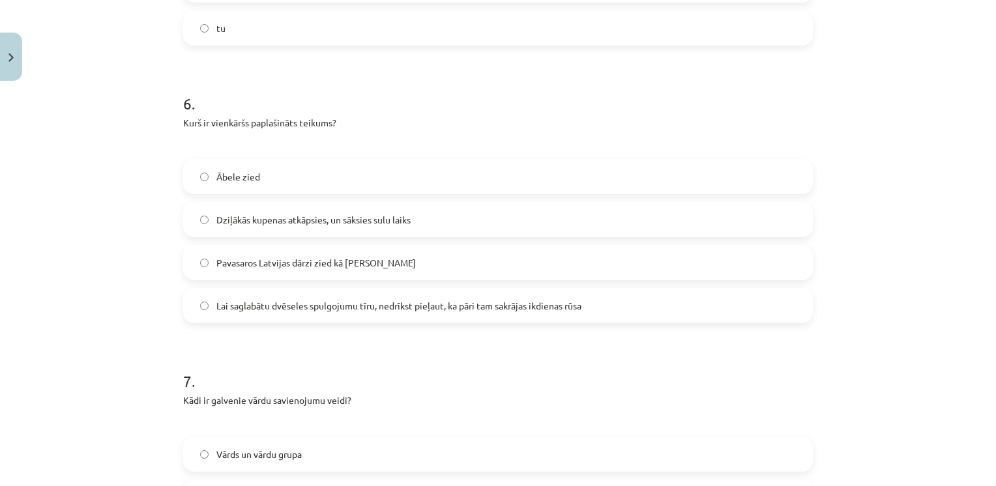
scroll to position [1600, 0]
click at [326, 254] on span "Pavasaros Latvijas dārzi zied kā baltas kupenas" at bounding box center [316, 261] width 200 height 14
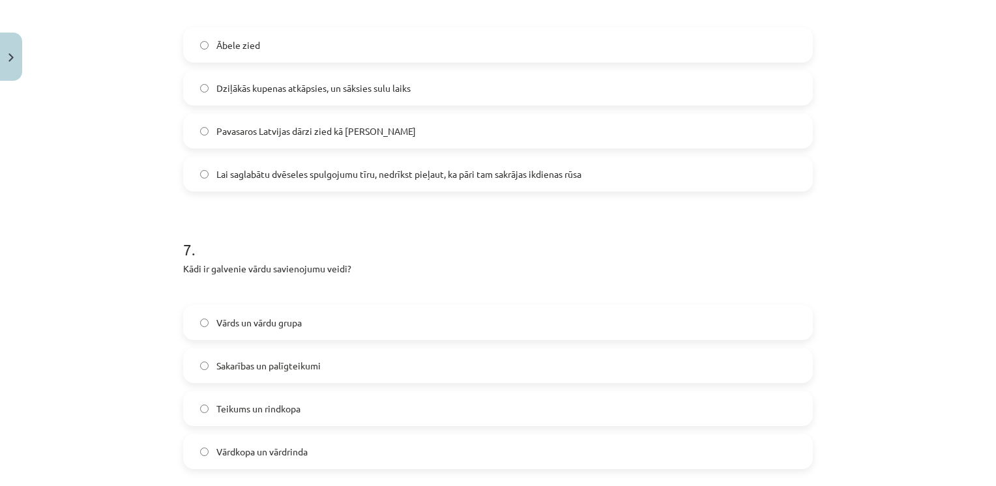
click at [278, 445] on label "Vārdkopa un vārdrinda" at bounding box center [498, 452] width 627 height 33
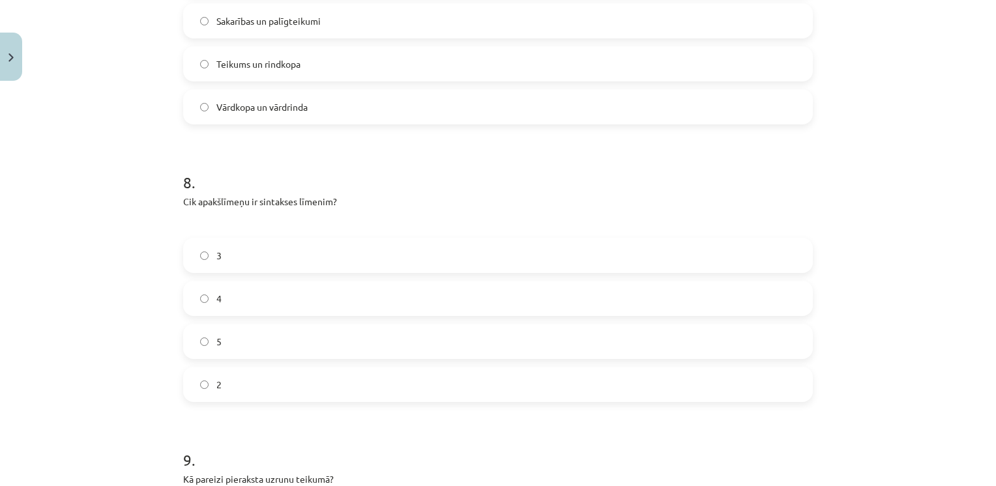
scroll to position [2075, 0]
click at [250, 368] on label "2" at bounding box center [498, 384] width 627 height 33
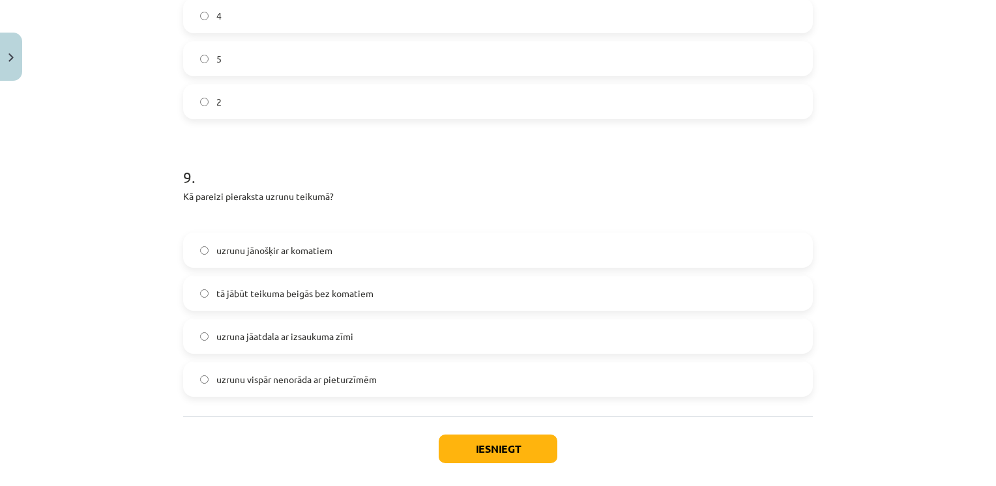
scroll to position [2359, 0]
click at [295, 242] on span "uzrunu jānošķir ar komatiem" at bounding box center [274, 249] width 116 height 14
click at [483, 415] on div "Iesniegt Aizvērt" at bounding box center [498, 460] width 630 height 91
click at [477, 433] on button "Iesniegt" at bounding box center [498, 447] width 119 height 29
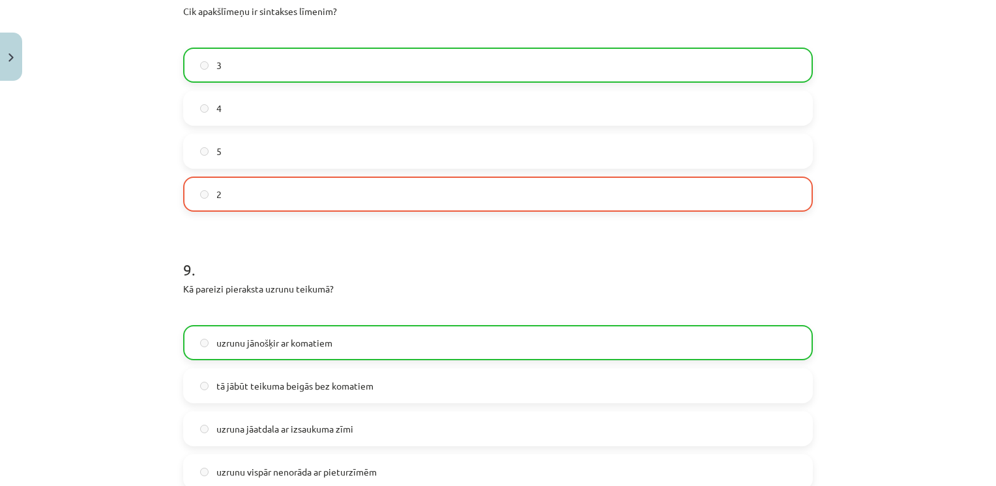
scroll to position [2439, 0]
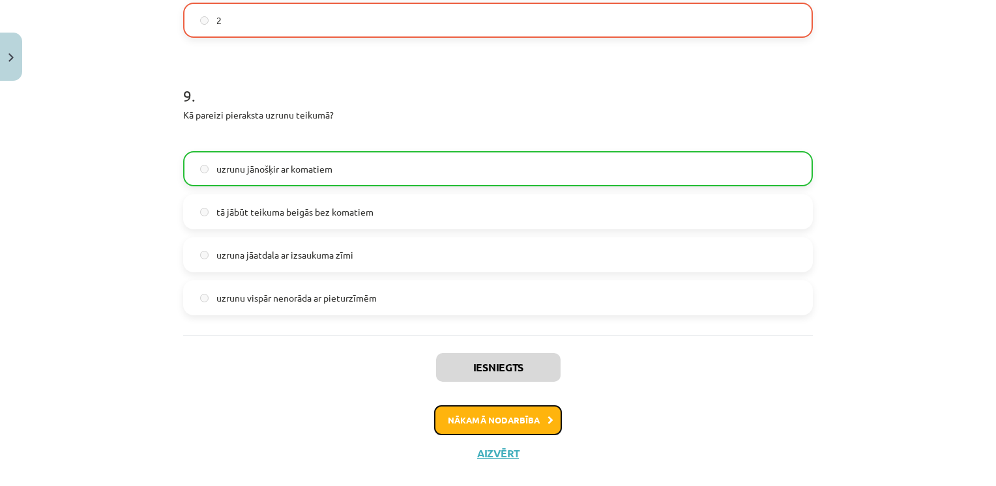
click at [469, 406] on button "Nākamā nodarbība" at bounding box center [498, 421] width 128 height 30
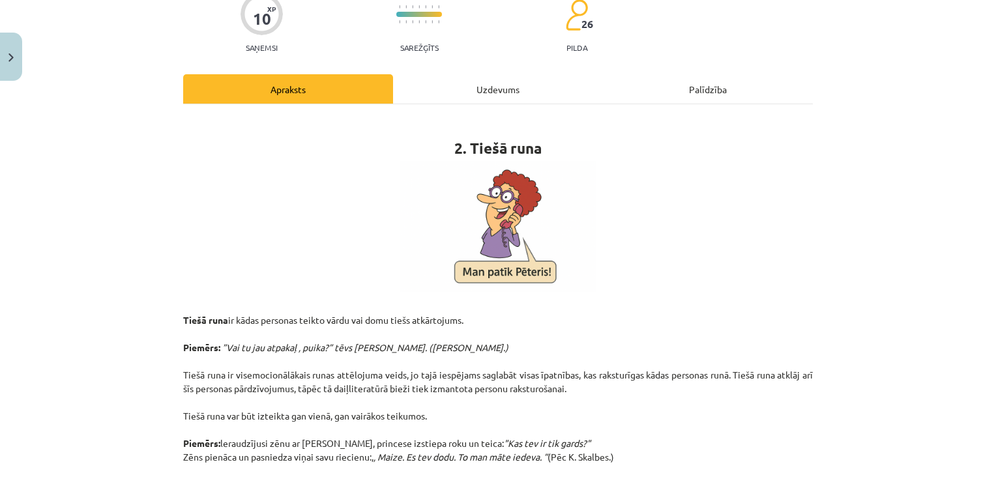
scroll to position [122, 0]
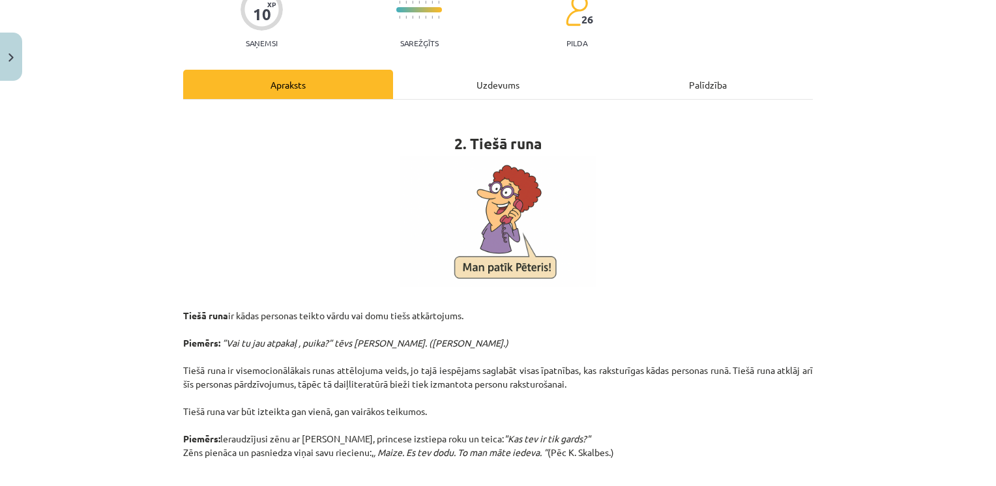
click at [505, 80] on div "Uzdevums" at bounding box center [498, 84] width 210 height 29
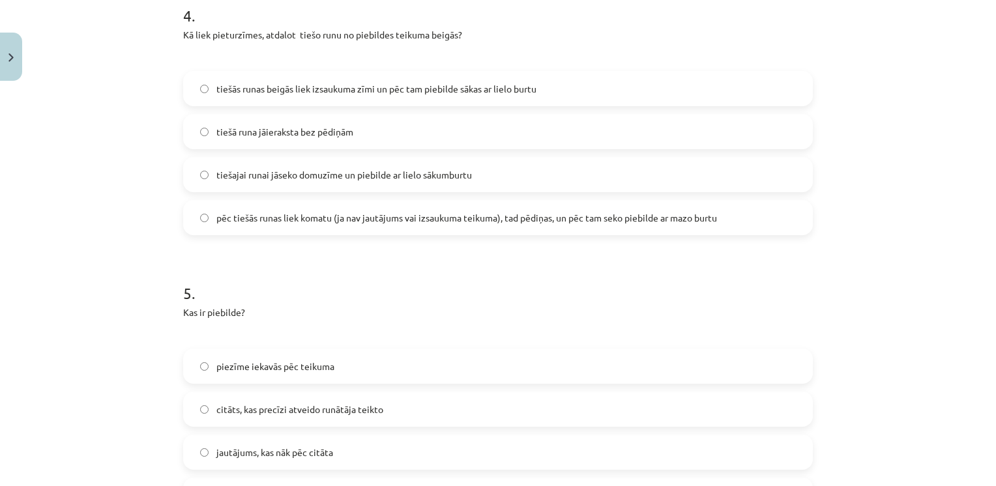
scroll to position [1286, 0]
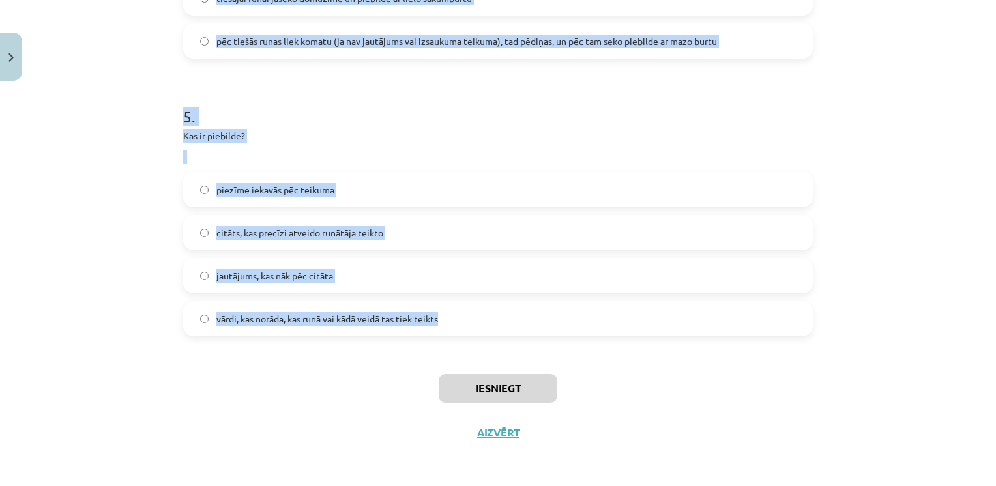
drag, startPoint x: 168, startPoint y: 263, endPoint x: 501, endPoint y: 344, distance: 343.0
click at [501, 344] on div "Mācību tēma: Latviešu valodas i - 12. klases 1.ieskaites mācību materiāls (c) #…" at bounding box center [498, 243] width 996 height 486
copy form "1 . Kas ir citāts? paša autora domas pārstāstījums virsraksts, kas atkārtojas t…"
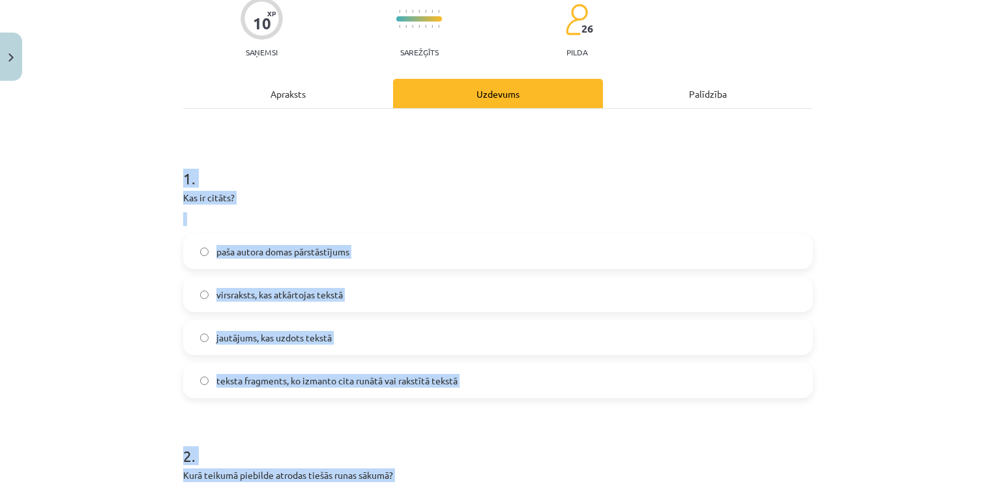
scroll to position [110, 0]
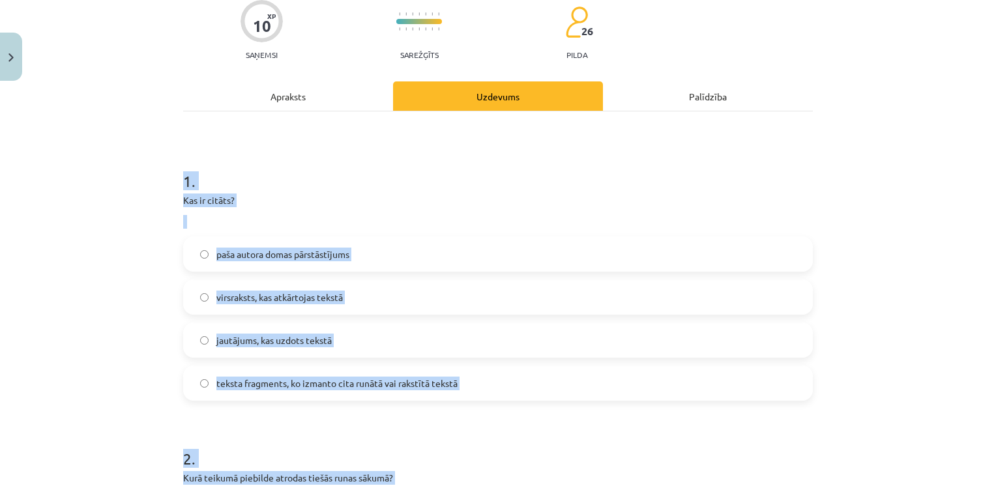
click at [357, 178] on h1 "1 ." at bounding box center [498, 169] width 630 height 40
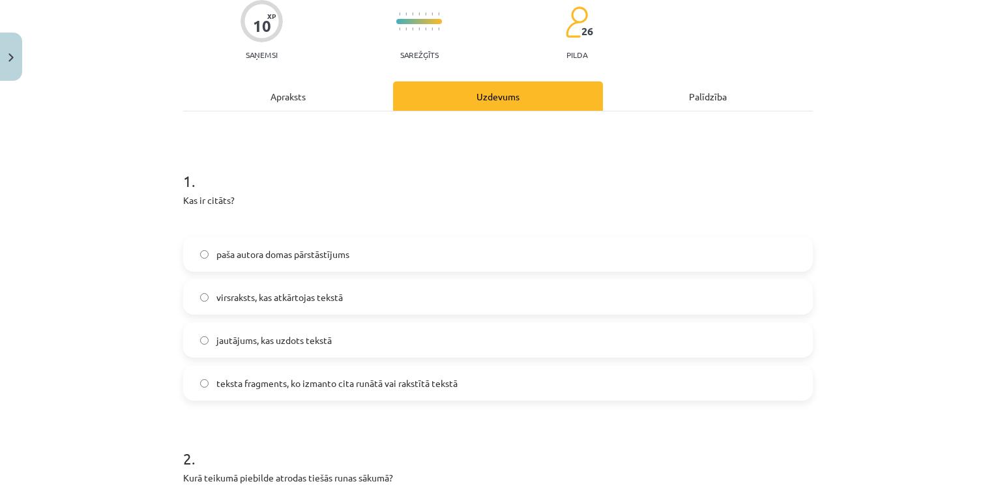
click at [285, 377] on span "teksta fragments, ko izmanto cita runātā vai rakstītā tekstā" at bounding box center [336, 384] width 241 height 14
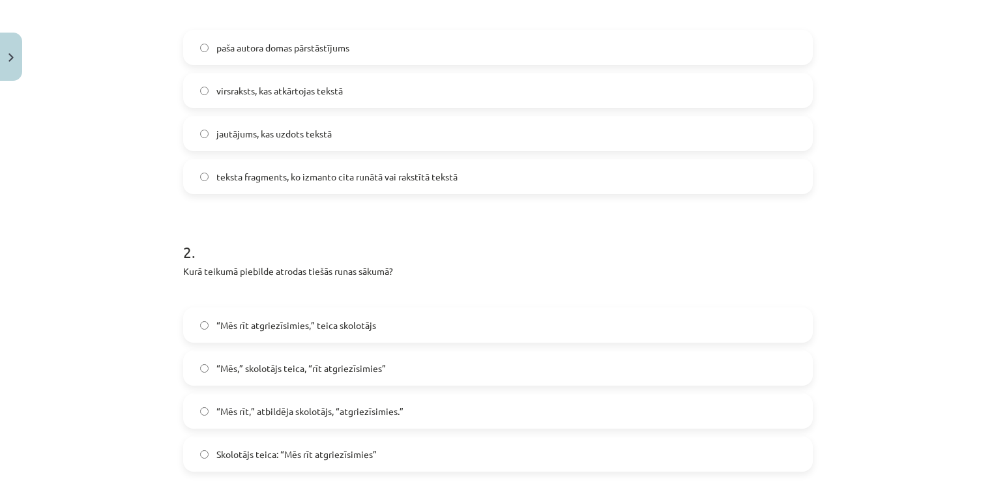
scroll to position [318, 0]
click at [242, 333] on label "“Mēs rīt atgriezīsimies,” teica skolotājs" at bounding box center [498, 324] width 627 height 33
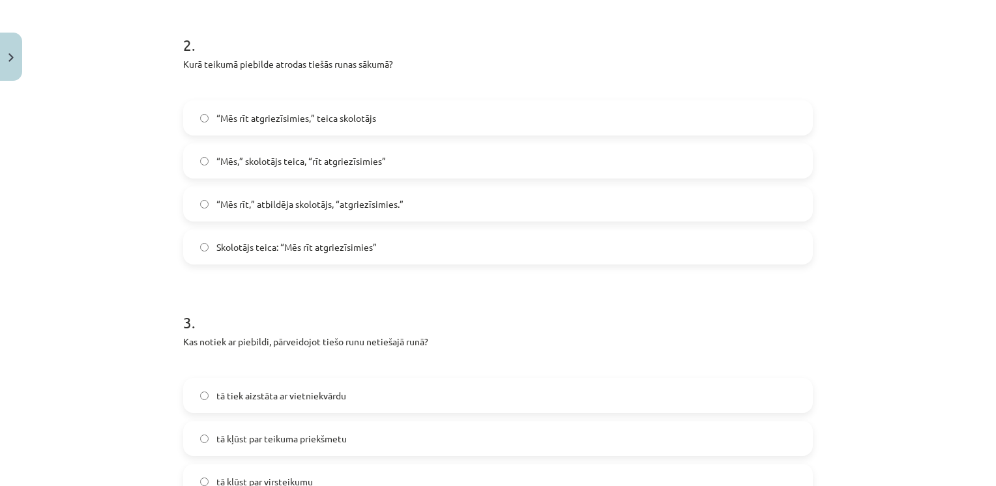
scroll to position [649, 0]
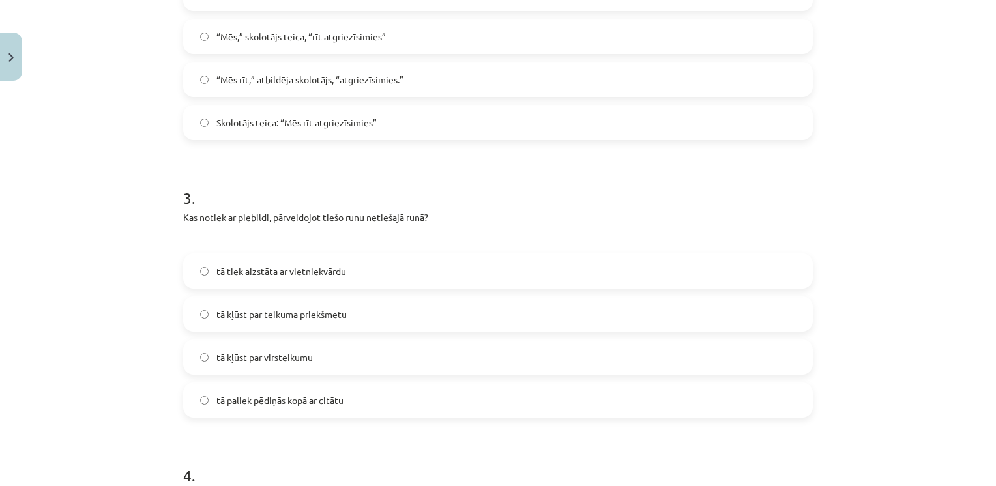
click at [290, 351] on span "tā kļūst par virsteikumu" at bounding box center [264, 358] width 97 height 14
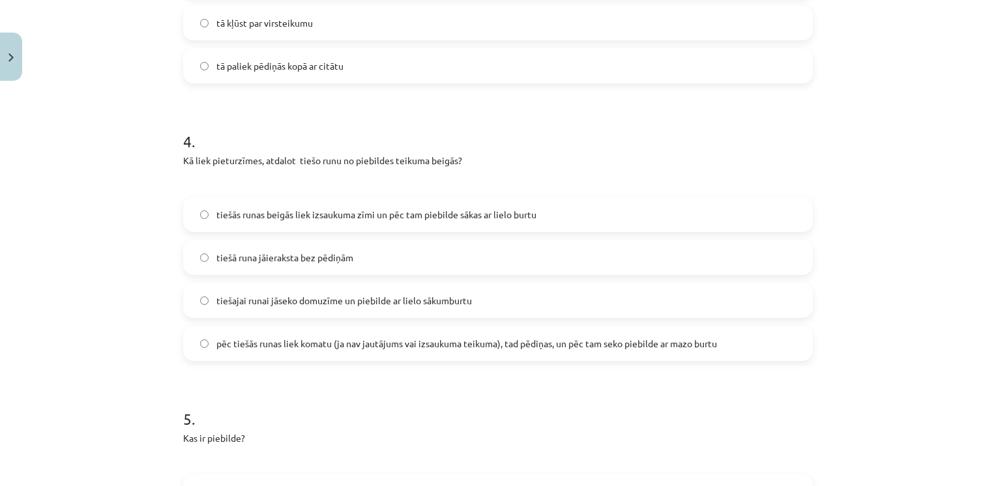
scroll to position [984, 0]
click at [313, 353] on label "pēc tiešās runas liek komatu (ja nav jautājums vai izsaukuma teikuma), tad pēdi…" at bounding box center [498, 343] width 627 height 33
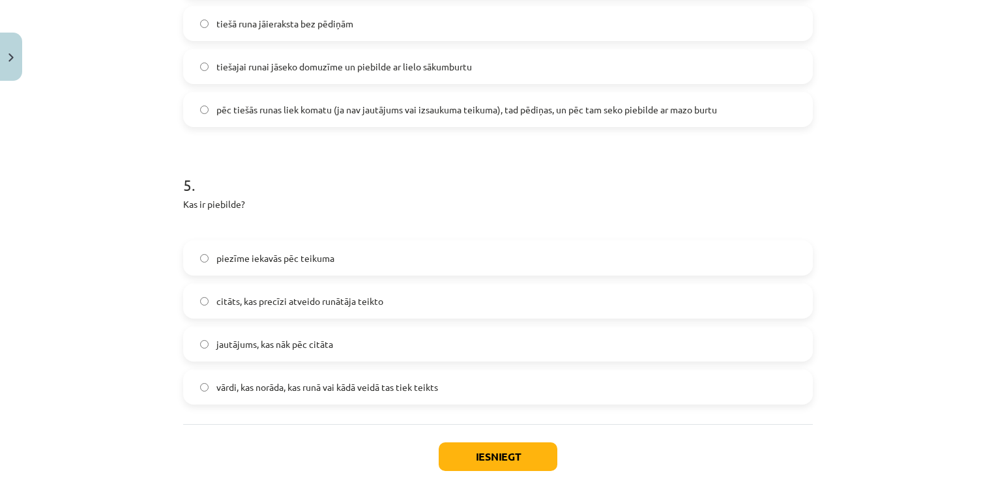
scroll to position [1218, 0]
click at [299, 380] on span "vārdi, kas norāda, kas runā vai kādā veidā tas tiek teikts" at bounding box center [327, 387] width 222 height 14
click at [462, 445] on button "Iesniegt" at bounding box center [498, 456] width 119 height 29
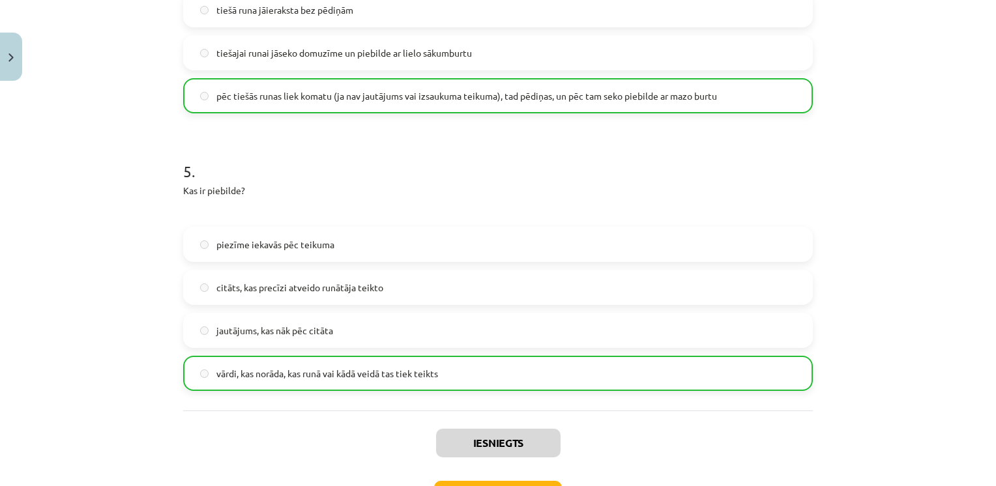
scroll to position [1328, 0]
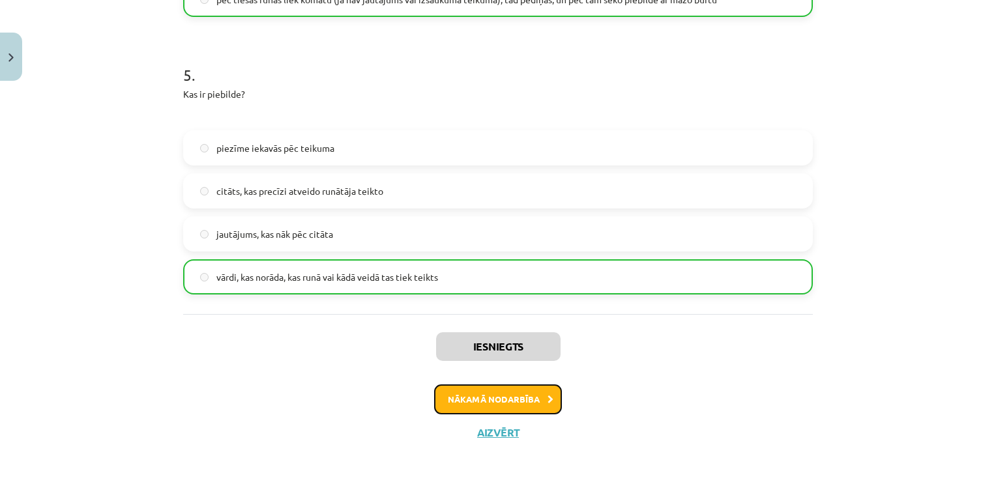
click at [454, 391] on button "Nākamā nodarbība" at bounding box center [498, 400] width 128 height 30
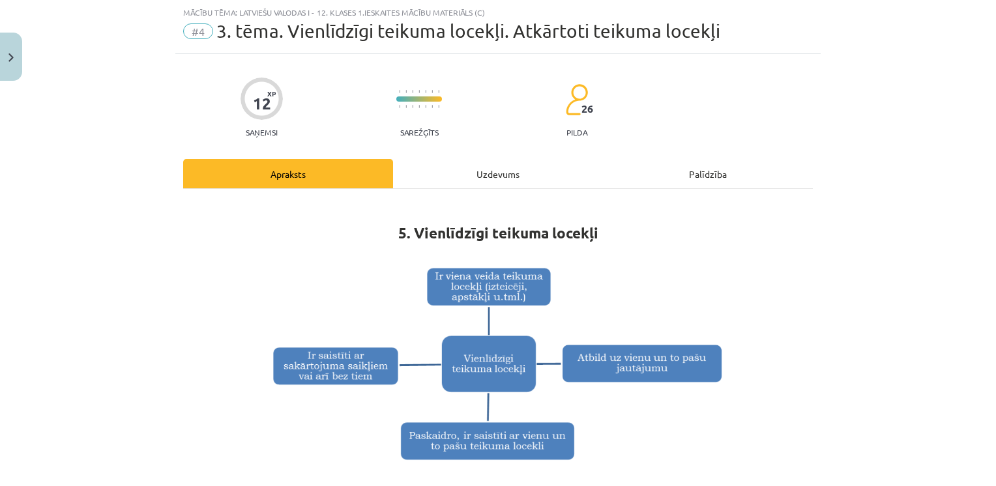
click at [487, 161] on div "Uzdevums" at bounding box center [498, 173] width 210 height 29
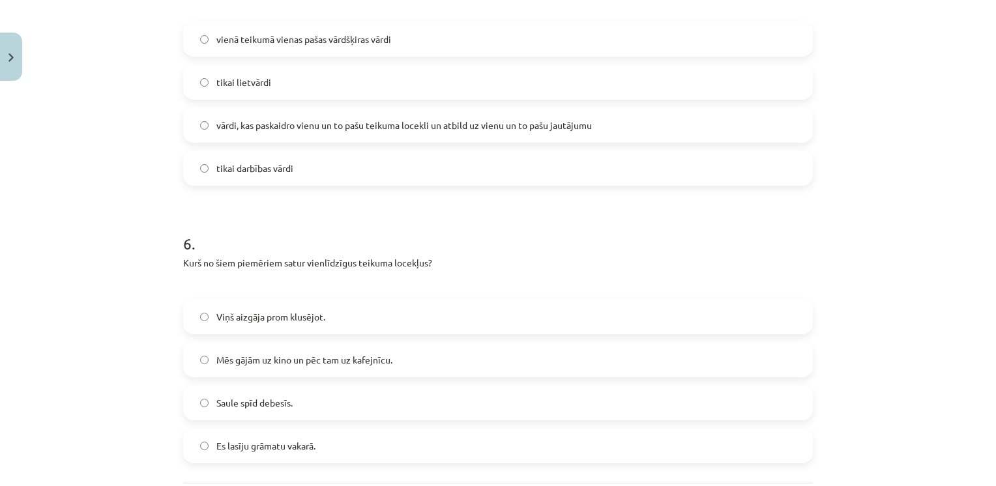
scroll to position [1434, 0]
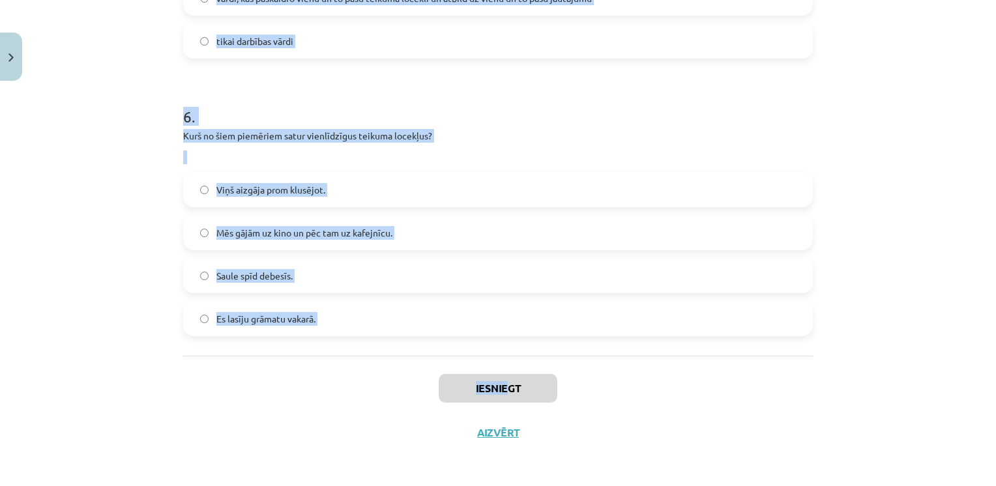
drag, startPoint x: 171, startPoint y: 168, endPoint x: 501, endPoint y: 359, distance: 380.7
copy div "1 . Atzīmē teikumu, kurā pareizi ievietotas pieturzīmes! Katram ir jāiepazīst L…"
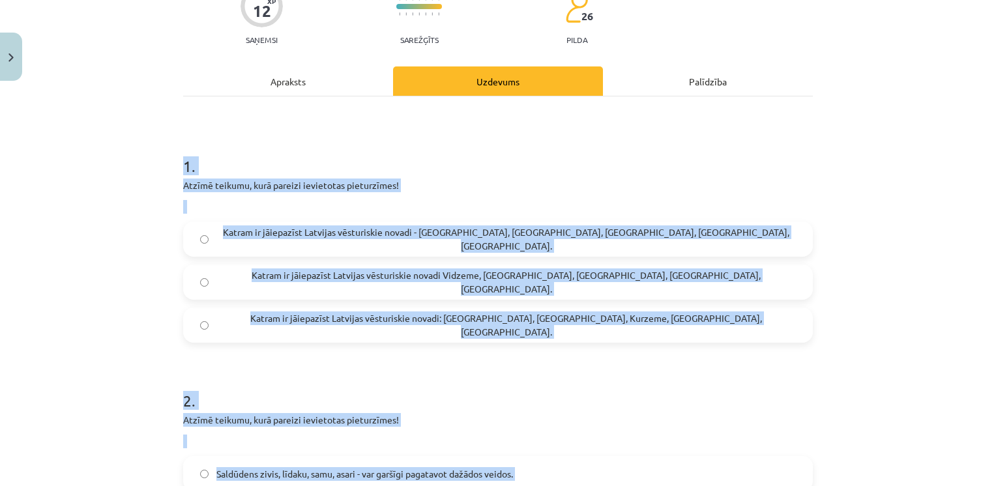
scroll to position [34, 0]
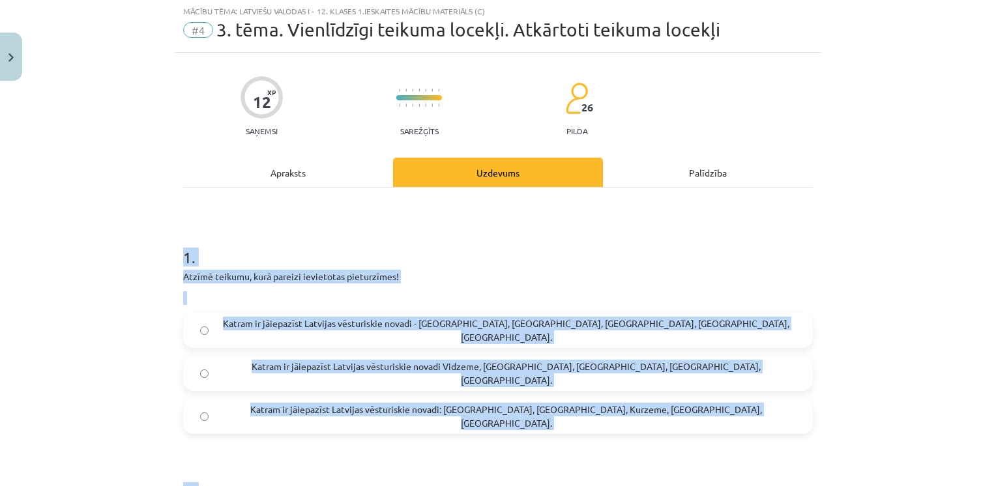
click at [953, 291] on div "Mācību tēma: Latviešu valodas i - 12. klases 1.ieskaites mācību materiāls (c) #…" at bounding box center [498, 243] width 996 height 486
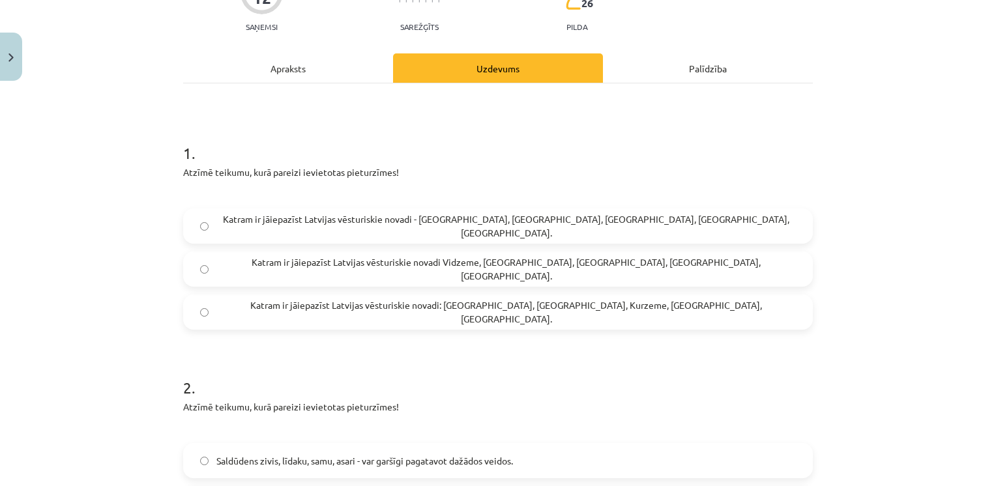
scroll to position [139, 0]
click at [372, 314] on span "Katram ir jāiepazīst Latvijas vēsturiskie novadi: Vidzeme, Latgale, Kurzeme, Ze…" at bounding box center [506, 311] width 580 height 27
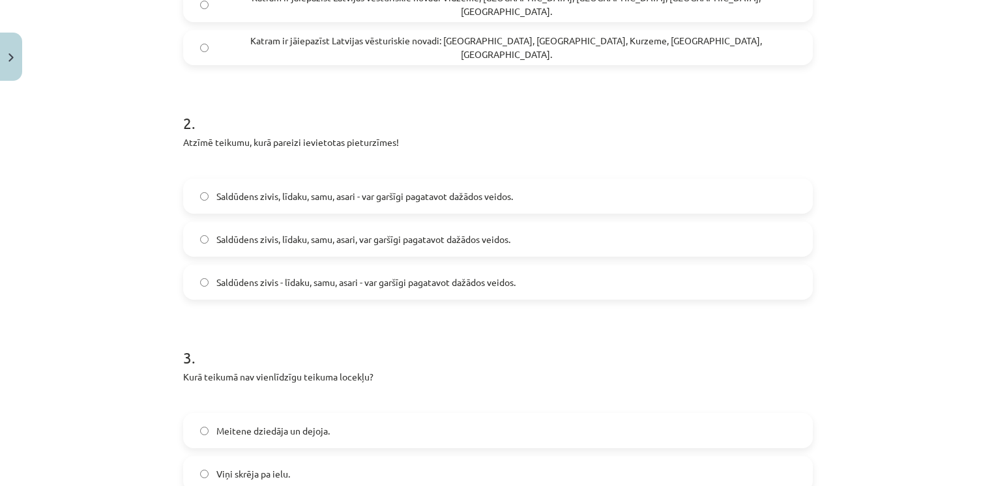
scroll to position [404, 0]
click at [357, 291] on label "Saldūdens zivis - līdaku, samu, asari - var garšīgi pagatavot dažādos veidos." at bounding box center [498, 281] width 627 height 33
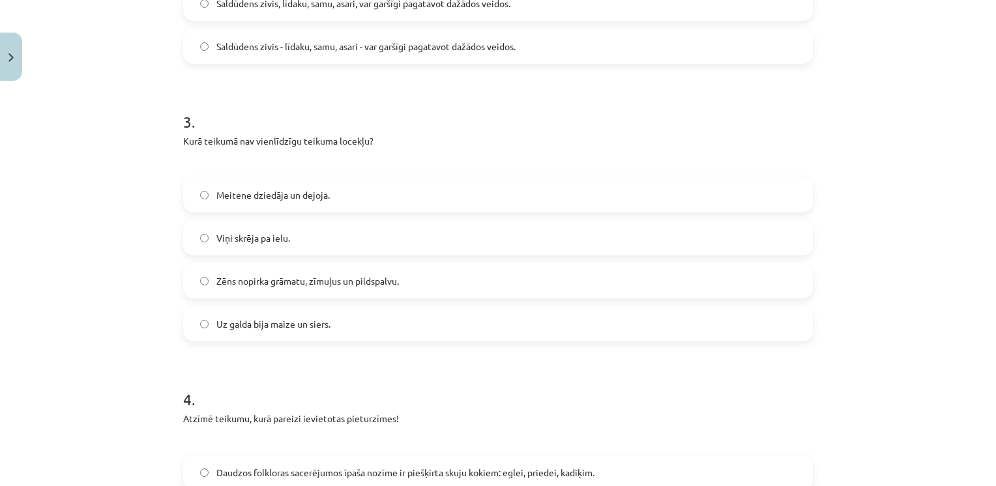
scroll to position [643, 0]
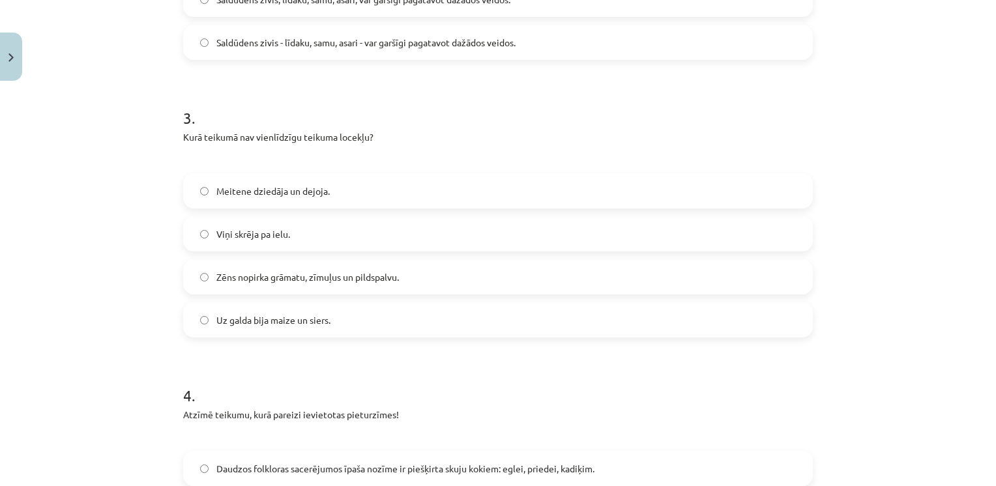
click at [274, 228] on span "Viņi skrēja pa ielu." at bounding box center [253, 235] width 74 height 14
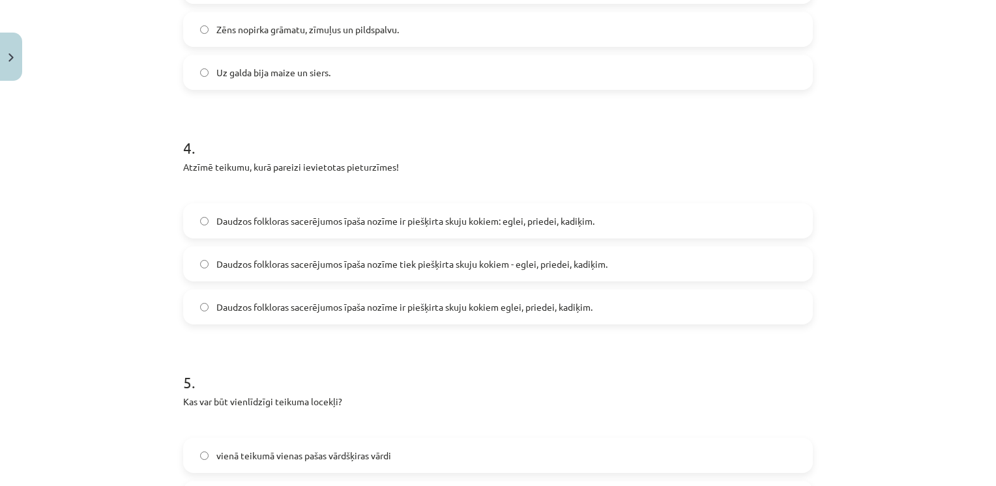
scroll to position [955, 0]
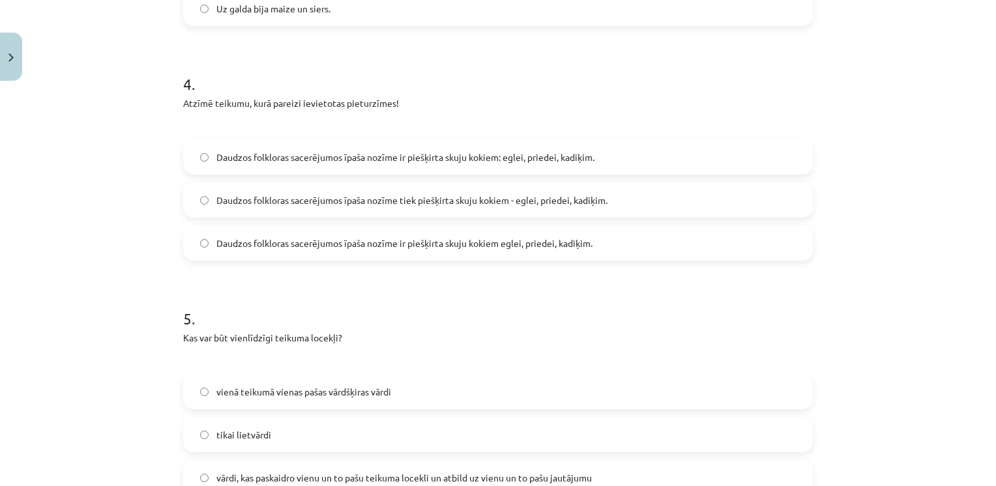
click at [415, 213] on label "Daudzos folkloras sacerējumos īpaša nozīme tiek piešķirta skuju kokiem - eglei,…" at bounding box center [498, 200] width 627 height 33
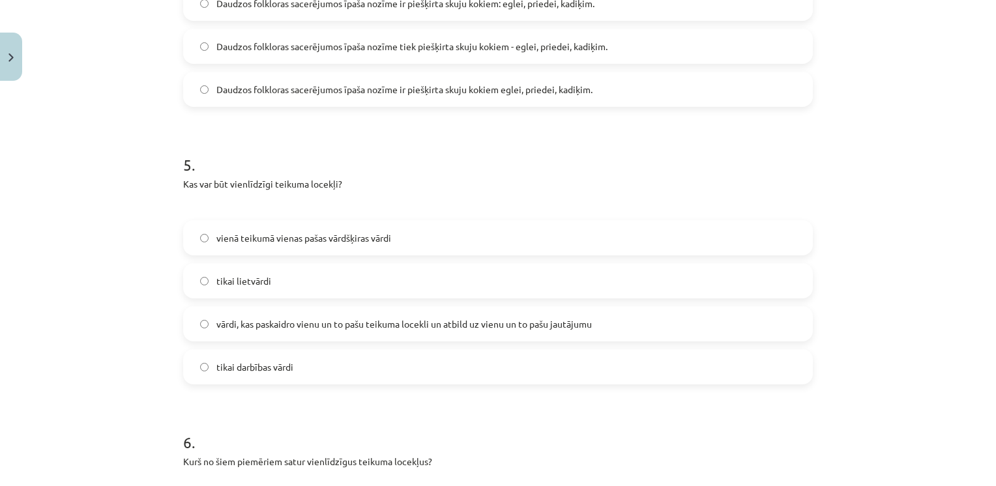
scroll to position [1110, 0]
click at [342, 326] on span "vārdi, kas paskaidro vienu un to pašu teikuma locekli un atbild uz vienu un to …" at bounding box center [404, 323] width 376 height 14
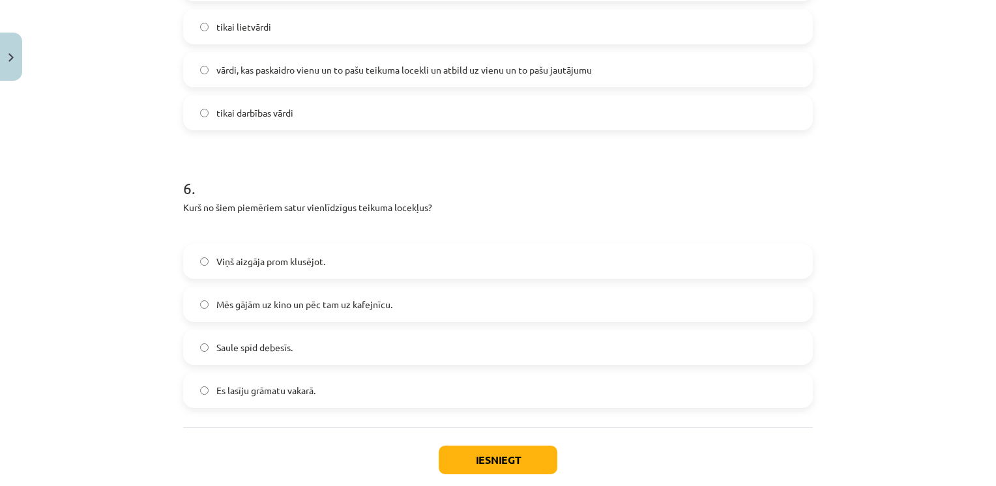
click at [301, 304] on span "Mēs gājām uz kino un pēc tam uz kafejnīcu." at bounding box center [304, 305] width 176 height 14
click at [470, 451] on button "Iesniegt" at bounding box center [498, 460] width 119 height 29
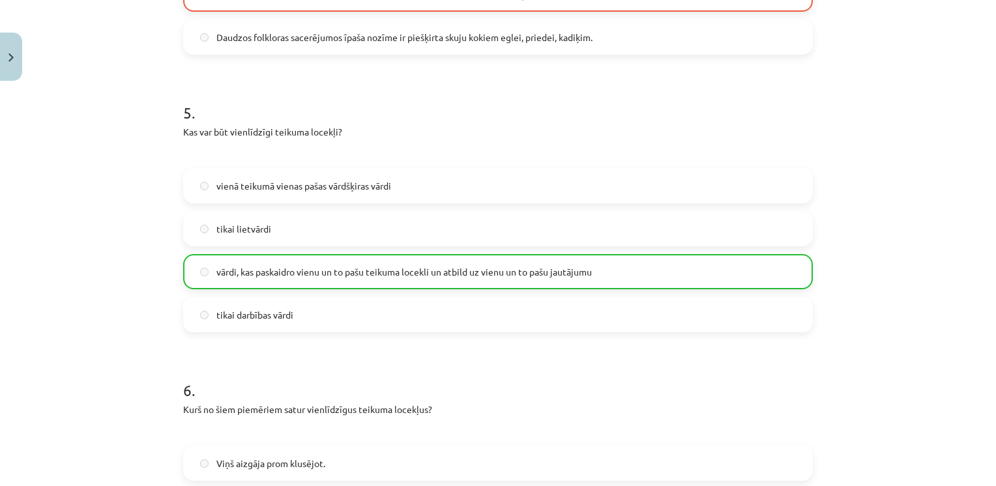
scroll to position [1476, 0]
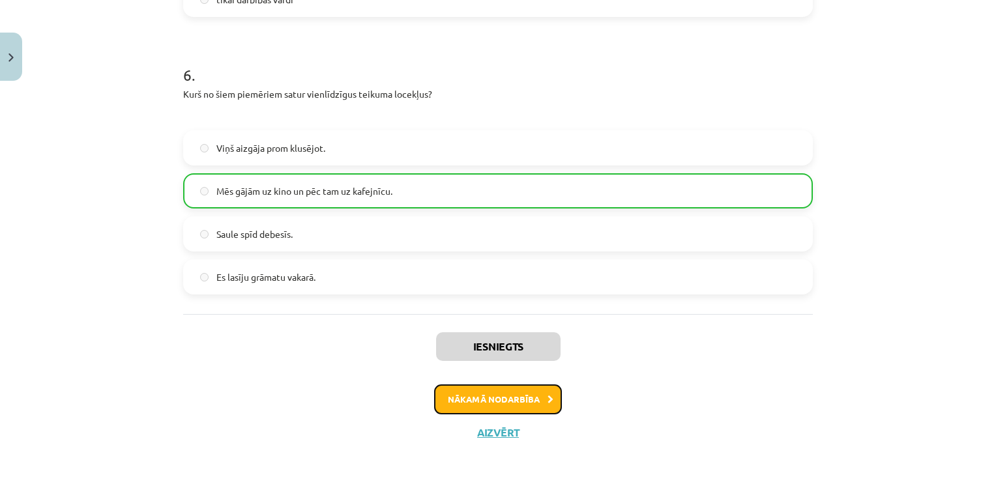
click at [471, 406] on button "Nākamā nodarbība" at bounding box center [498, 400] width 128 height 30
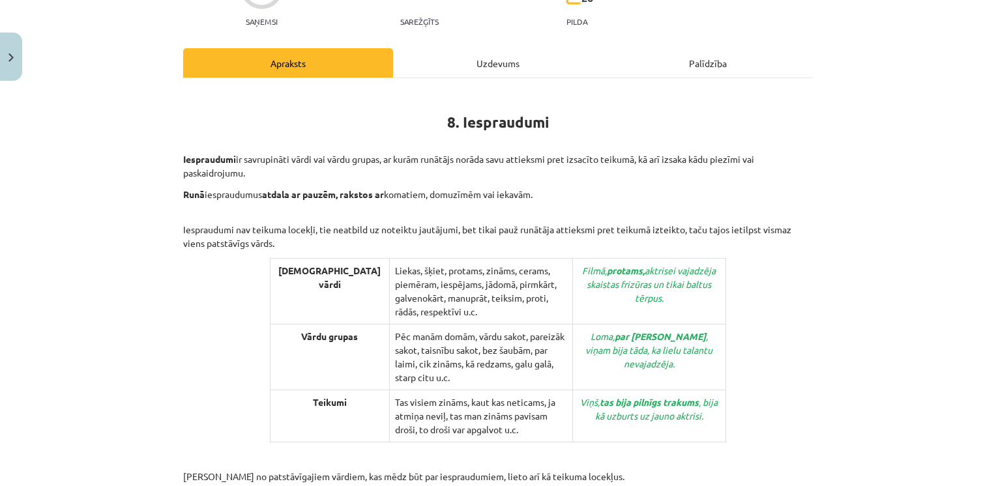
scroll to position [145, 0]
click at [483, 53] on div "Uzdevums" at bounding box center [498, 61] width 210 height 29
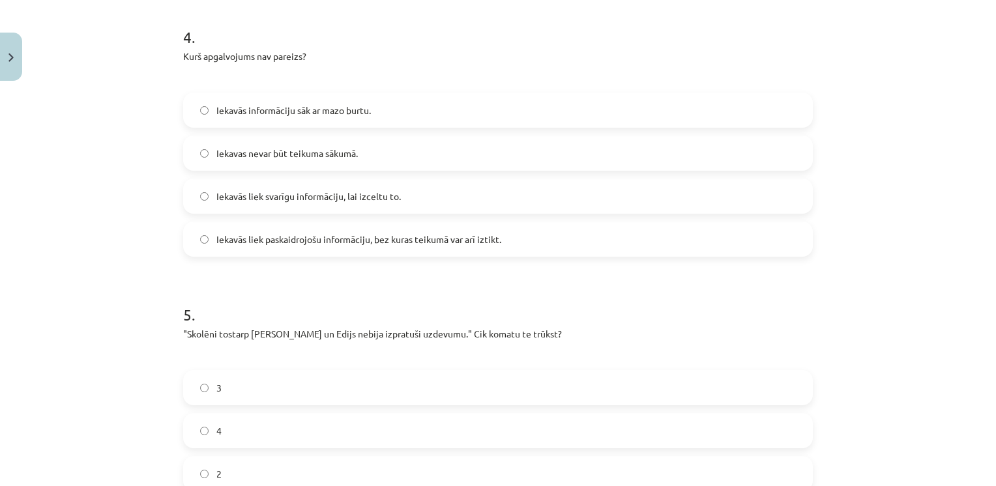
scroll to position [1286, 0]
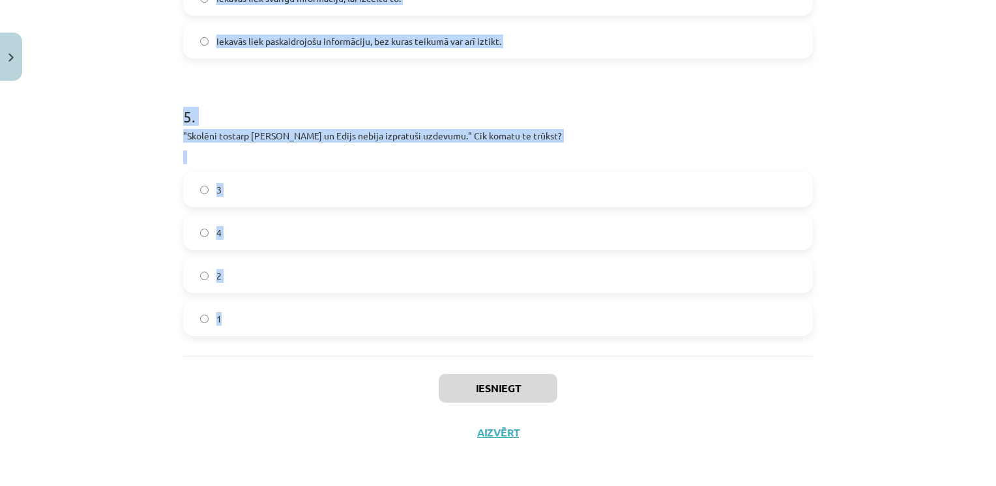
drag, startPoint x: 173, startPoint y: 256, endPoint x: 503, endPoint y: 351, distance: 343.2
copy form "1 . Kurš teikums ir uzrakstīts pareizi? Aspazija (1865.-1943.) ir dzimusi Zaļen…"
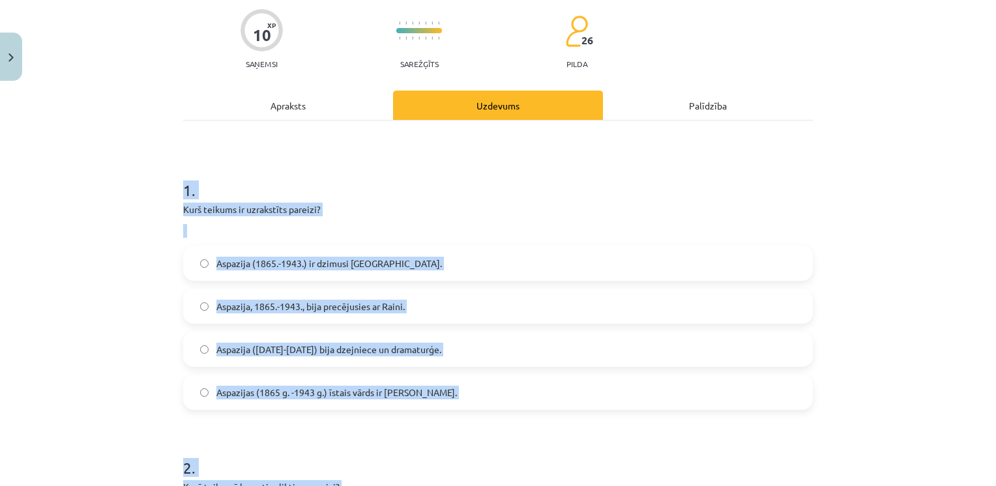
scroll to position [102, 0]
click at [850, 224] on div "Mācību tēma: Latviešu valodas i - 12. klases 1.ieskaites mācību materiāls (c) #…" at bounding box center [498, 243] width 996 height 486
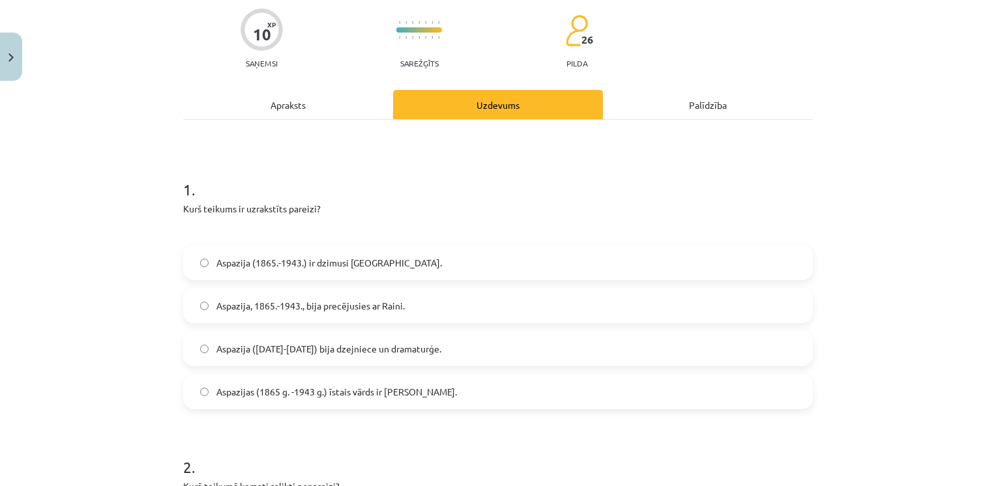
click at [389, 344] on span "Aspazija (1865-1943) bija dzejniece un dramaturģe." at bounding box center [328, 349] width 225 height 14
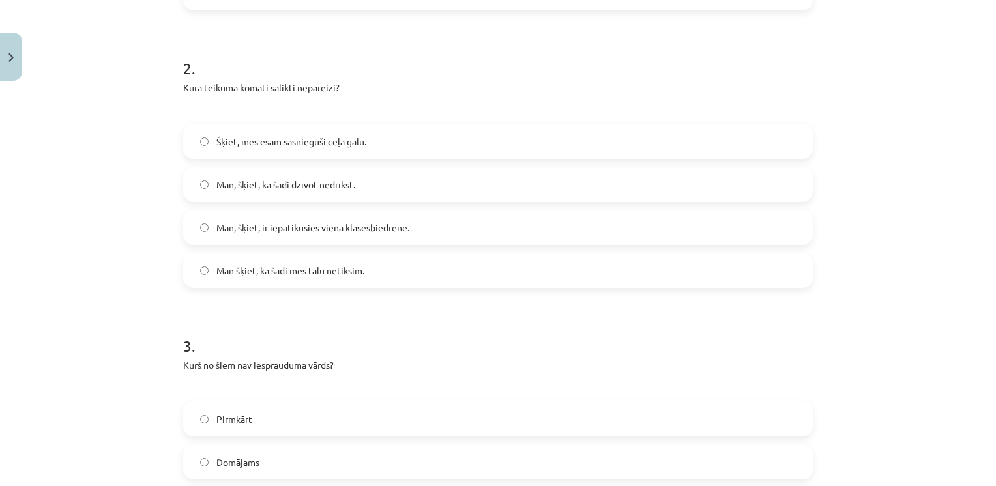
scroll to position [501, 0]
click at [313, 195] on label "Man, šķiet, ka šādi dzīvot nedrīkst." at bounding box center [498, 184] width 627 height 33
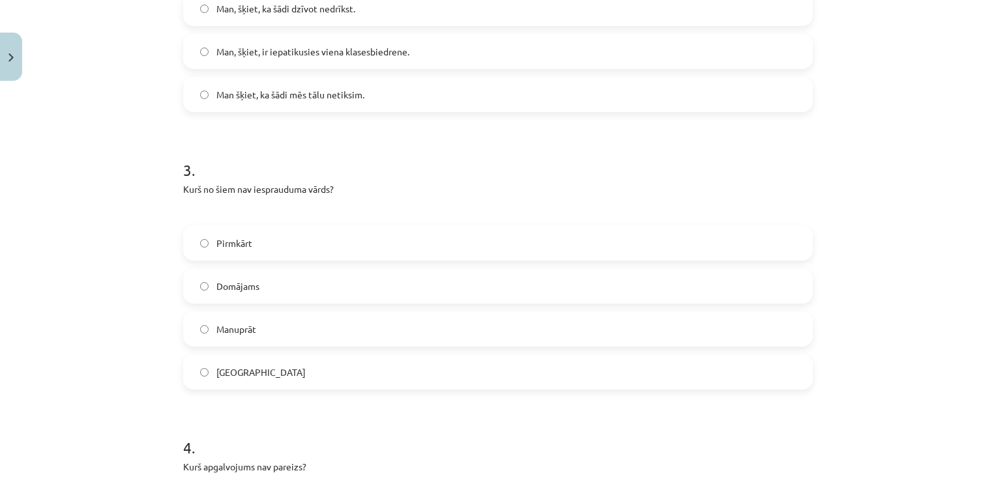
scroll to position [677, 0]
click at [259, 356] on label "Galvenokārt" at bounding box center [498, 371] width 627 height 33
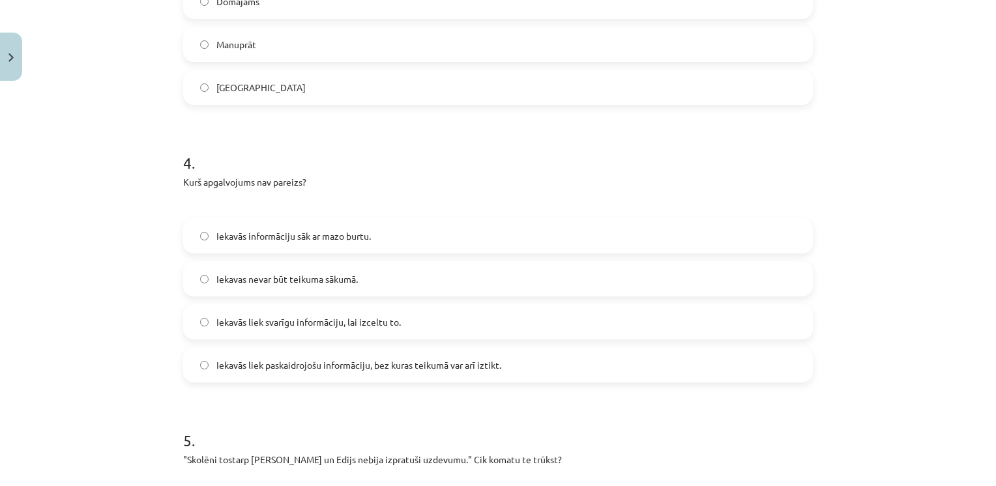
scroll to position [1000, 0]
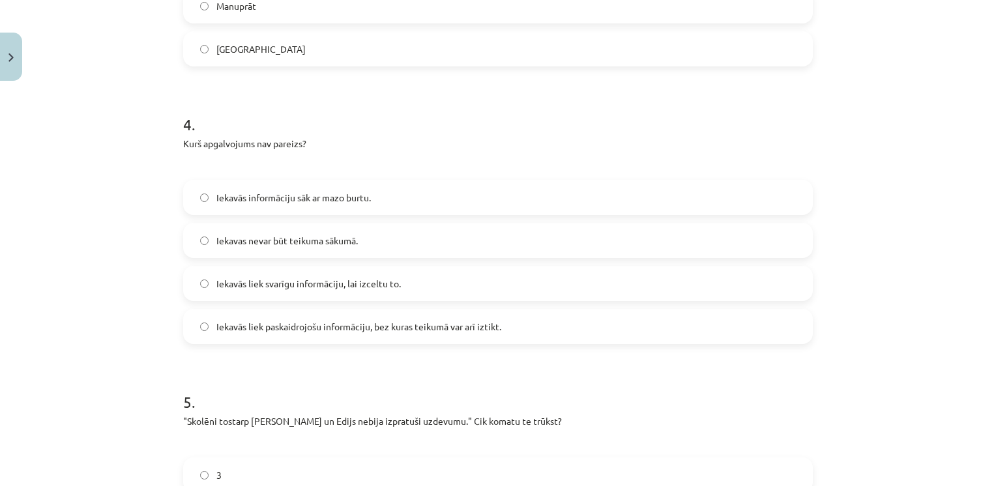
click at [318, 288] on span "Iekavās liek svarīgu informāciju, lai izceltu to." at bounding box center [308, 284] width 185 height 14
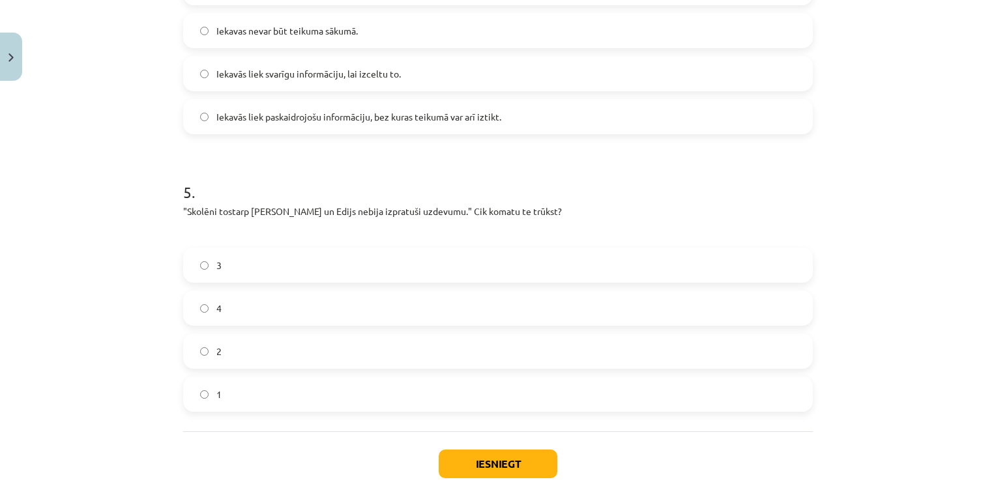
scroll to position [1237, 0]
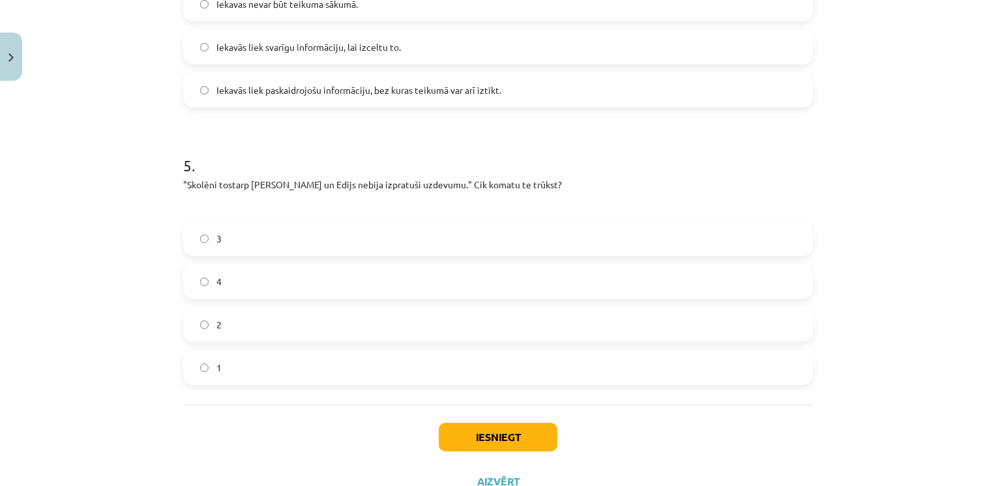
click at [317, 325] on label "2" at bounding box center [498, 324] width 627 height 33
click at [479, 436] on button "Iesniegt" at bounding box center [498, 437] width 119 height 29
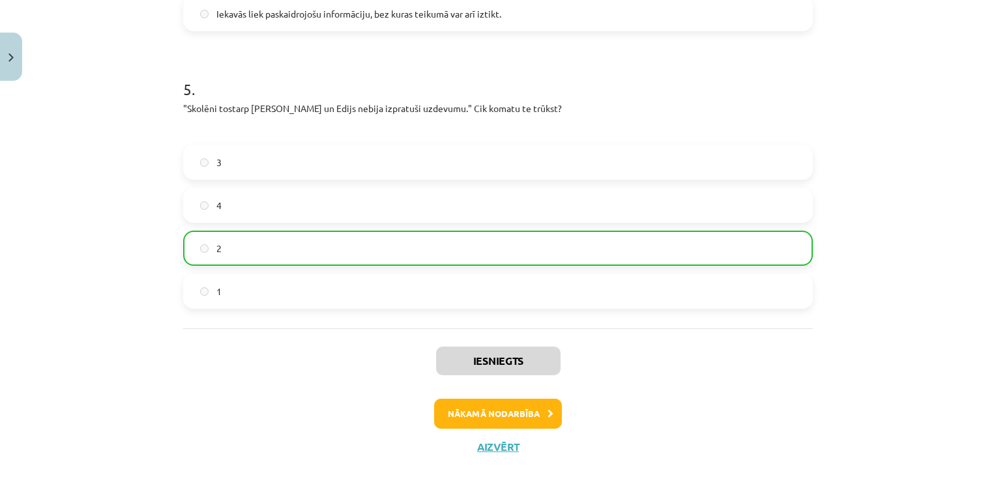
scroll to position [1328, 0]
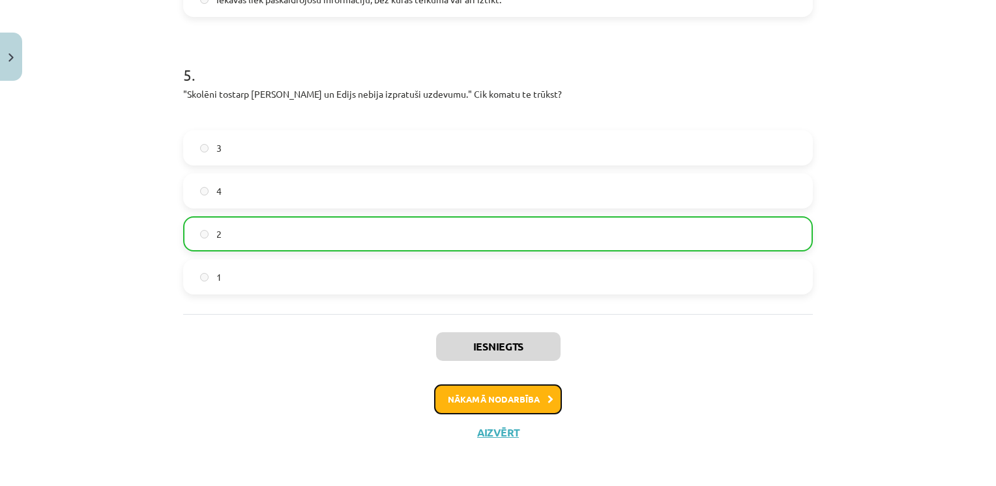
click at [483, 394] on button "Nākamā nodarbība" at bounding box center [498, 400] width 128 height 30
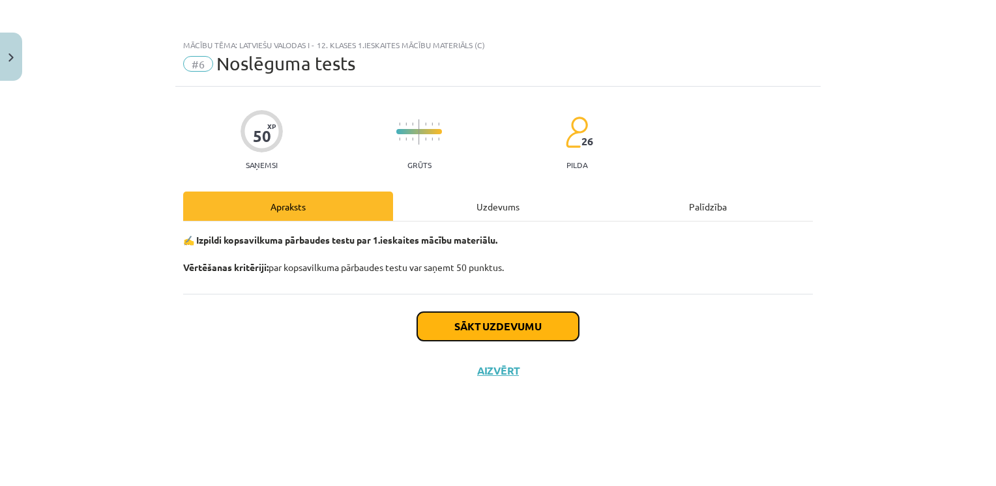
click at [445, 338] on button "Sākt uzdevumu" at bounding box center [498, 326] width 162 height 29
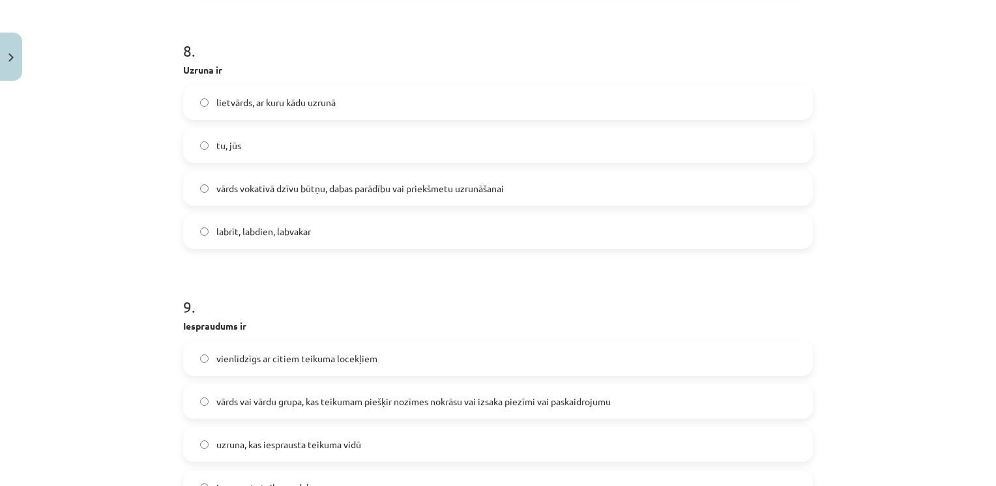
scroll to position [2459, 0]
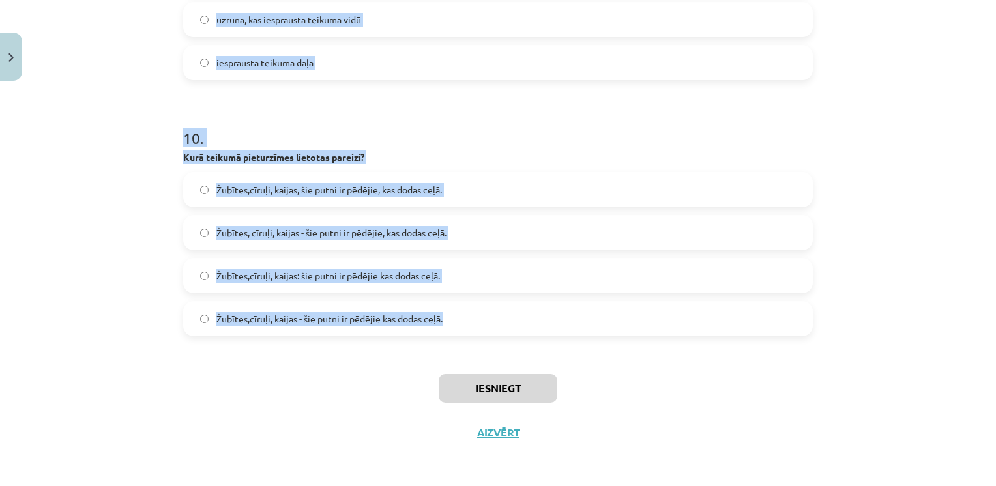
drag, startPoint x: 159, startPoint y: 174, endPoint x: 603, endPoint y: 333, distance: 471.7
click at [603, 333] on div "Mācību tēma: Latviešu valodas i - 12. klases 1.ieskaites mācību materiāls (c) #…" at bounding box center [498, 243] width 996 height 486
copy form "1 . Atzīmē, kurā teikumā ir uzruna! Tu man esi krietns dēls! Dēls dāvināja zied…"
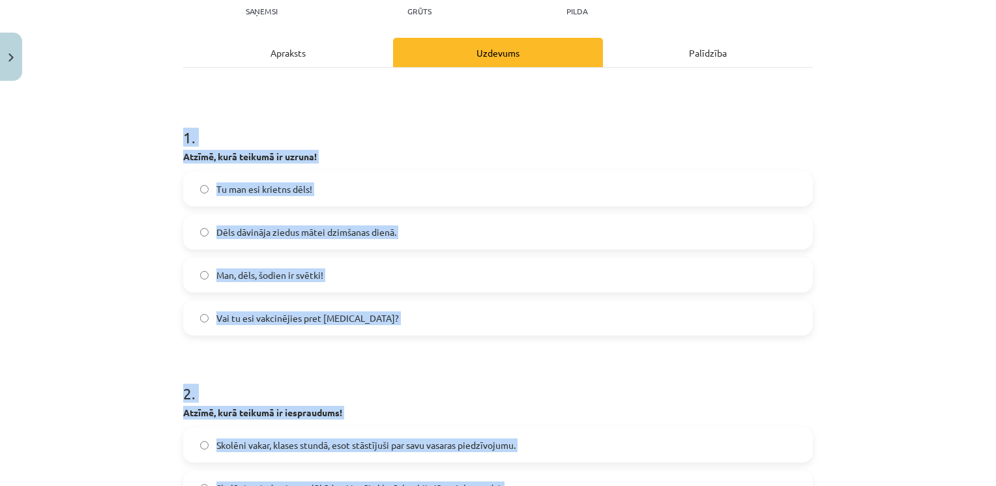
scroll to position [151, 0]
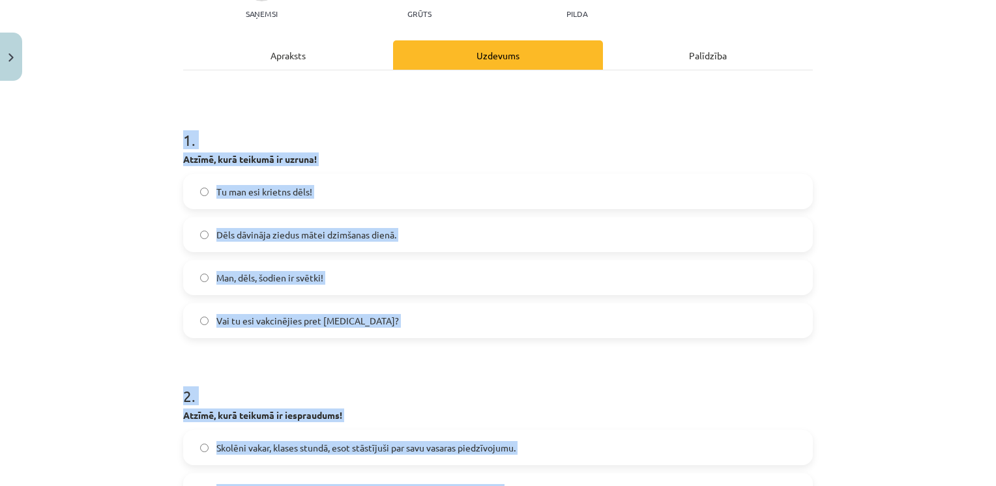
click at [407, 150] on div "1 . Atzīmē, kurā teikumā ir uzruna! Tu man esi krietns dēls! Dēls dāvināja zied…" at bounding box center [498, 223] width 630 height 230
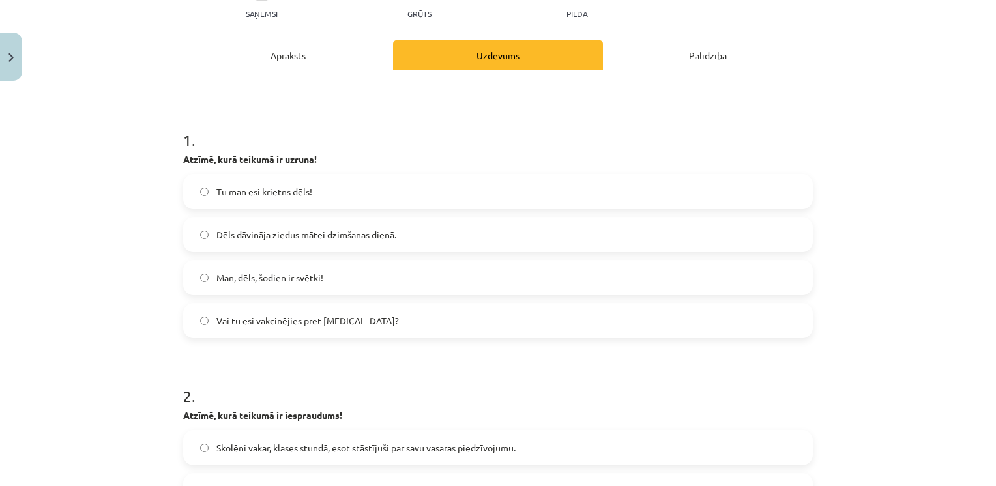
click at [278, 290] on label "Man, dēls, šodien ir svētki!" at bounding box center [498, 277] width 627 height 33
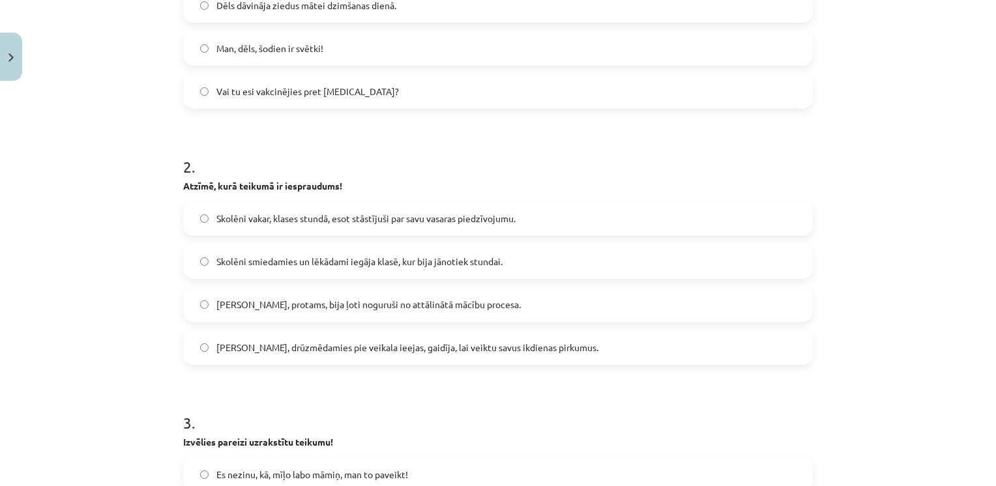
scroll to position [447, 0]
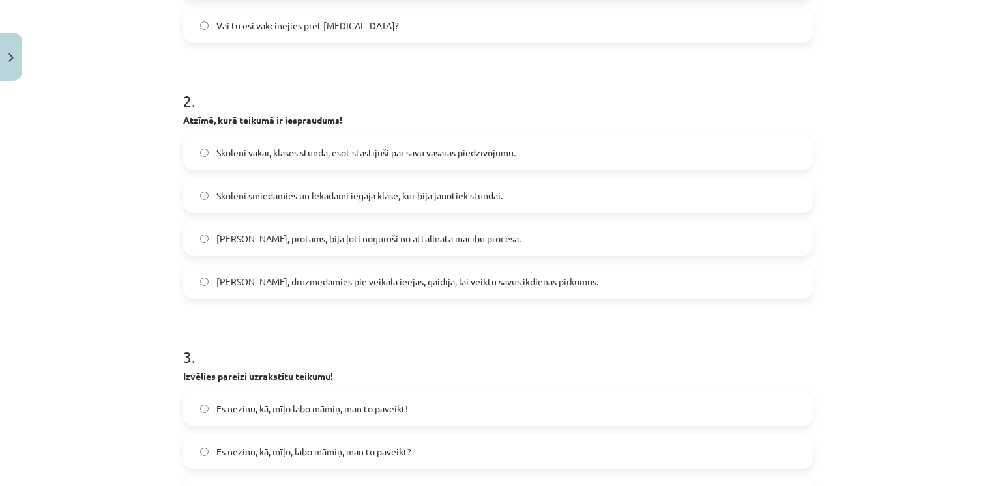
click at [302, 252] on label "Skolotāji, protams, bija ļoti noguruši no attālinātā mācību procesa." at bounding box center [498, 238] width 627 height 33
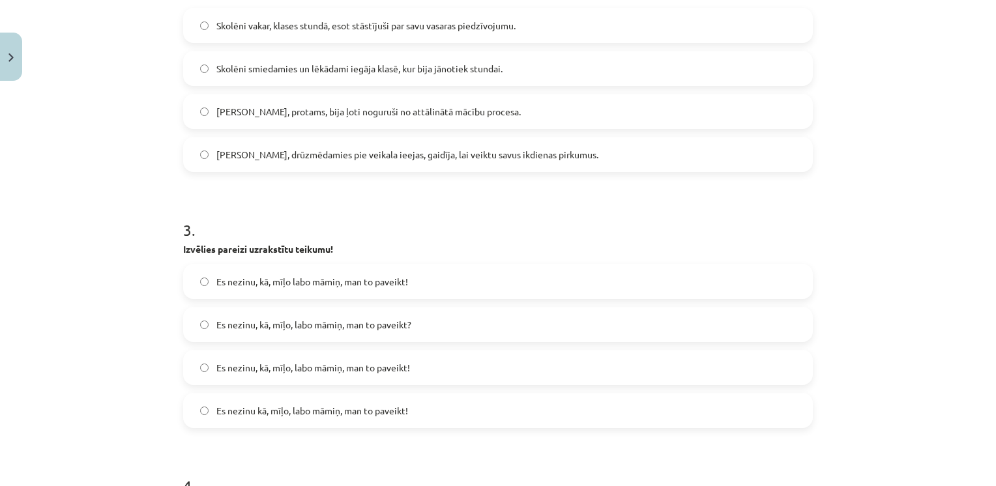
scroll to position [575, 0]
click at [295, 374] on label "Es nezinu, kā, mīļo, labo māmiņ, man to paveikt!" at bounding box center [498, 366] width 627 height 33
click at [286, 401] on label "Es nezinu kā, mīļo, labo māmiņ, man to paveikt!" at bounding box center [498, 409] width 627 height 33
click at [243, 367] on span "Es nezinu, kā, mīļo, labo māmiņ, man to paveikt!" at bounding box center [313, 367] width 194 height 14
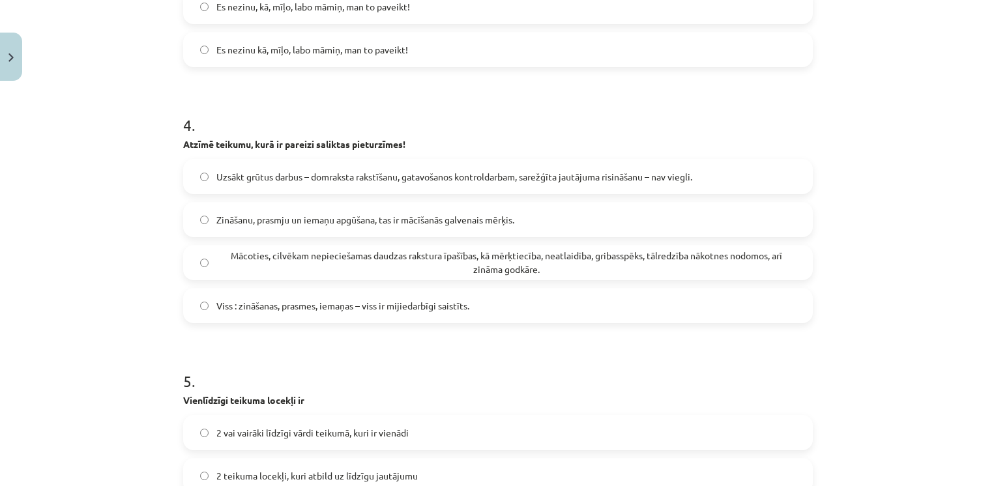
scroll to position [936, 0]
click at [381, 163] on label "Uzsākt grūtus darbus – domraksta rakstīšanu, gatavošanos kontroldarbam, sarežģī…" at bounding box center [498, 175] width 627 height 33
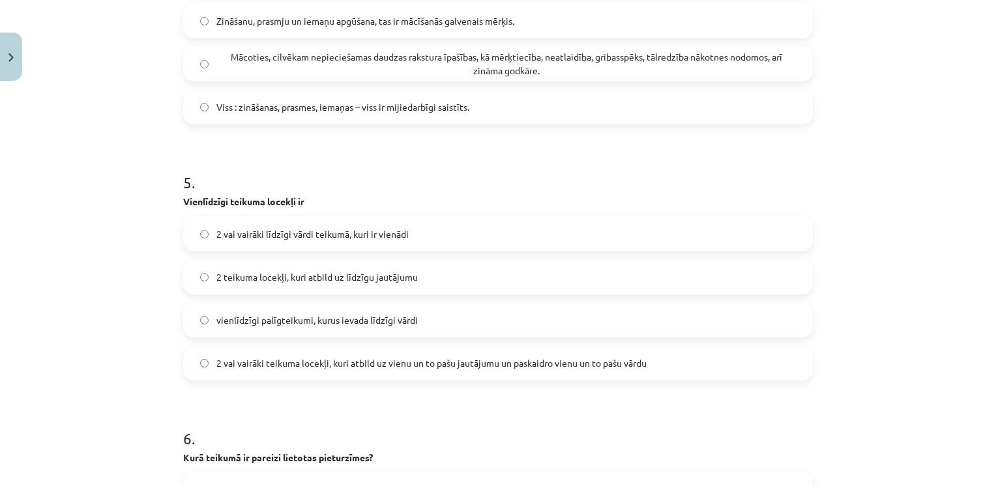
scroll to position [1228, 0]
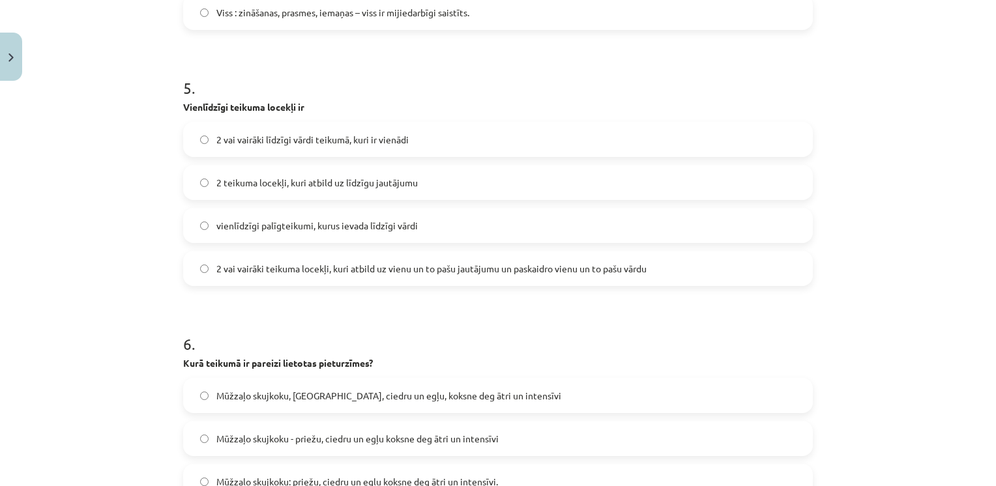
click at [306, 149] on label "2 vai vairāki līdzīgi vārdi teikumā, kuri ir vienādi" at bounding box center [498, 139] width 627 height 33
click at [329, 288] on form "1 . Atzīmē, kurā teikumā ir uzruna! Tu man esi krietns dēls! Dēls dāvināja zied…" at bounding box center [498, 299] width 630 height 2536
click at [326, 278] on label "2 vai vairāki teikuma locekļi, kuri atbild uz vienu un to pašu jautājumu un pas…" at bounding box center [498, 268] width 627 height 33
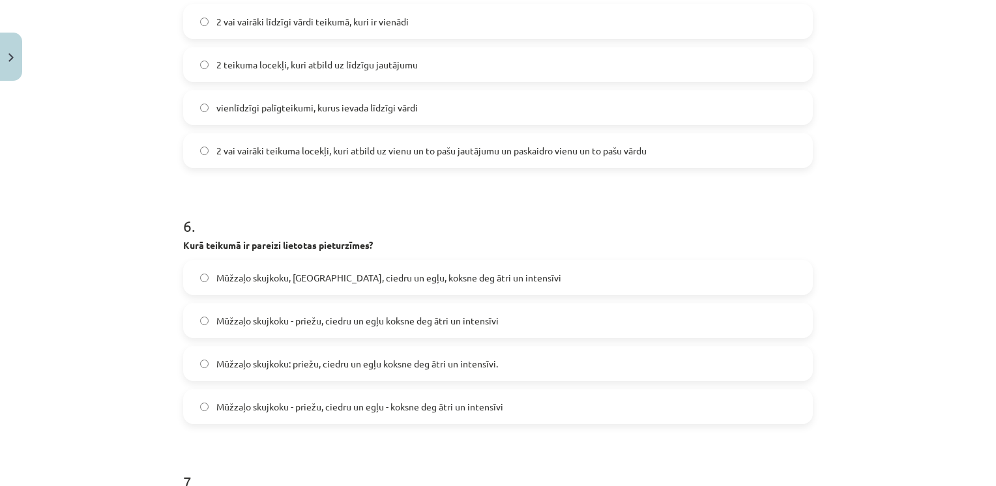
scroll to position [1348, 0]
click at [337, 409] on span "Mūžzaļo skujkoku - priežu, ciedru un egļu - koksne deg ātri un intensīvi" at bounding box center [359, 405] width 287 height 14
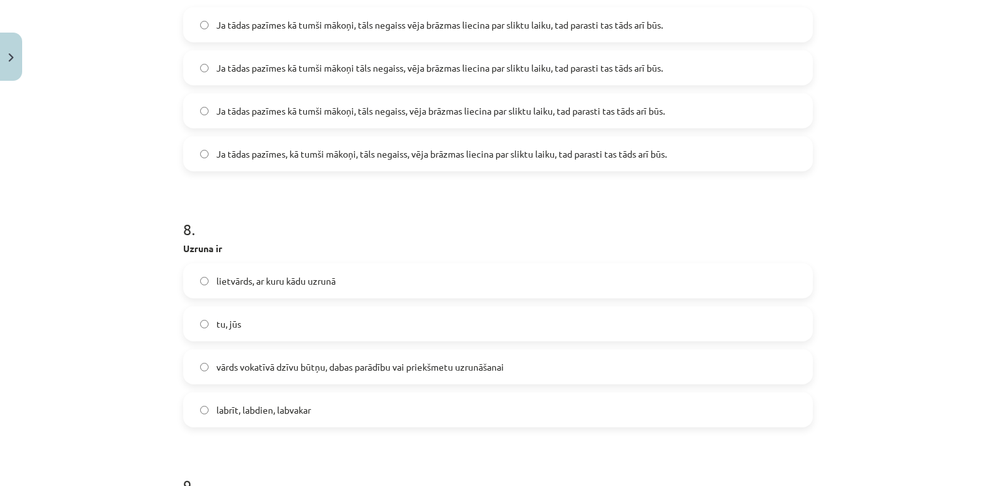
scroll to position [1857, 0]
click at [307, 353] on label "vārds vokatīvā dzīvu būtņu, dabas parādību vai priekšmetu uzrunāšanai" at bounding box center [498, 365] width 627 height 33
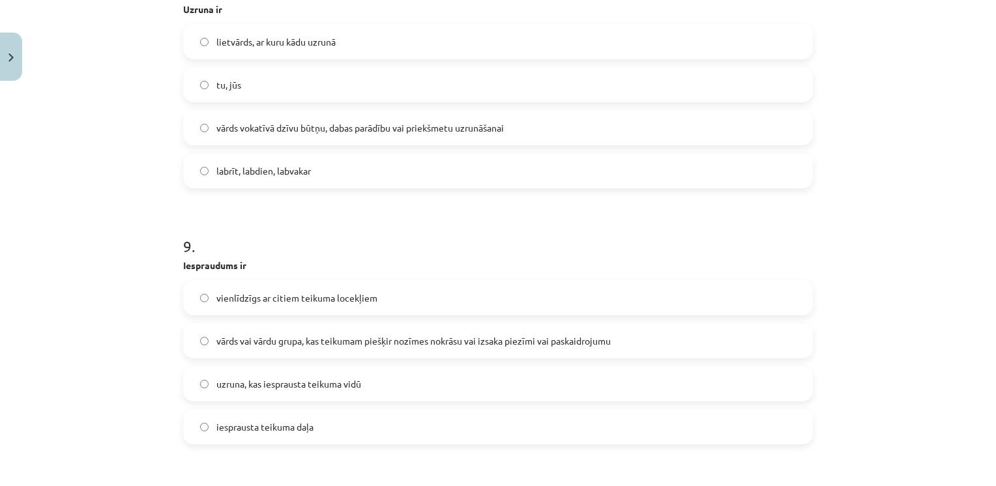
scroll to position [2159, 0]
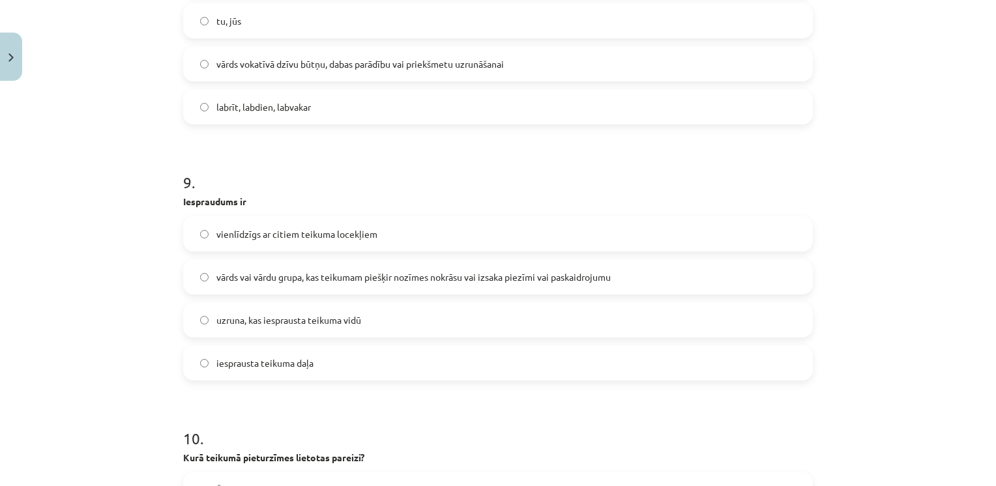
click at [279, 284] on label "vārds vai vārdu grupa, kas teikumam piešķir nozīmes nokrāsu vai izsaka piezīmi …" at bounding box center [498, 277] width 627 height 33
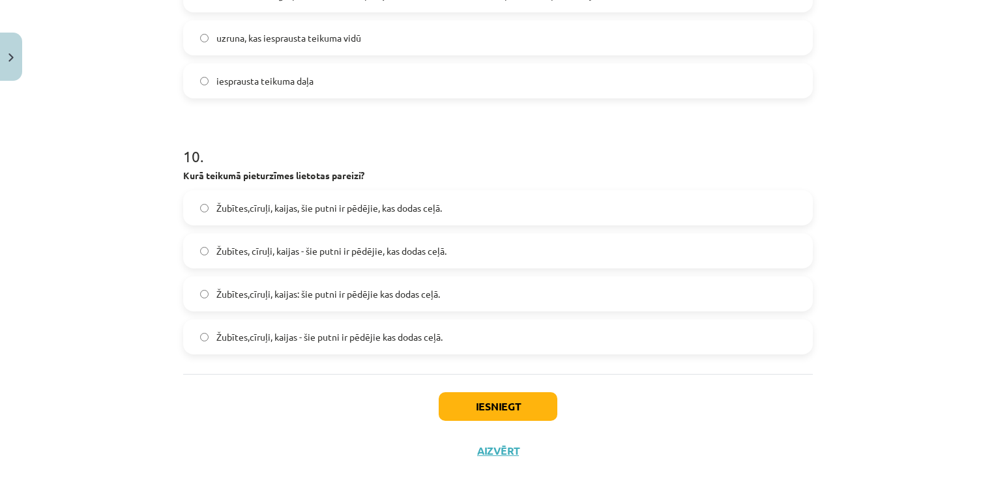
scroll to position [2442, 0]
click at [292, 258] on label "Žubītes, cīruļi, kaijas - šie putni ir pēdējie, kas dodas ceļā." at bounding box center [498, 250] width 627 height 33
click at [460, 396] on button "Iesniegt" at bounding box center [498, 406] width 119 height 29
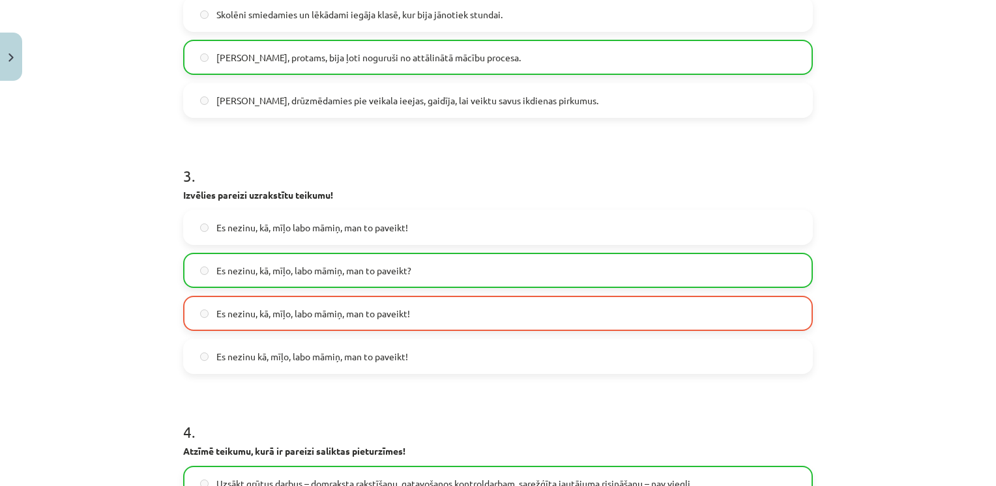
scroll to position [623, 0]
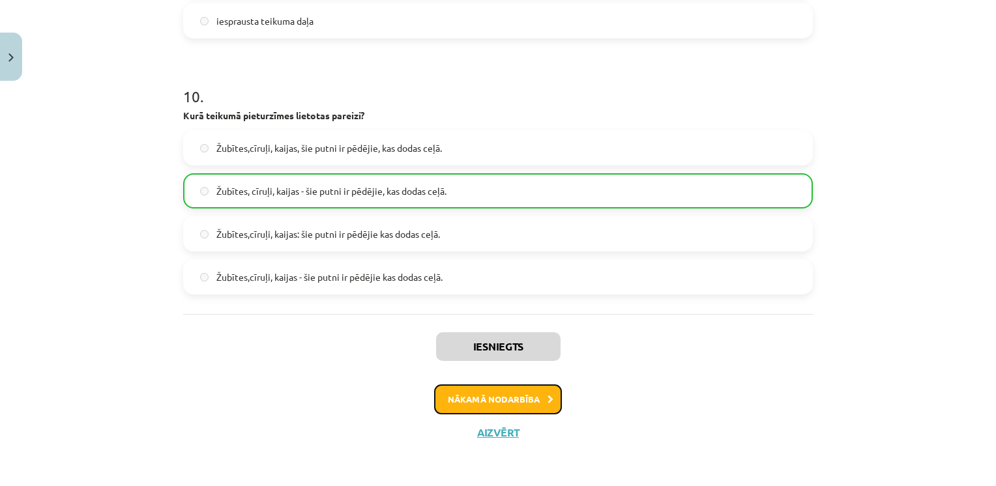
click at [460, 396] on button "Nākamā nodarbība" at bounding box center [498, 400] width 128 height 30
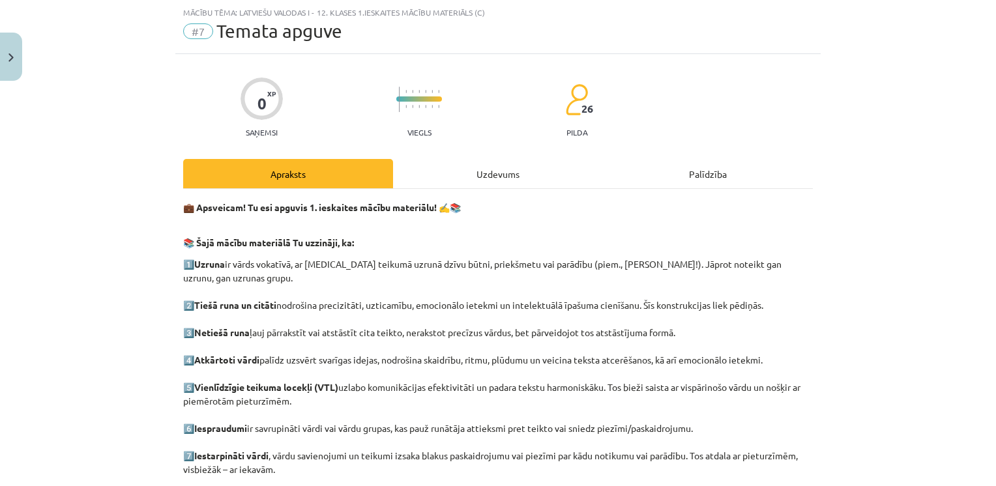
click at [463, 175] on div "Uzdevums" at bounding box center [498, 173] width 210 height 29
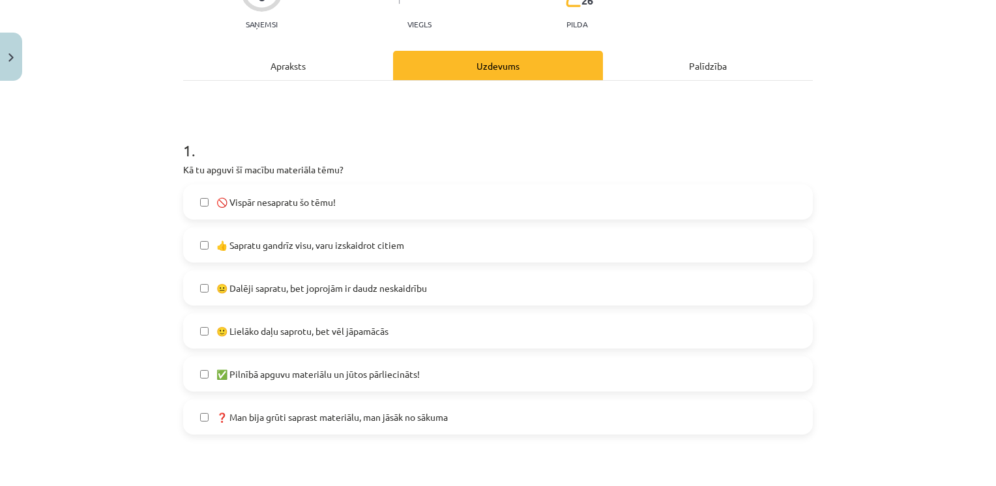
scroll to position [178, 0]
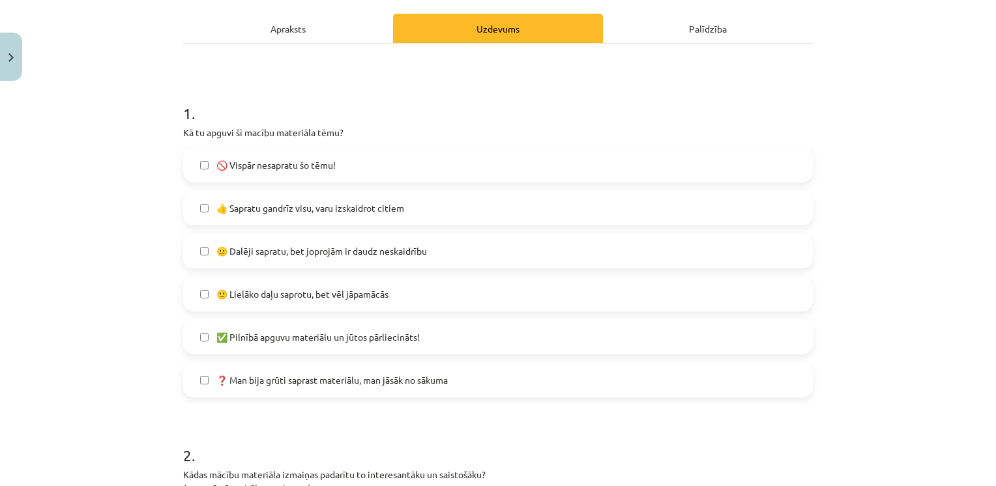
click at [370, 345] on label "✅ Pilnībā apguvu materiālu un jūtos pārliecināts!" at bounding box center [498, 337] width 627 height 33
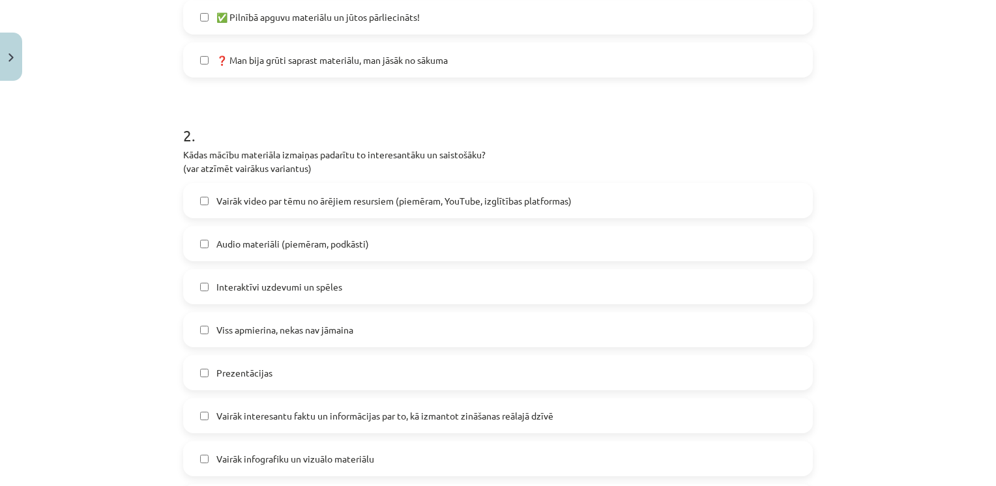
scroll to position [501, 0]
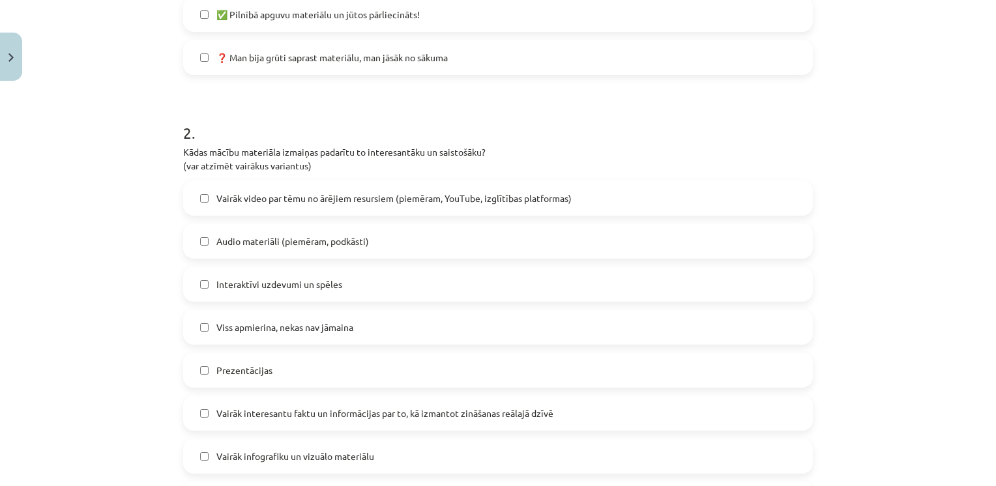
click at [323, 192] on span "Vairāk video par tēmu no ārējiem resursiem (piemēram, YouTube, izglītības platf…" at bounding box center [393, 199] width 355 height 14
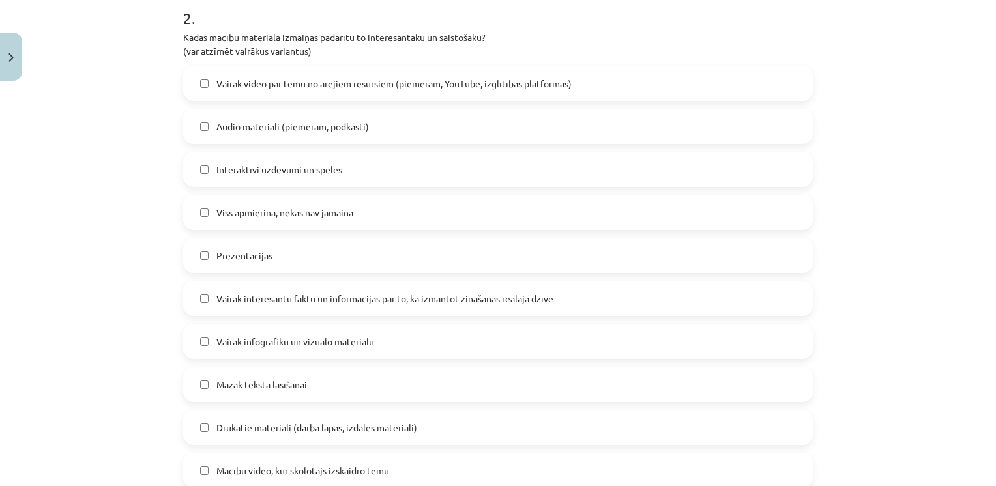
scroll to position [621, 0]
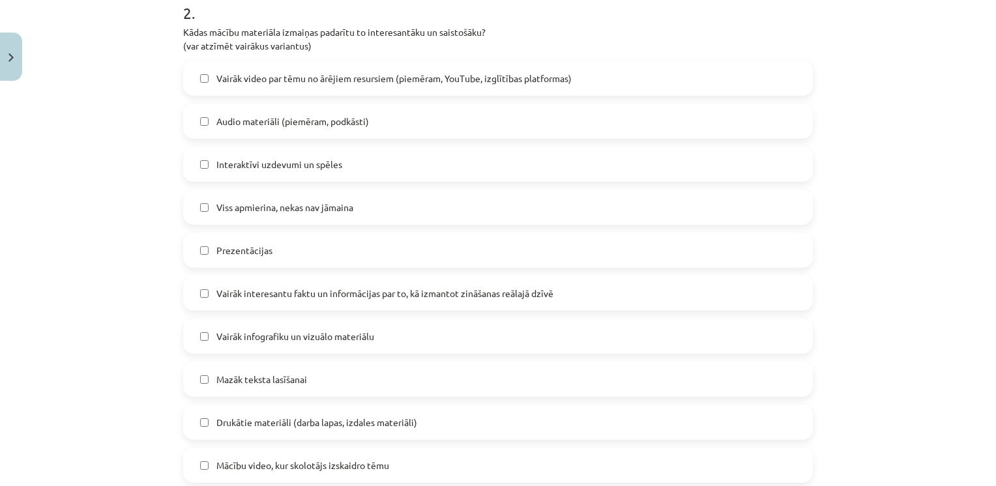
click at [305, 125] on span "Audio materiāli (piemēram, podkāsti)" at bounding box center [292, 122] width 153 height 14
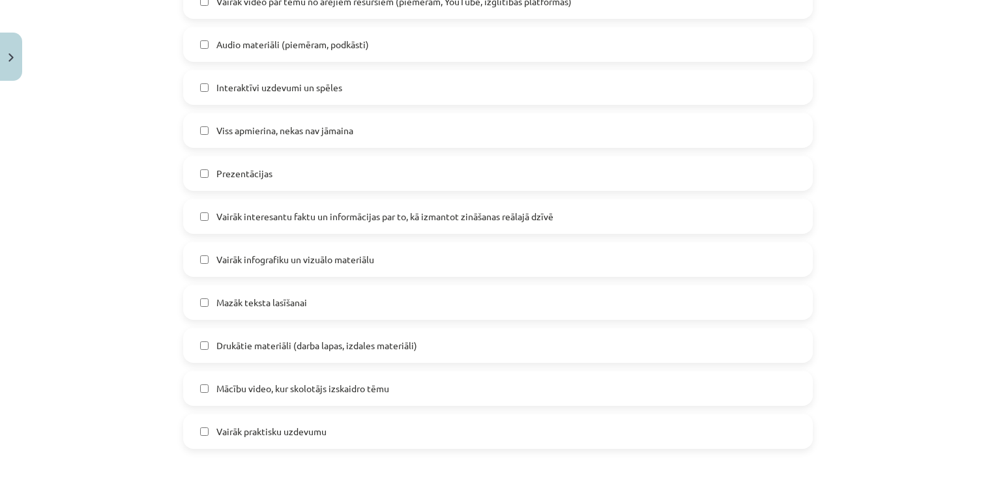
scroll to position [700, 0]
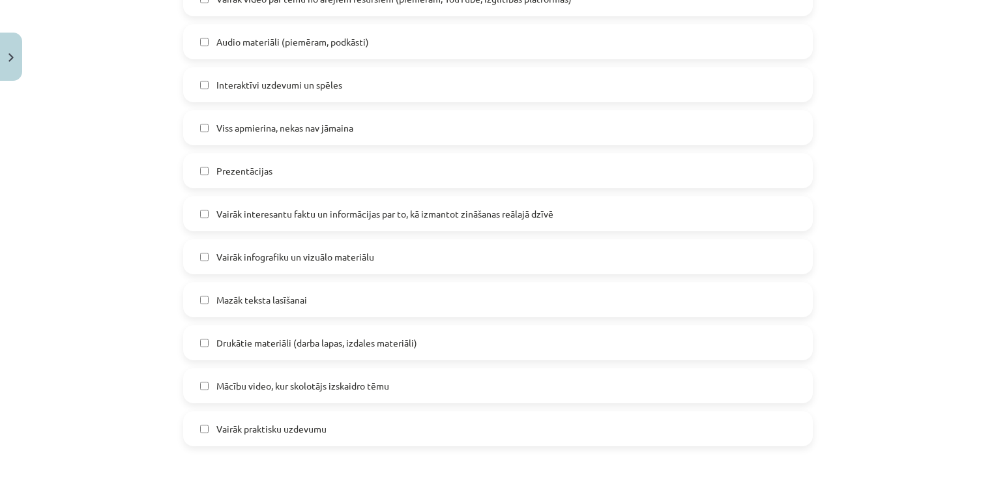
click at [209, 226] on label "Vairāk interesantu faktu un informācijas par to, kā izmantot zināšanas reālajā …" at bounding box center [498, 214] width 627 height 33
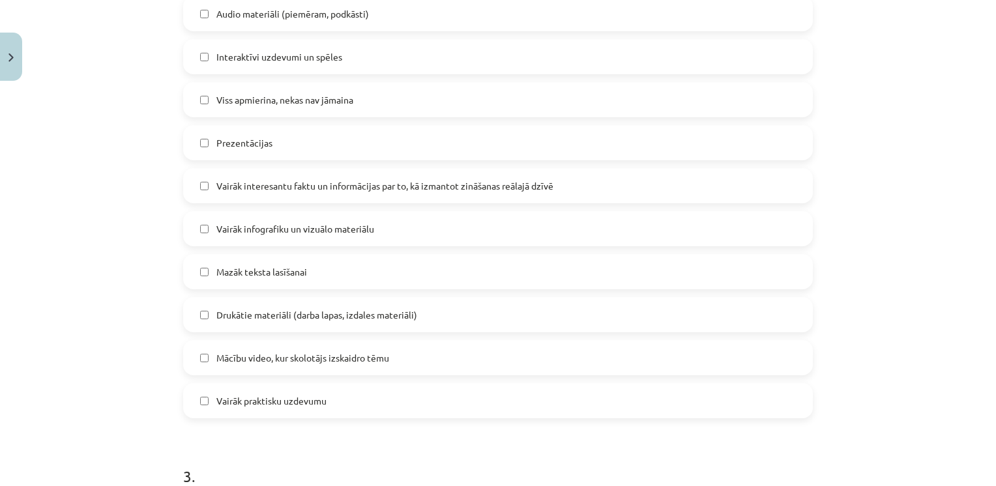
scroll to position [732, 0]
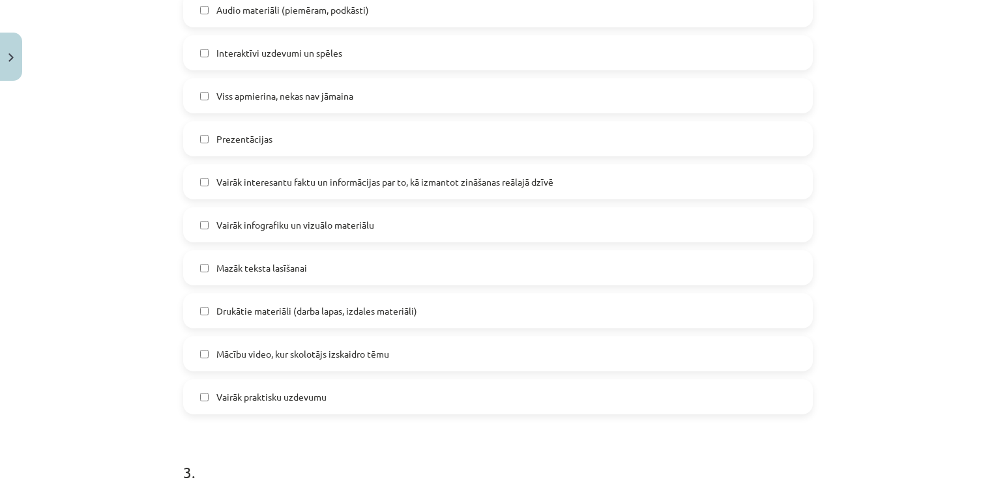
click at [256, 261] on span "Mazāk teksta lasīšanai" at bounding box center [261, 268] width 91 height 14
click at [243, 361] on label "Mācību video, kur skolotājs izskaidro tēmu" at bounding box center [498, 354] width 627 height 33
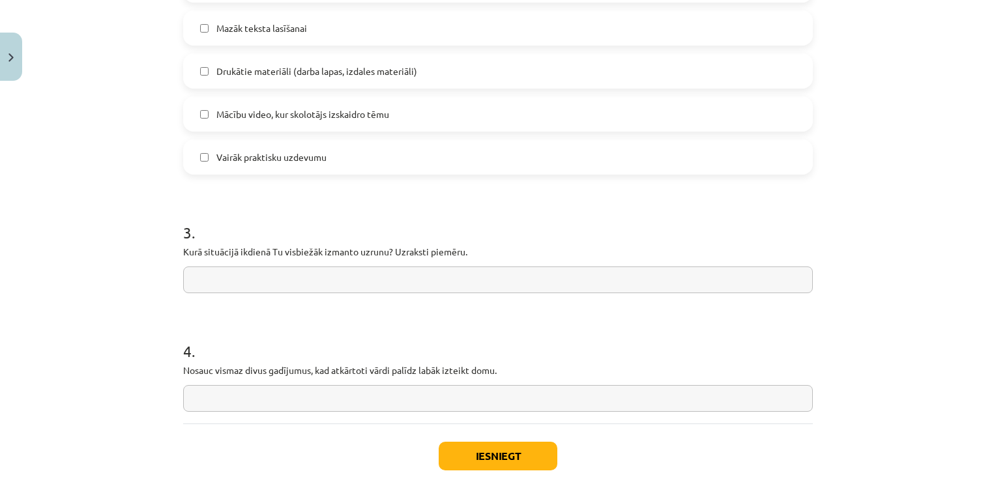
scroll to position [1041, 0]
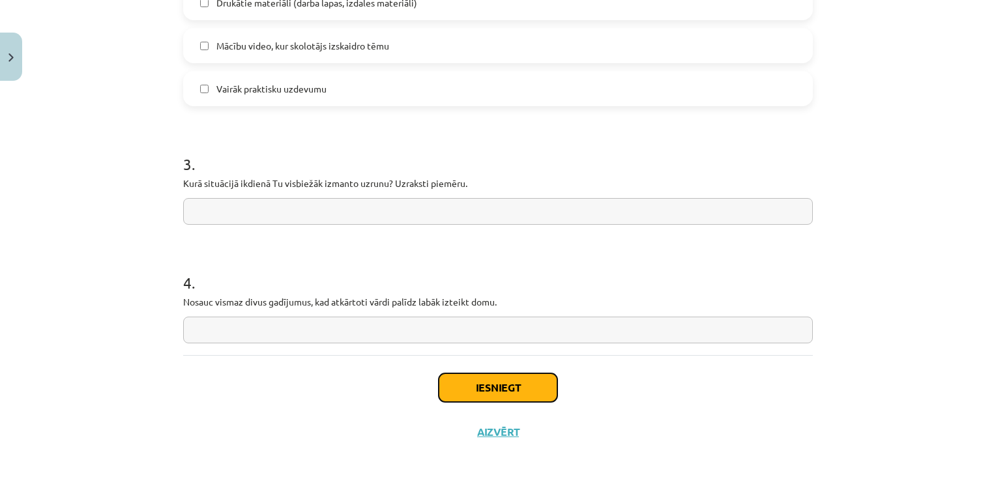
click at [479, 400] on button "Iesniegt" at bounding box center [498, 388] width 119 height 29
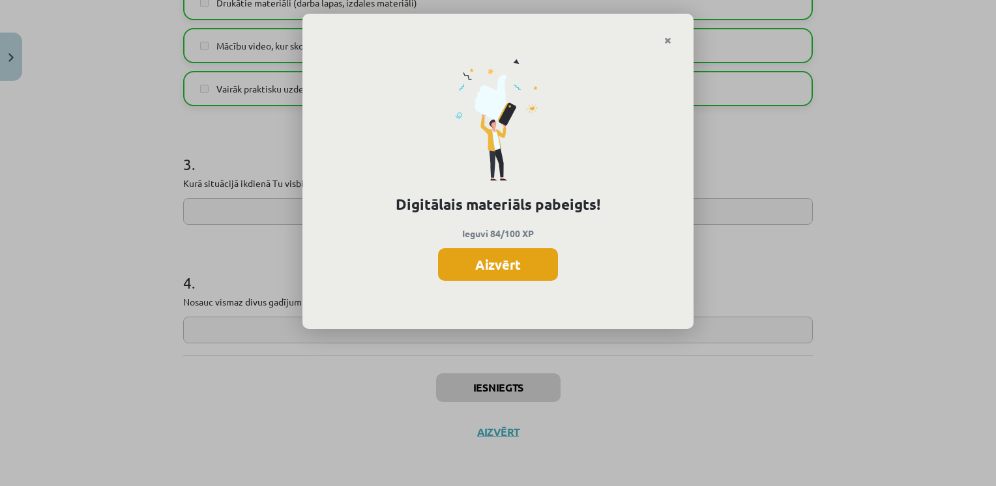
click at [490, 254] on button "Aizvērt" at bounding box center [498, 264] width 120 height 33
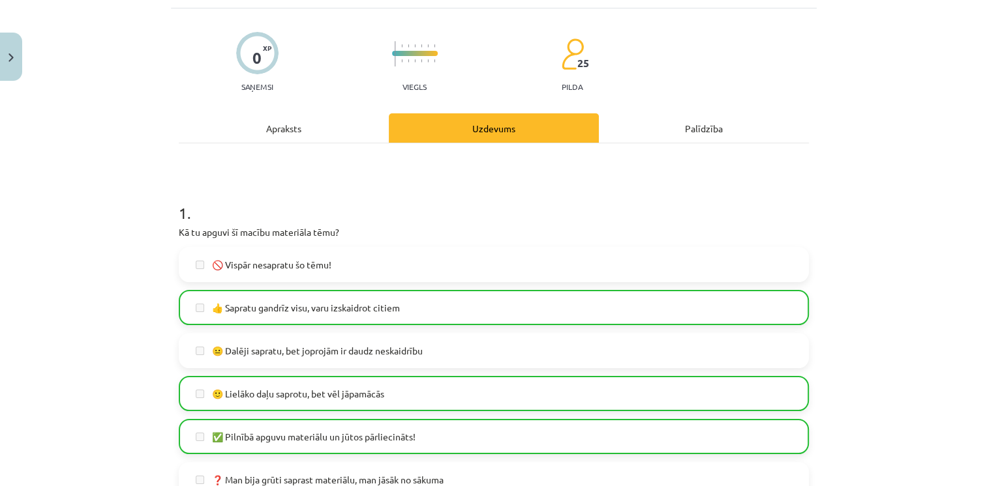
scroll to position [0, 0]
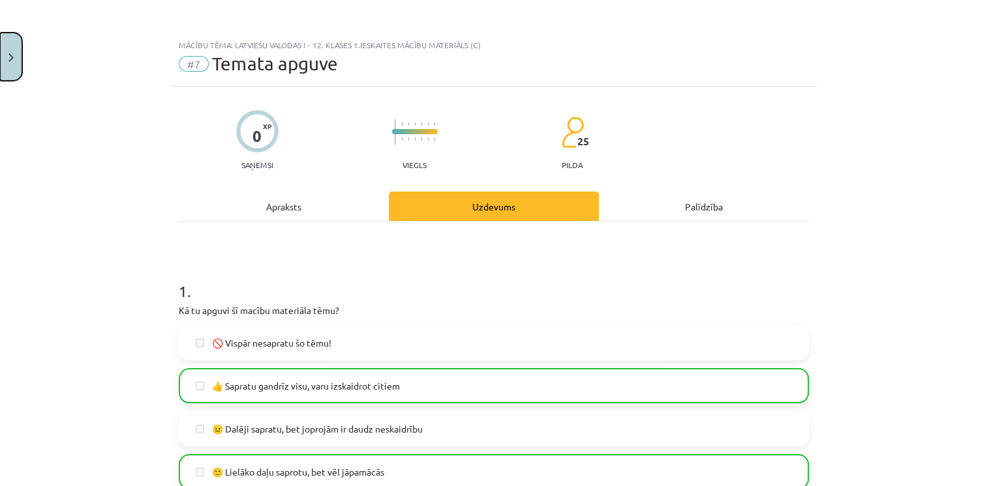
click at [15, 72] on button "Close" at bounding box center [11, 57] width 22 height 48
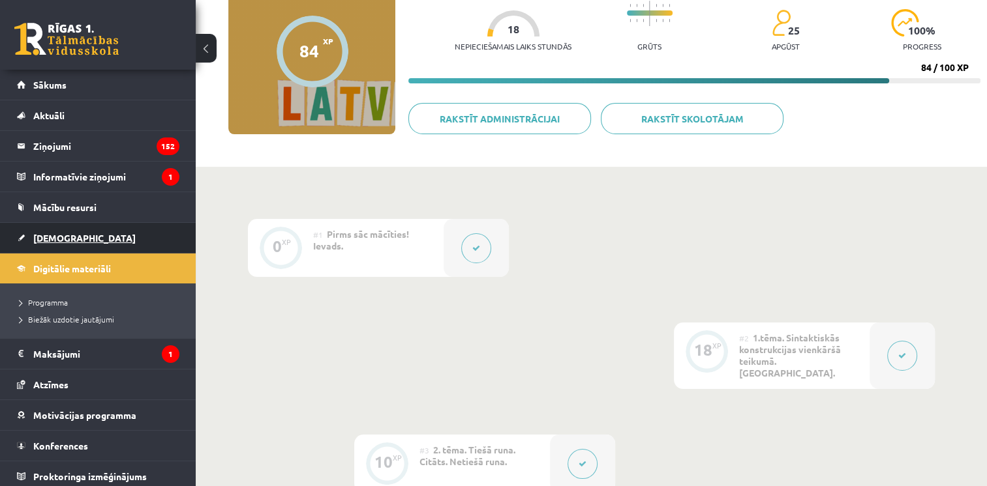
click at [59, 228] on link "[DEMOGRAPHIC_DATA]" at bounding box center [98, 238] width 162 height 30
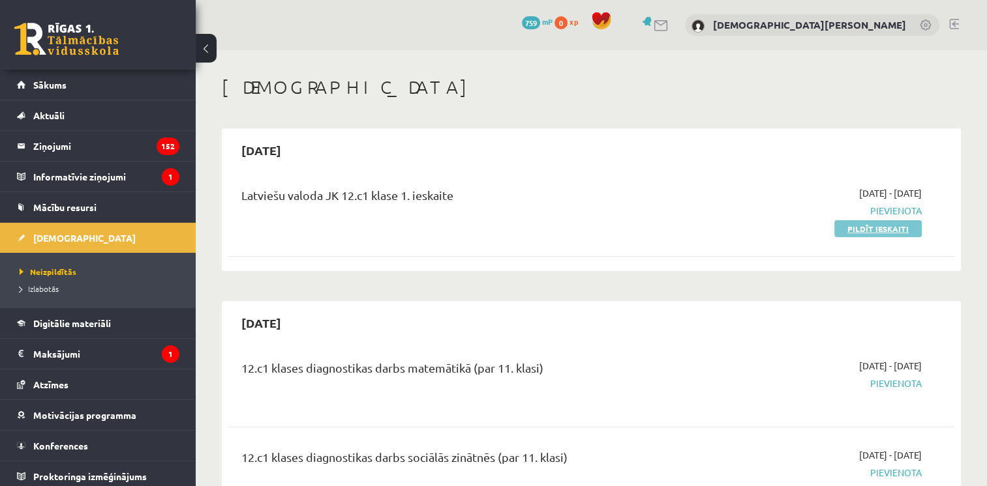
click at [884, 224] on link "Pildīt ieskaiti" at bounding box center [877, 228] width 87 height 17
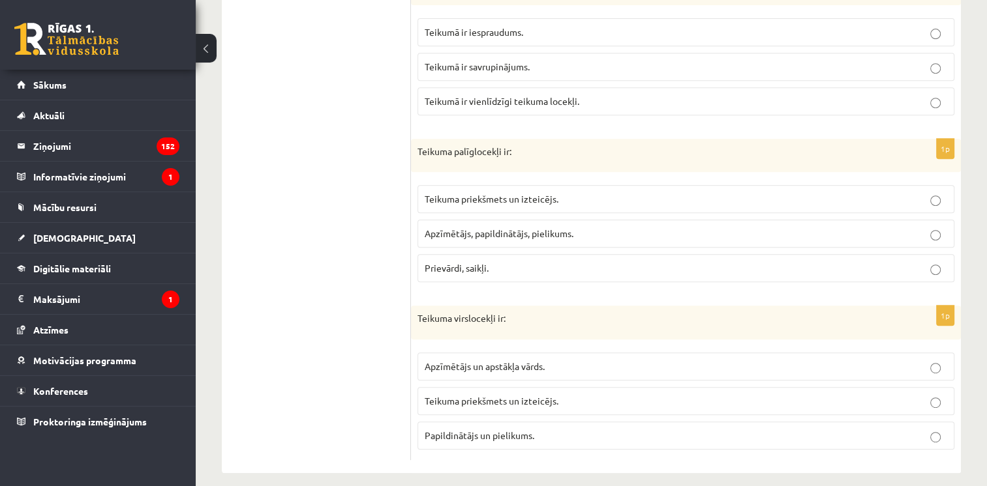
scroll to position [584, 0]
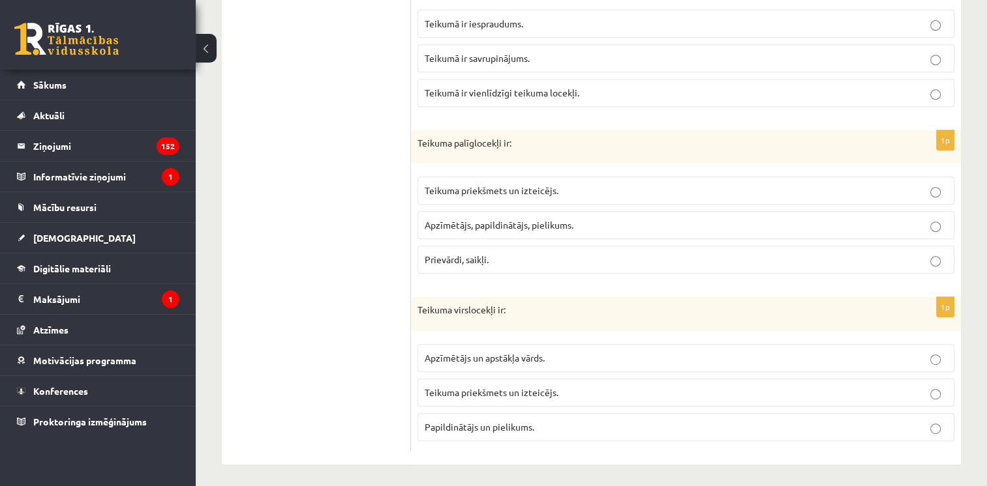
drag, startPoint x: 415, startPoint y: 201, endPoint x: 764, endPoint y: 514, distance: 468.7
copy form "Vienkāršā teikumā var būt: Divdabja teiciens, savrupinājums, izsauksmes vārdi. …"
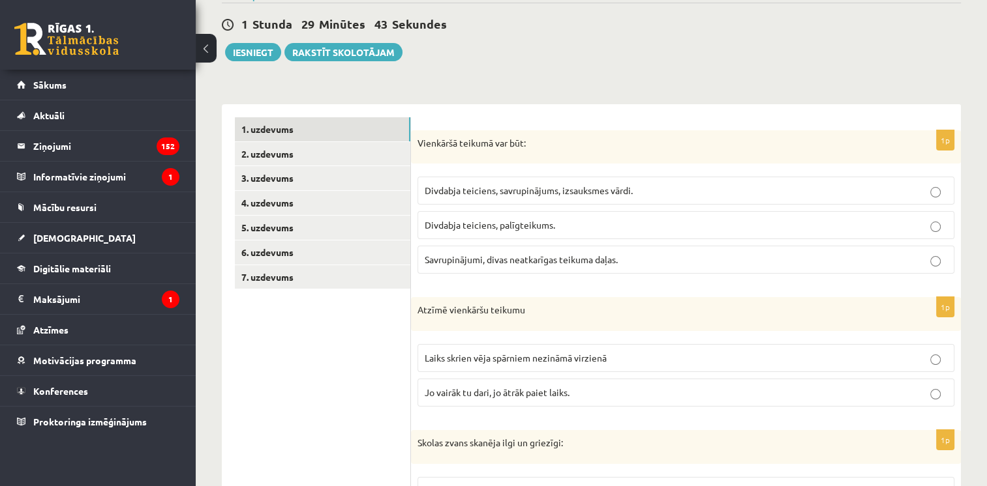
scroll to position [119, 0]
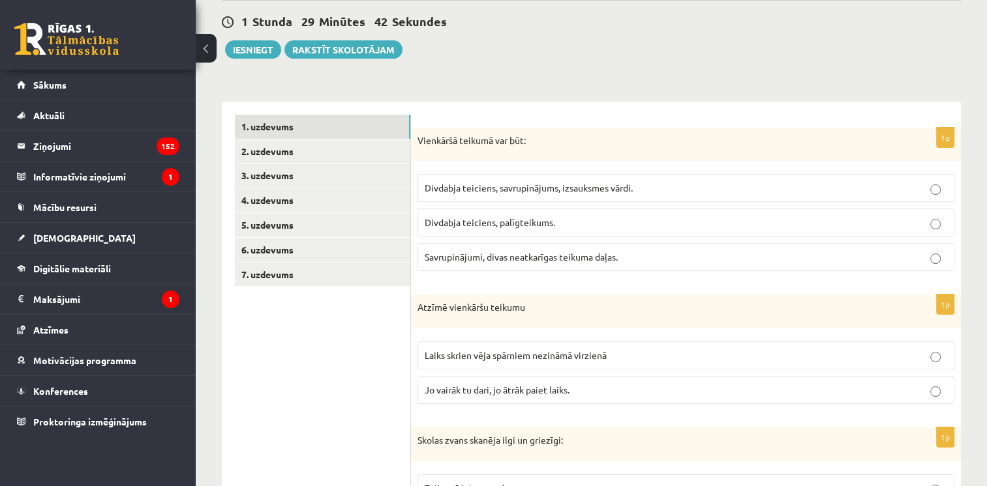
click at [490, 192] on span "Divdabja teiciens, savrupinājums, izsauksmes vārdi." at bounding box center [528, 188] width 208 height 12
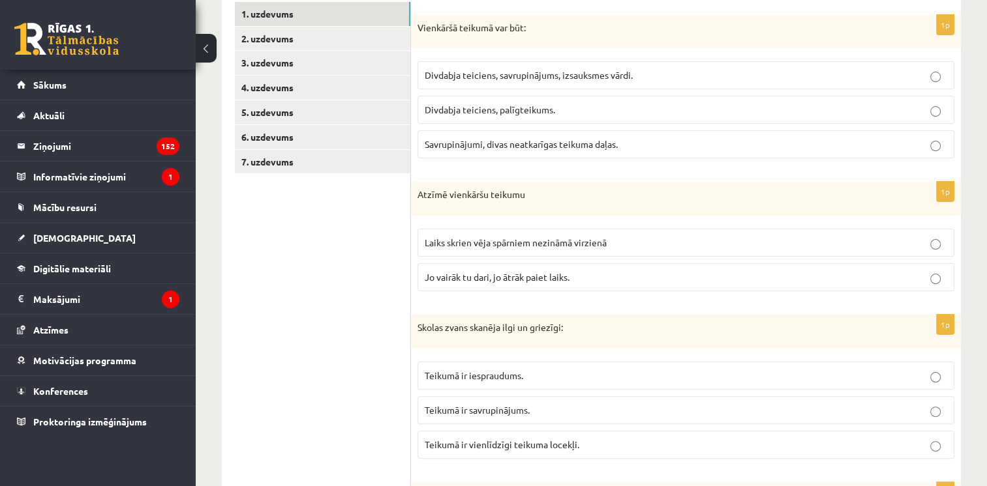
click at [503, 243] on span "Laiks skrien vēja spārniem nezināmā virzienā" at bounding box center [515, 243] width 182 height 12
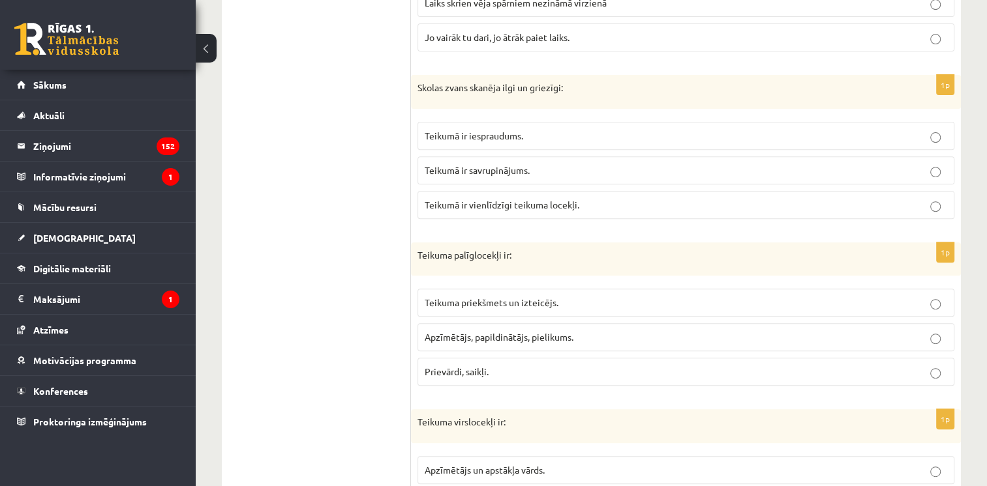
scroll to position [503, 0]
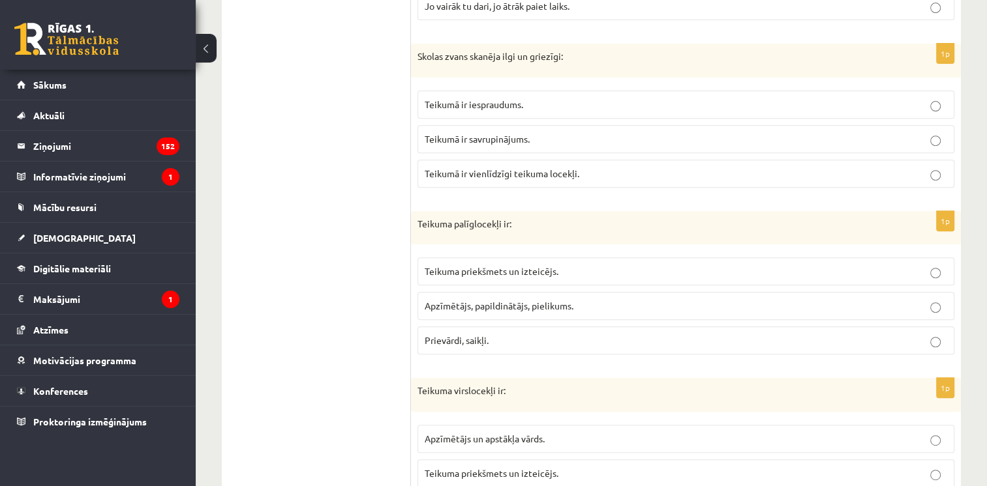
click at [464, 168] on span "Teikumā ir vienlīdzīgi teikuma locekļi." at bounding box center [501, 174] width 155 height 12
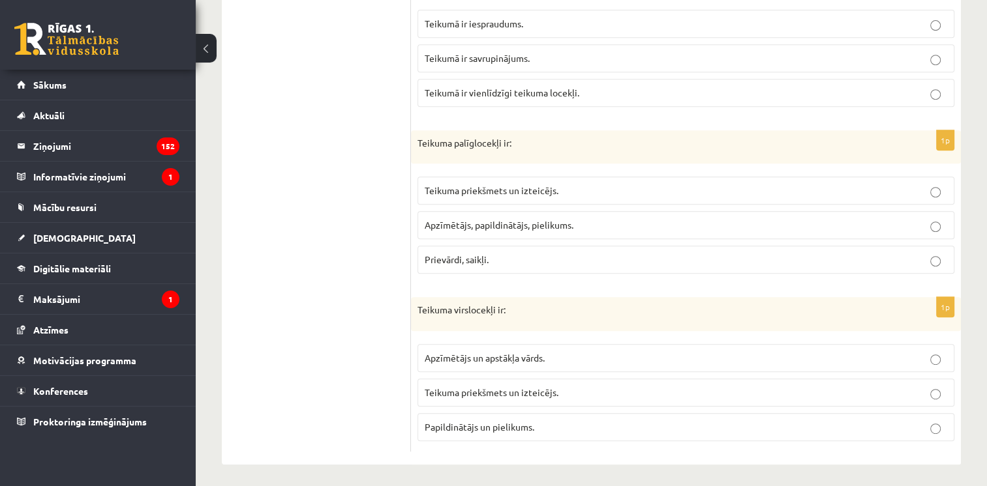
click at [507, 219] on span "Apzīmētājs, papildinātājs, pielikums." at bounding box center [498, 225] width 149 height 12
click at [517, 400] on label "Teikuma priekšmets un izteicējs." at bounding box center [685, 393] width 537 height 28
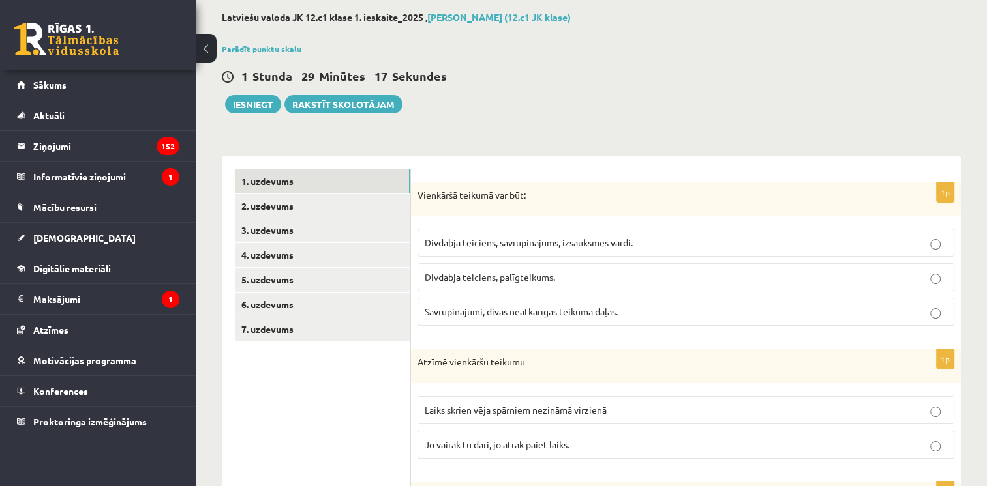
scroll to position [13, 0]
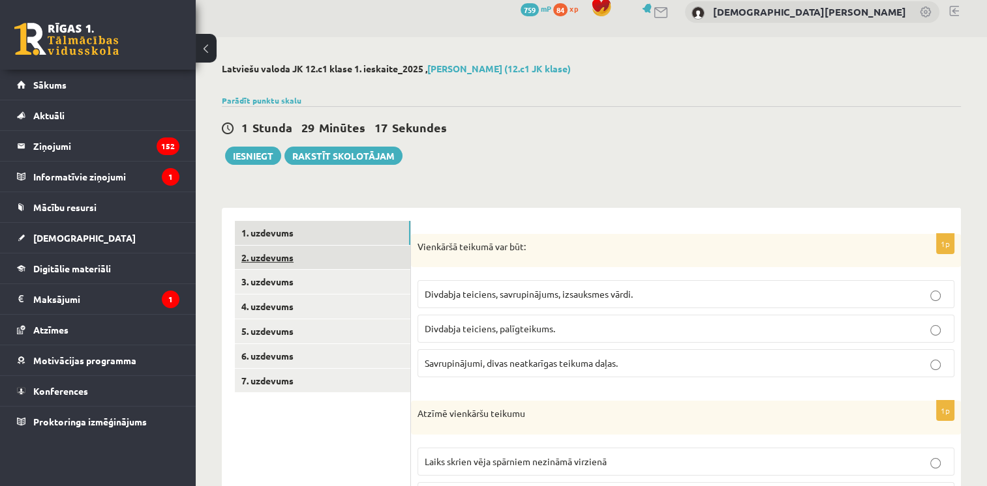
click at [319, 254] on link "2. uzdevums" at bounding box center [322, 258] width 175 height 24
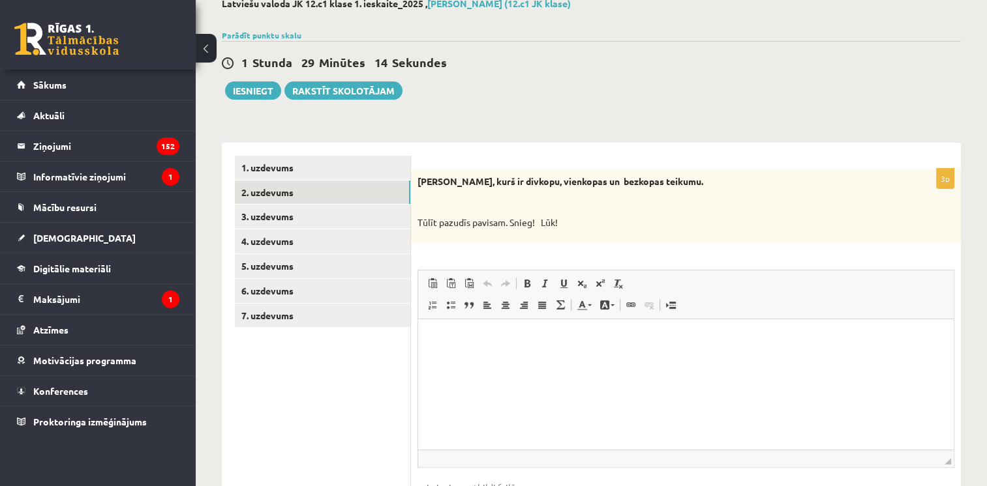
scroll to position [80, 0]
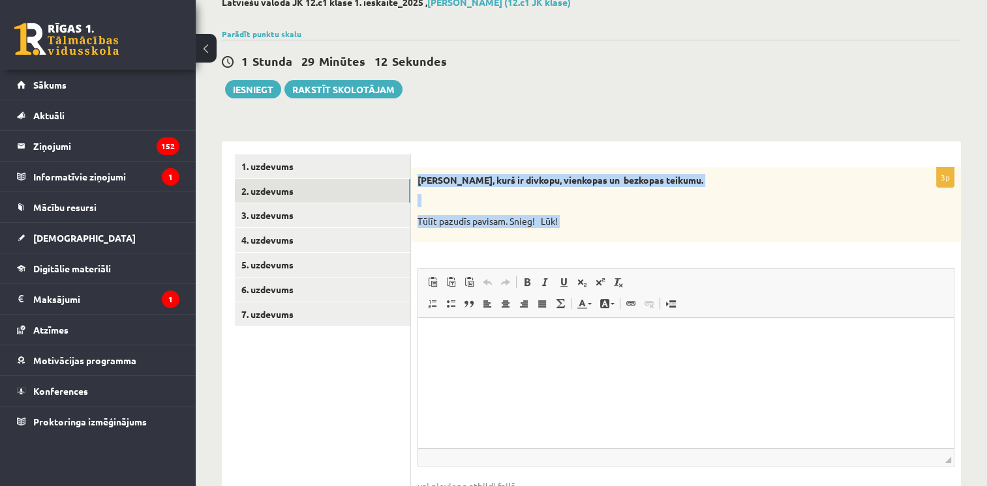
drag, startPoint x: 413, startPoint y: 173, endPoint x: 620, endPoint y: 254, distance: 222.6
click at [620, 254] on div "3p Nosaki, kurš ir divkopu, vienkopas un bezkopas teikumu. Tūlīt pazudīs pavisa…" at bounding box center [686, 354] width 550 height 372
copy div "Nosaki, kurš ir divkopu, vienkopas un bezkopas teikumu. Tūlīt pazudīs pavisam. …"
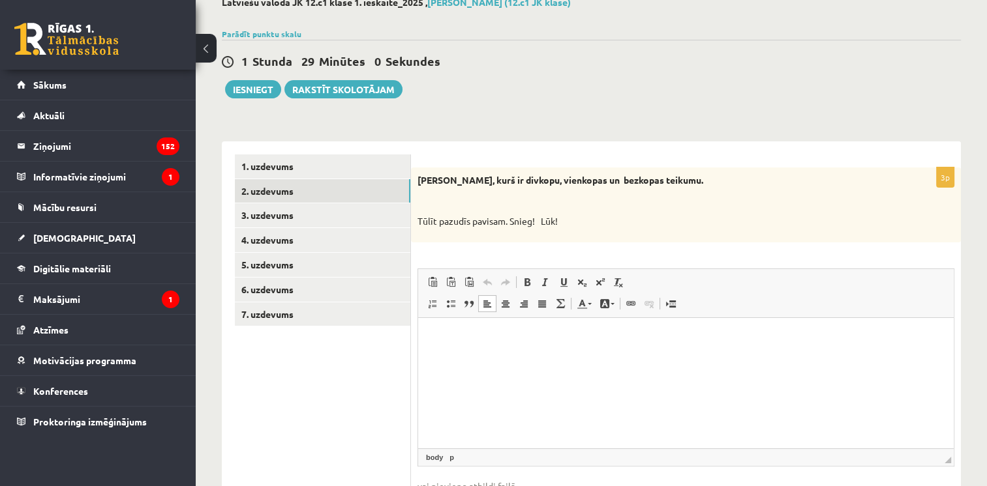
click at [513, 357] on html at bounding box center [685, 338] width 535 height 40
paste body "Bagātinātā teksta redaktors, wiswyg-editor-user-answer-47025001486520"
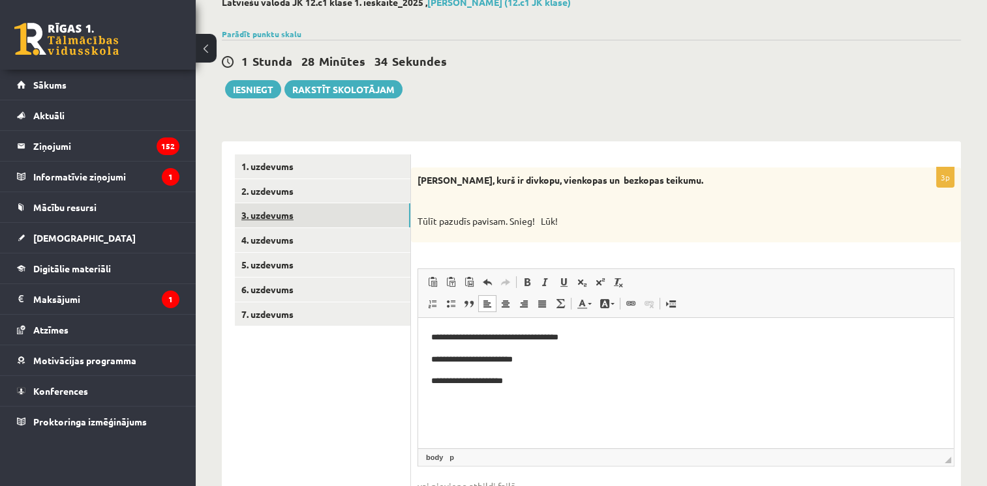
click at [275, 208] on link "3. uzdevums" at bounding box center [322, 215] width 175 height 24
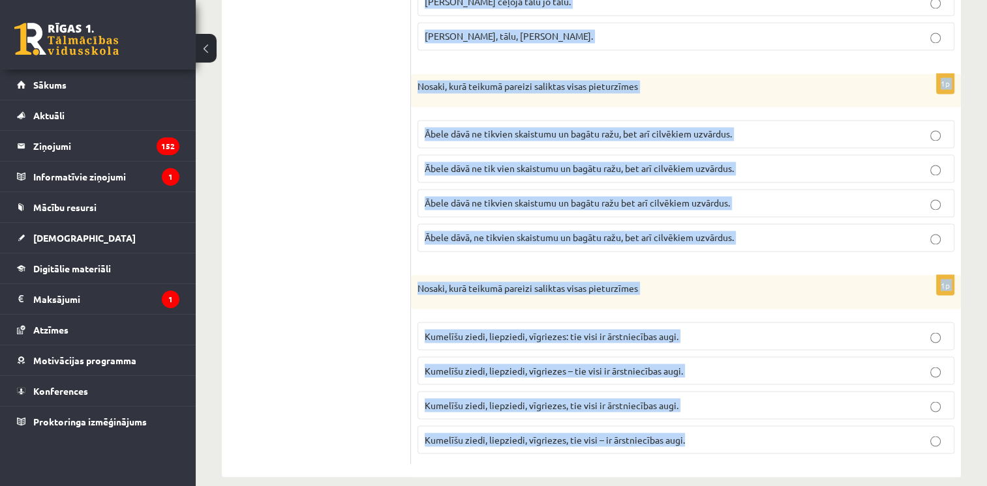
scroll to position [2196, 0]
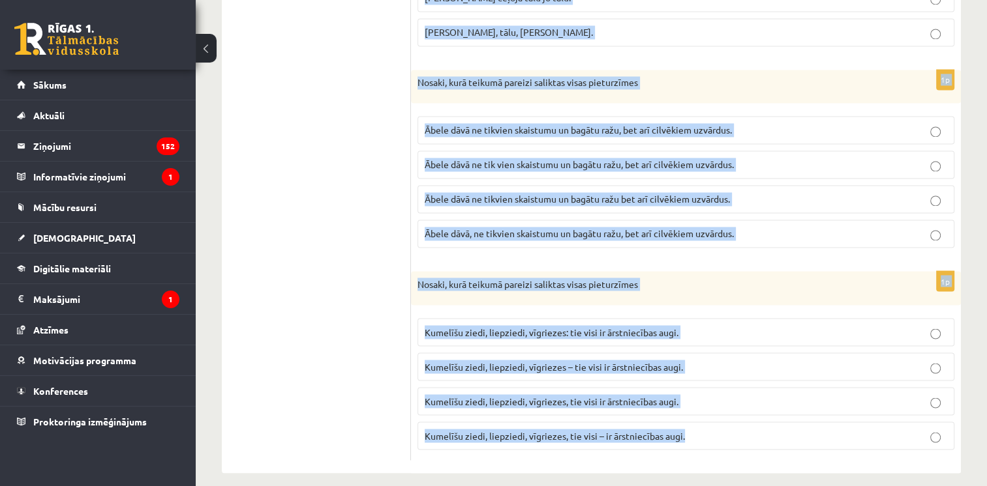
drag, startPoint x: 419, startPoint y: 173, endPoint x: 938, endPoint y: 514, distance: 621.6
copy form "Nosaki, kurā teikumā pareizi saliktas visas pieturzīmes Es patreiz strādāju, ne…"
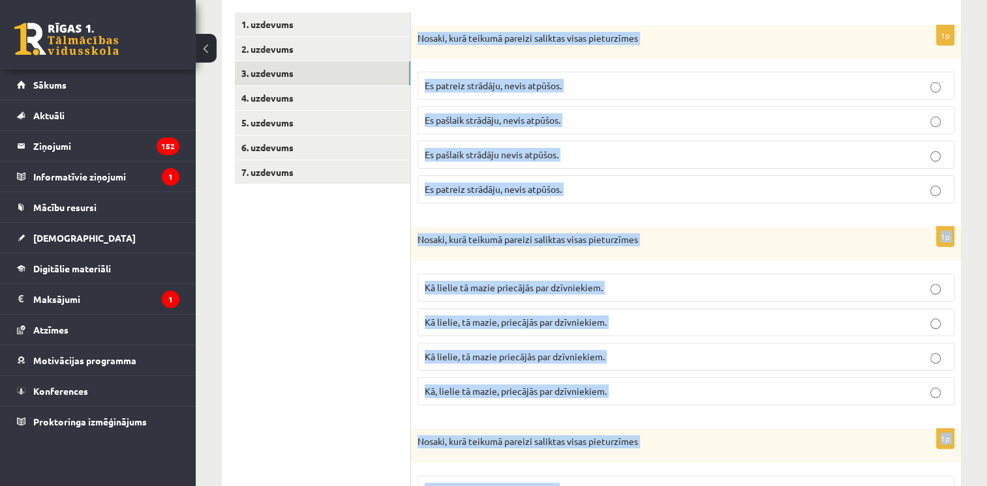
scroll to position [179, 0]
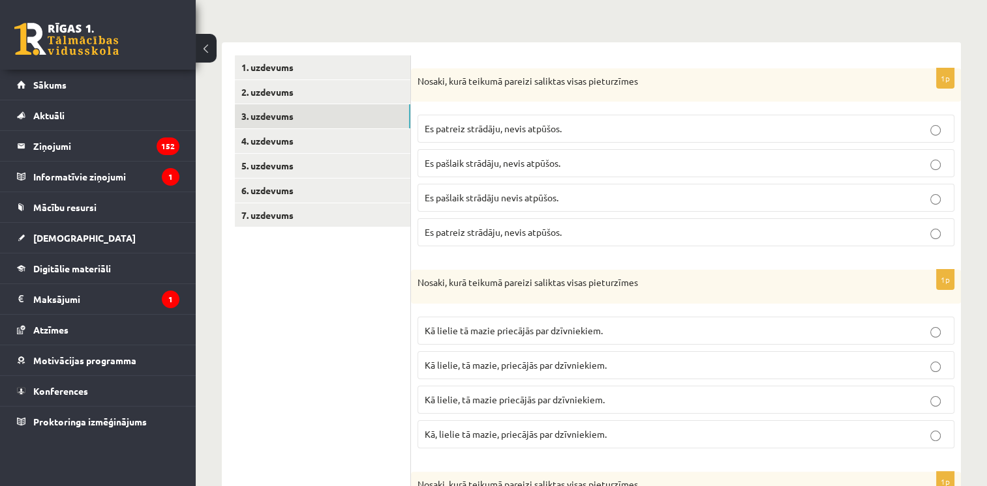
click at [469, 160] on span "Es pašlaik strādāju, nevis atpūšos." at bounding box center [492, 163] width 136 height 12
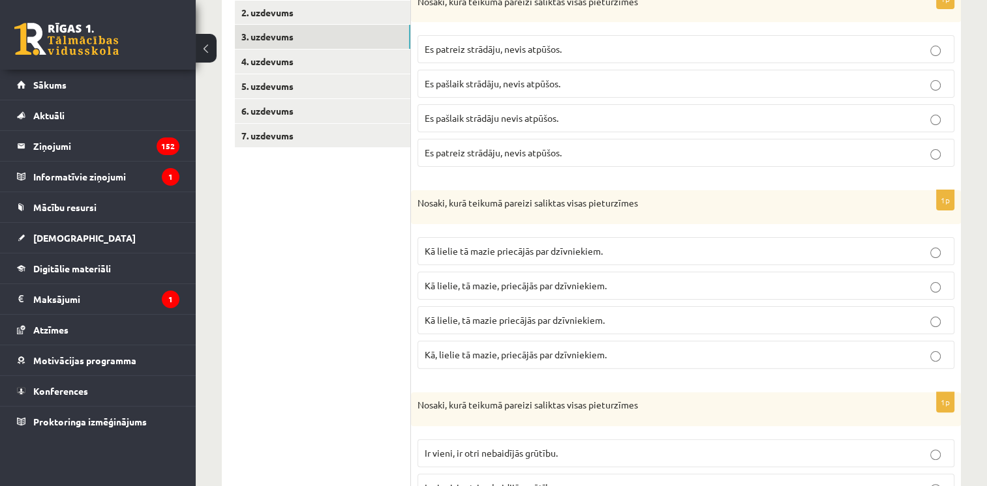
scroll to position [259, 0]
click at [450, 314] on span "Kā lielie, tā mazie priecājās par dzīvniekiem." at bounding box center [514, 320] width 180 height 12
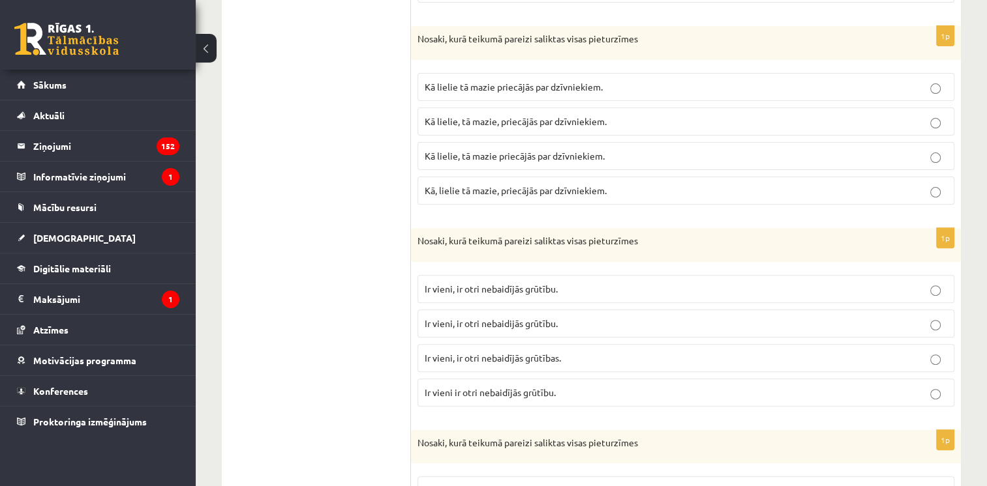
scroll to position [423, 0]
click at [448, 293] on label "Ir vieni, ir otri nebaidījās grūtību." at bounding box center [685, 289] width 537 height 28
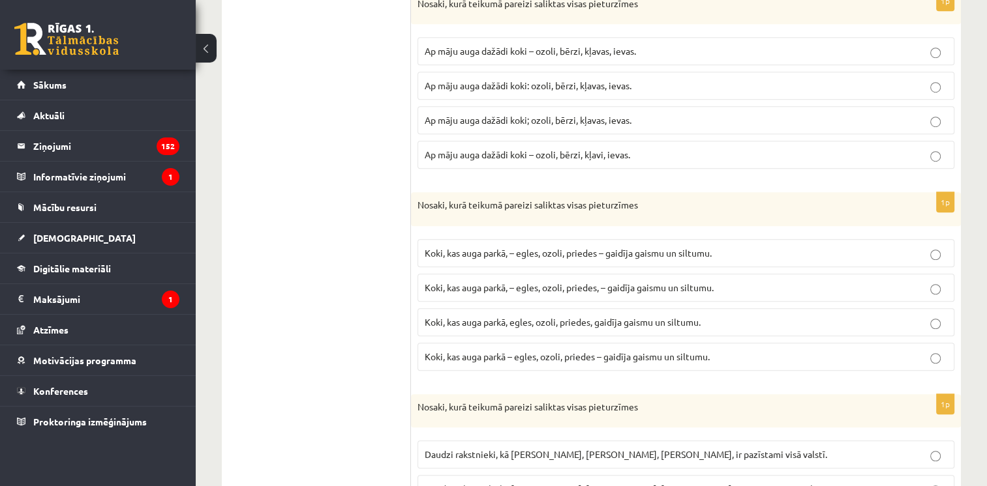
scroll to position [863, 0]
click at [500, 71] on label "Ap māju auga dažādi koki: ozoli, bērzi, kļavas, ievas." at bounding box center [685, 85] width 537 height 28
click at [502, 246] on span "Koki, kas auga parkā, – egles, ozoli, priedes – gaidīja gaismu un siltumu." at bounding box center [567, 252] width 287 height 12
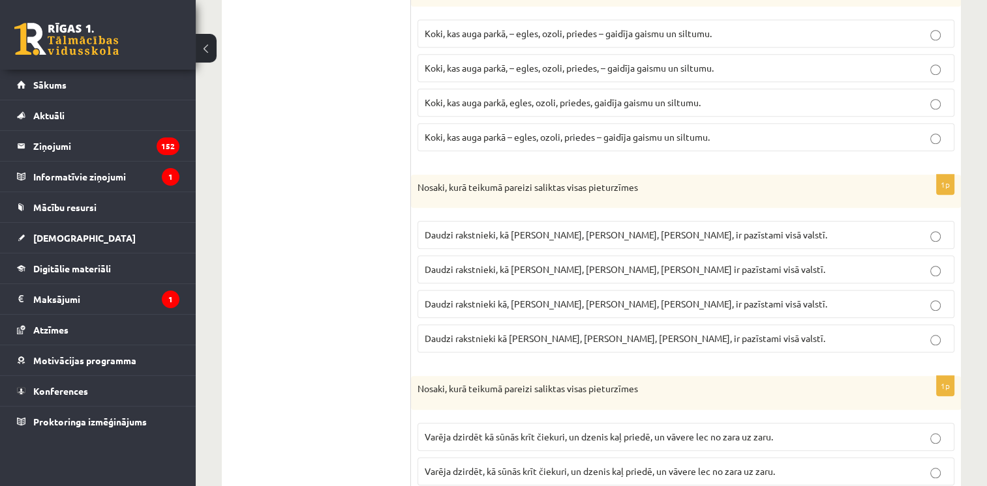
click at [477, 333] on span "Daudzi rakstnieki kā I. Ziedonis, M. Zālīte, K. Skujenieks, ir pazīstami visā v…" at bounding box center [624, 339] width 400 height 12
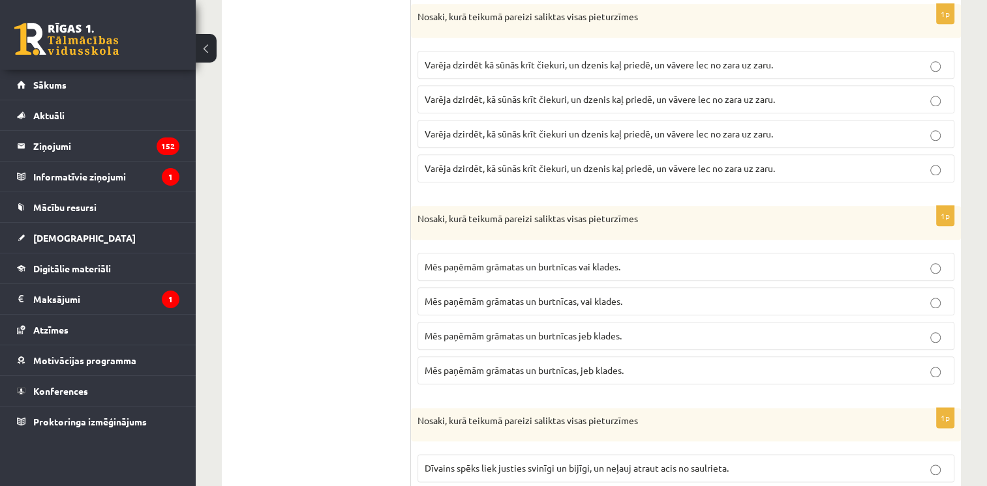
scroll to position [1442, 0]
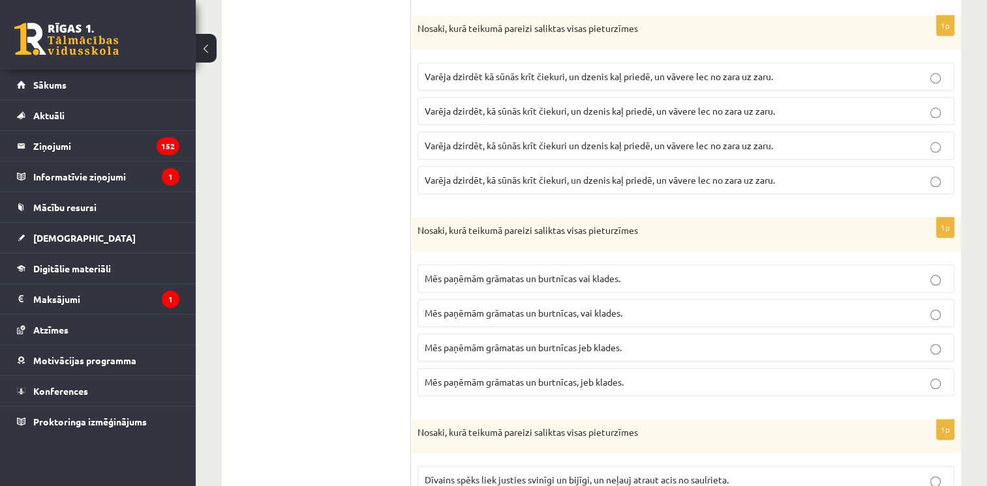
click at [500, 180] on label "Varēja dzirdēt, kā sūnās krīt čiekuri, un dzenis kaļ priedē, un vāvere lec no z…" at bounding box center [685, 180] width 537 height 28
click at [520, 346] on label "Mēs paņēmām grāmatas un burtnīcas jeb klades." at bounding box center [685, 348] width 537 height 28
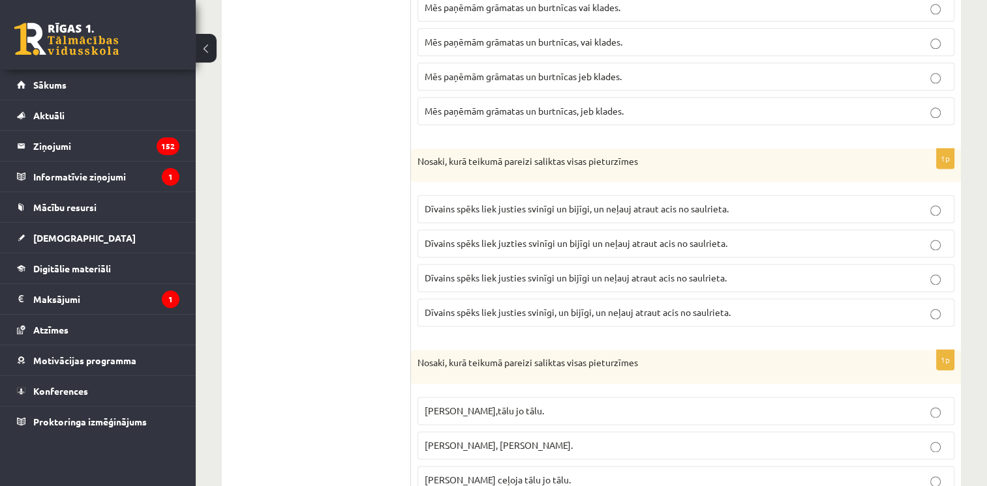
scroll to position [1721, 0]
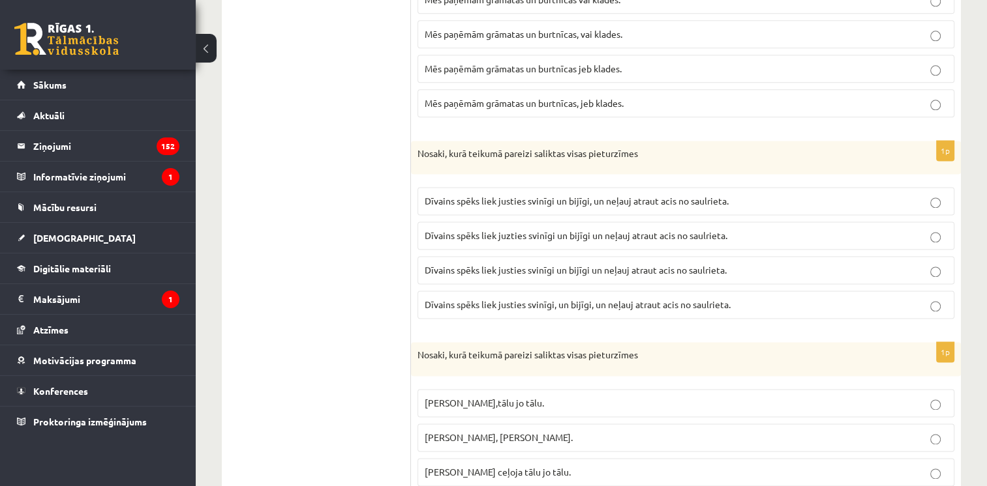
click at [532, 264] on span "Dīvains spēks liek justies svinīgi un bijīgi un neļauj atraut acis no saulrieta." at bounding box center [575, 270] width 302 height 12
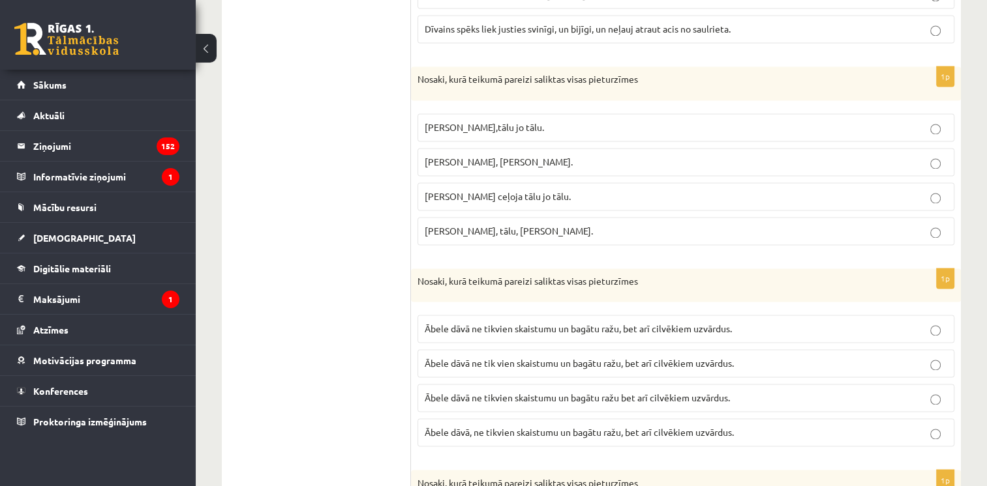
scroll to position [1998, 0]
click at [507, 155] on span "Pasakas varoņi ceļoja tālu, jo tālu." at bounding box center [498, 161] width 148 height 12
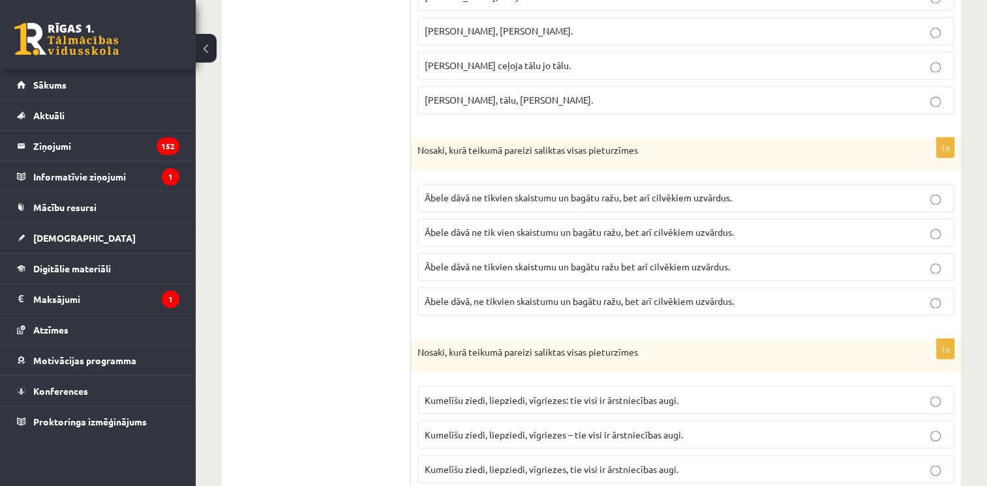
scroll to position [2196, 0]
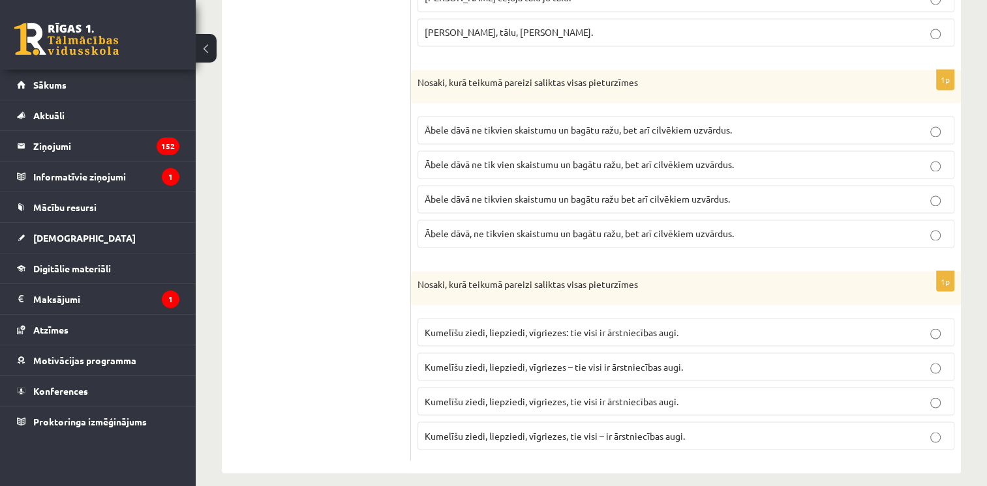
click at [507, 158] on span "Ābele dāvā ne tik vien skaistumu un bagātu ražu, bet arī cilvēkiem uzvārdus." at bounding box center [578, 164] width 309 height 12
click at [510, 361] on span "Kumelīšu ziedi, liepziedi, vīgriezes – tie visi ir ārstniecības augi." at bounding box center [553, 367] width 258 height 12
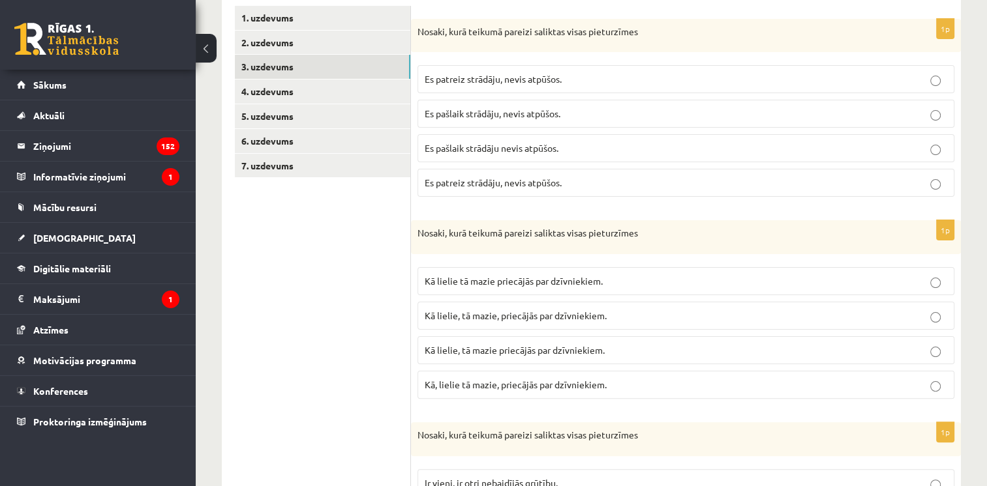
scroll to position [203, 0]
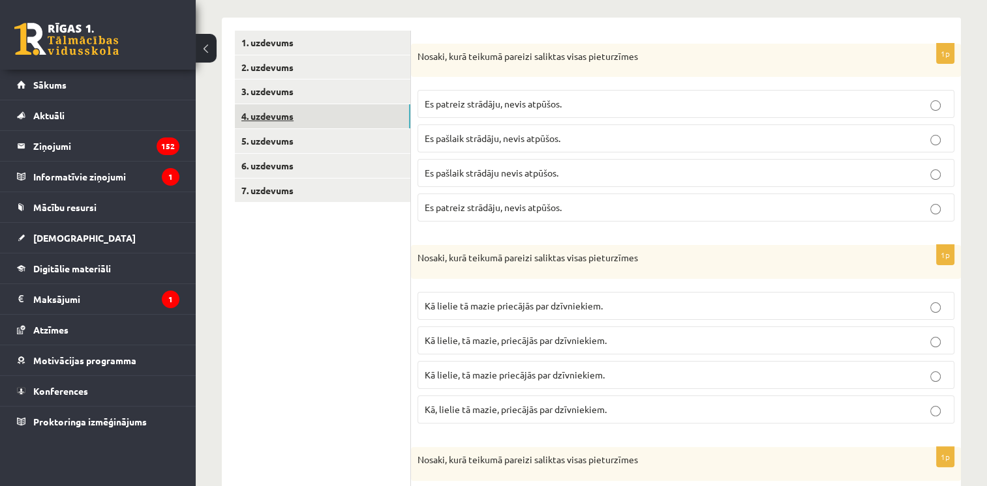
click at [310, 107] on link "4. uzdevums" at bounding box center [322, 116] width 175 height 24
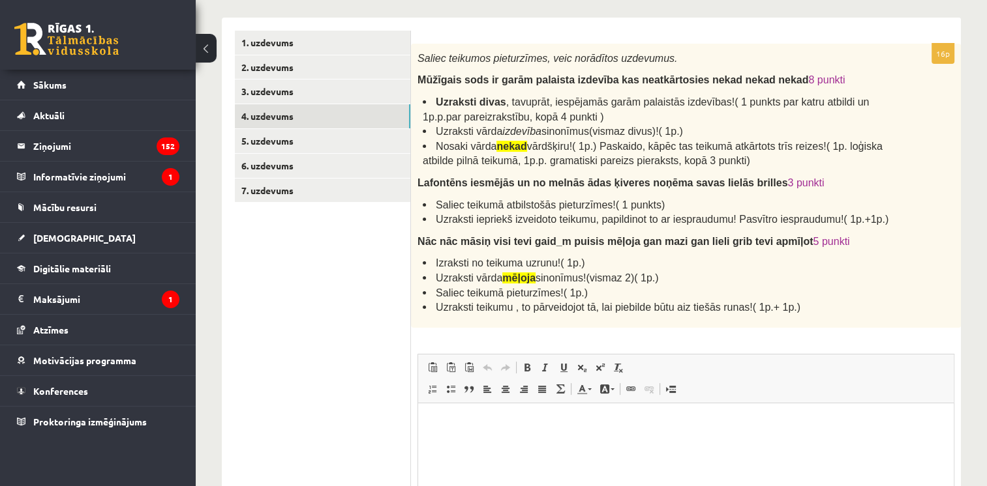
scroll to position [0, 0]
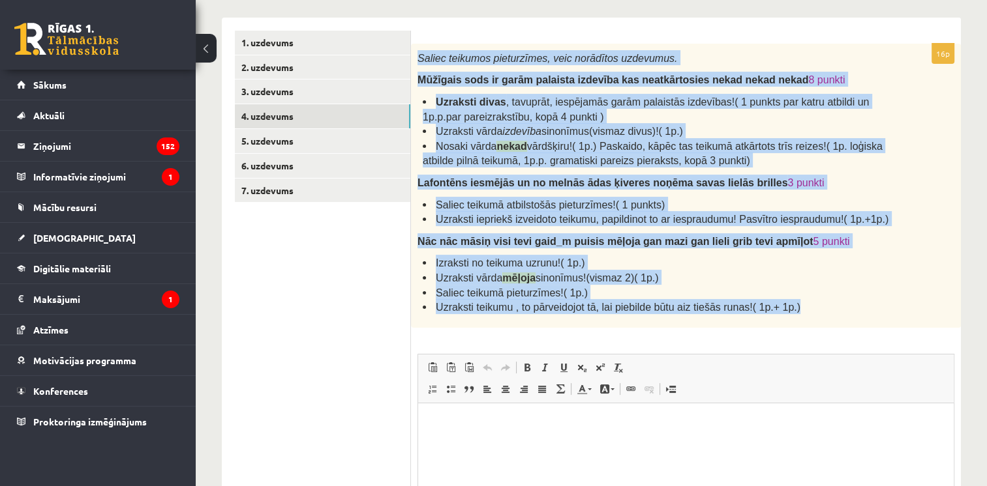
drag, startPoint x: 415, startPoint y: 53, endPoint x: 795, endPoint y: 311, distance: 459.5
click at [795, 311] on div "Saliec teikumos pieturzīmes, veic norādītos uzdevumus. Mūžīgais sods ir garām p…" at bounding box center [686, 186] width 550 height 284
copy div "Saliec teikumos pieturzīmes, veic norādītos uzdevumus. Mūžīgais sods ir garām p…"
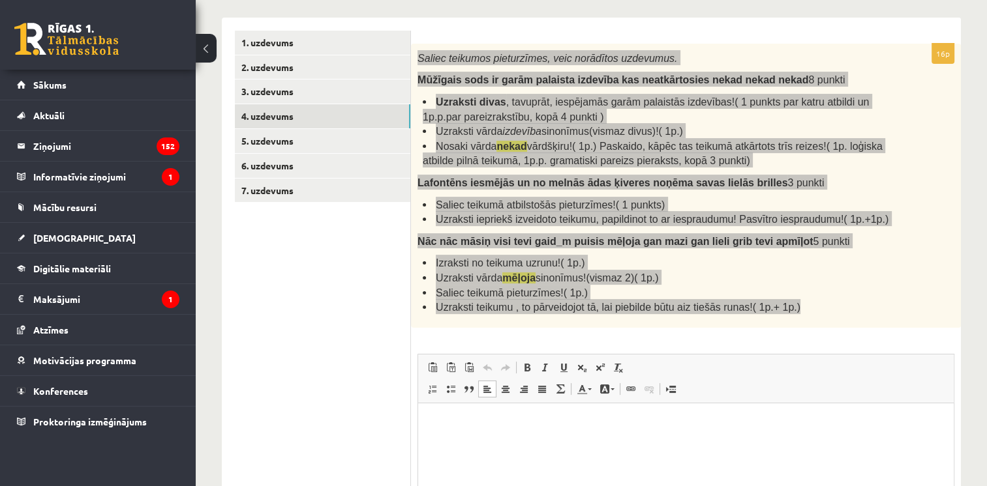
click at [541, 443] on html at bounding box center [685, 423] width 535 height 40
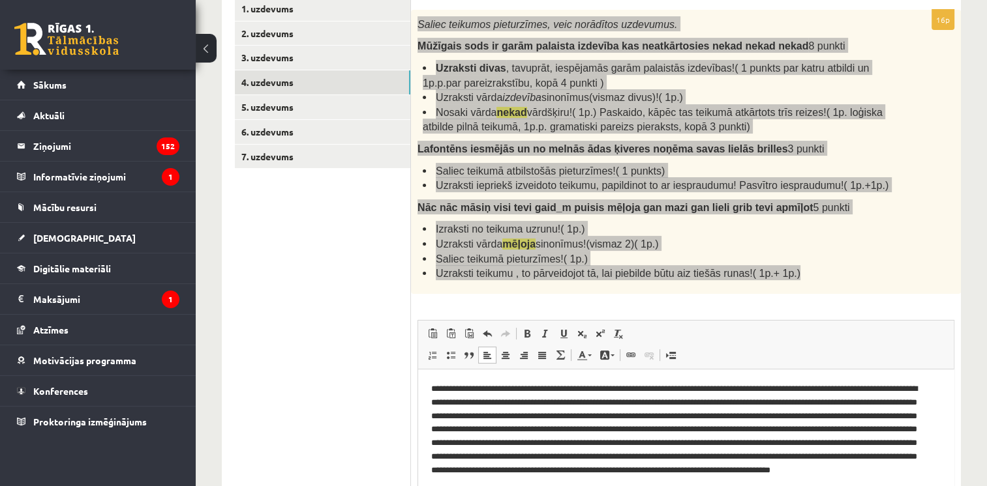
scroll to position [4, 0]
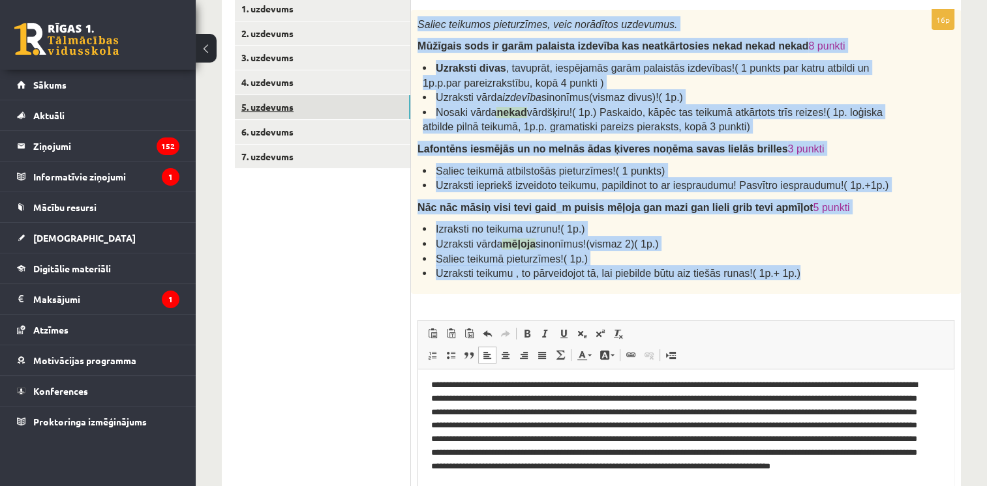
click at [268, 106] on link "5. uzdevums" at bounding box center [322, 107] width 175 height 24
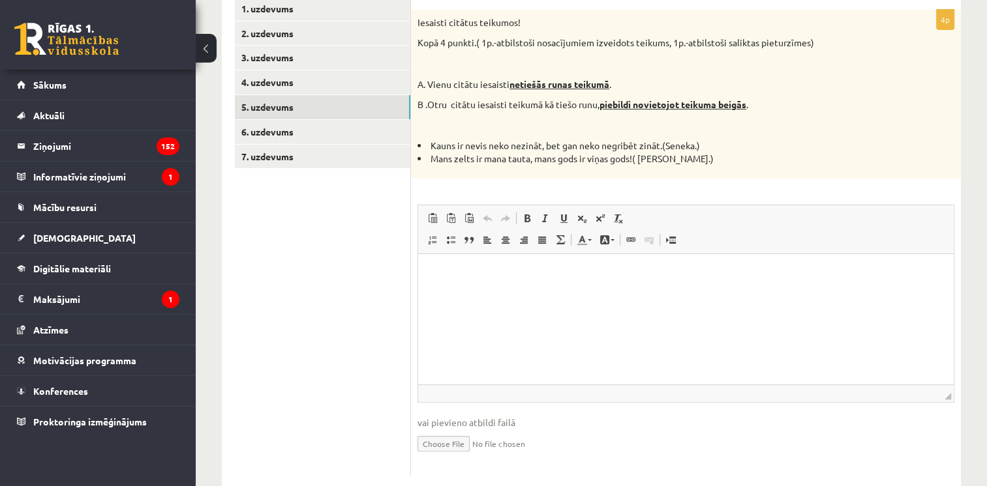
scroll to position [0, 0]
drag, startPoint x: 414, startPoint y: 119, endPoint x: 417, endPoint y: 98, distance: 21.1
click at [414, 117] on div "Iesaisti citātus teikumos! Kopā 4 punkti.( 1p.-atbilstoši nosacījumiem izveidot…" at bounding box center [686, 94] width 550 height 169
drag, startPoint x: 411, startPoint y: 18, endPoint x: 745, endPoint y: 168, distance: 366.8
click at [745, 168] on div "Iesaisti citātus teikumos! Kopā 4 punkti.( 1p.-atbilstoši nosacījumiem izveidot…" at bounding box center [686, 94] width 550 height 169
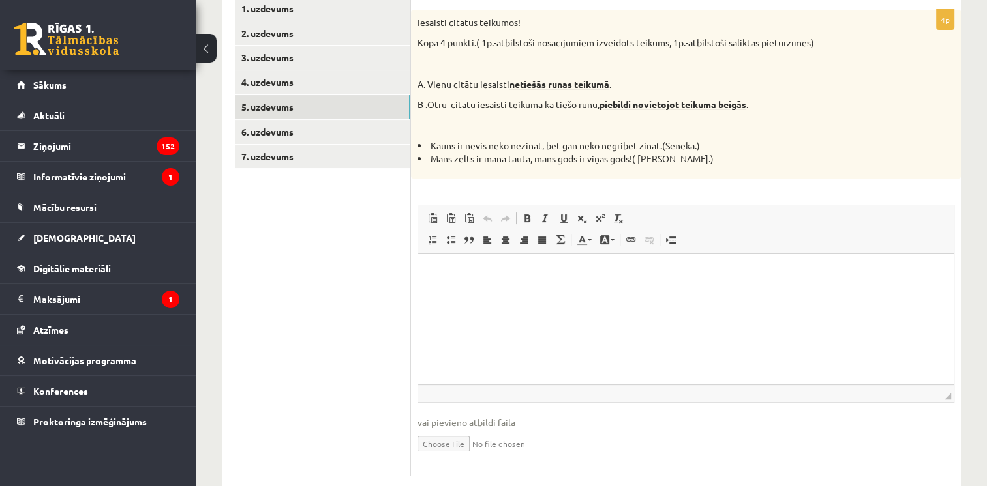
copy div "Iesaisti citātus teikumos! Kopā 4 punkti.( 1p.-atbilstoši nosacījumiem izveidot…"
click at [496, 293] on html at bounding box center [685, 274] width 535 height 40
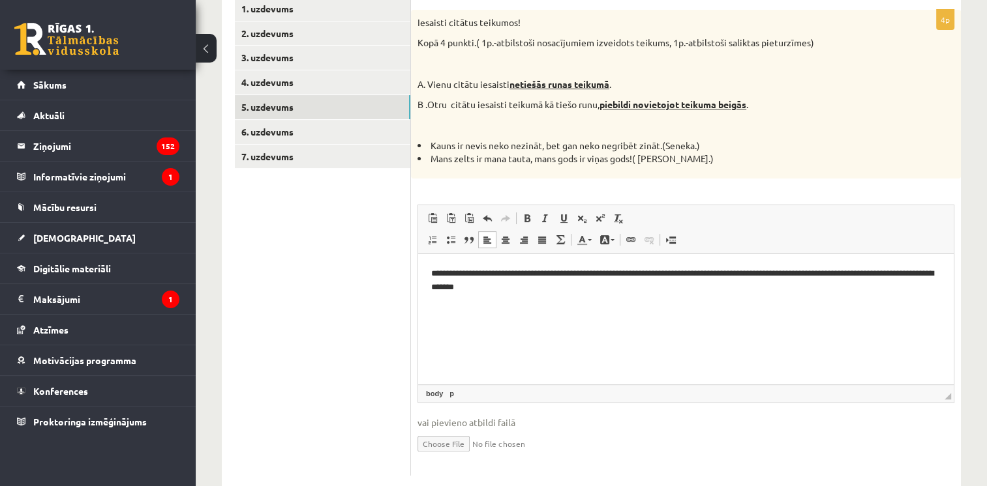
click at [715, 269] on p "**********" at bounding box center [686, 280] width 510 height 27
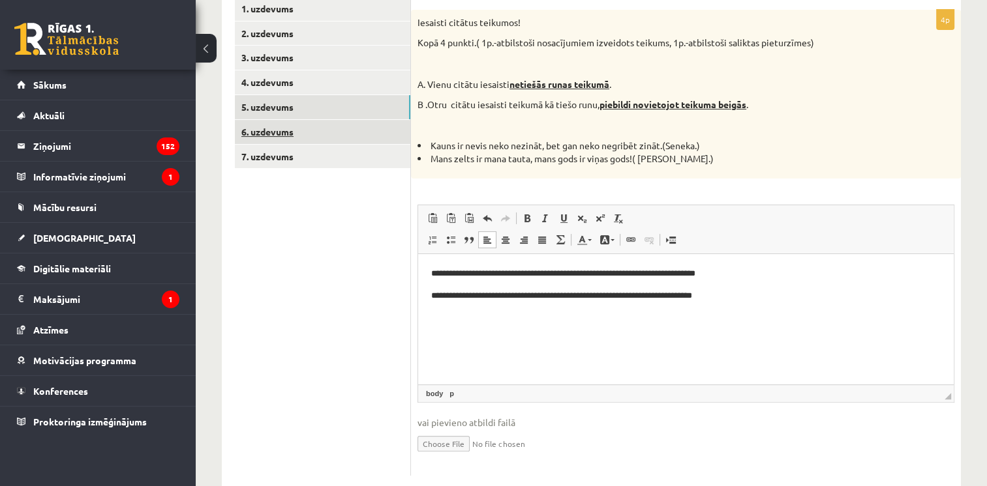
click at [282, 132] on link "6. uzdevums" at bounding box center [322, 132] width 175 height 24
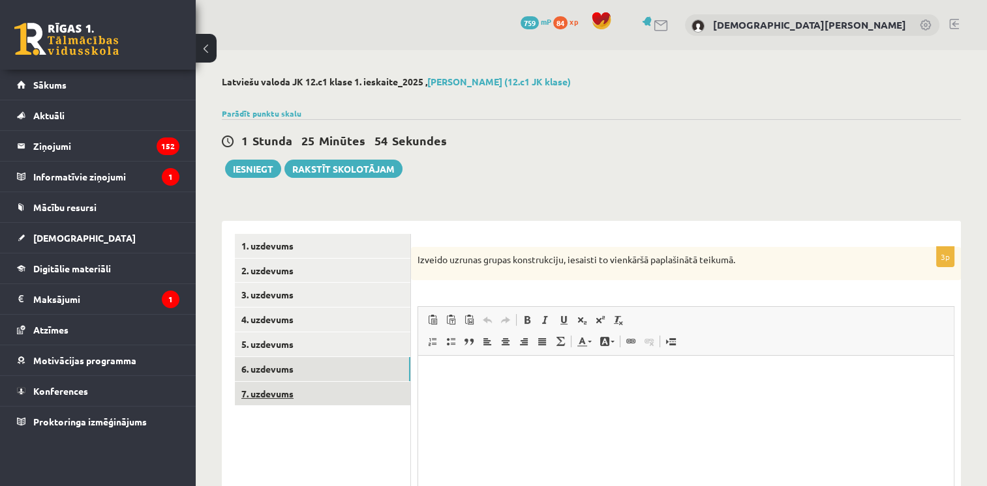
click at [356, 391] on link "7. uzdevums" at bounding box center [322, 394] width 175 height 24
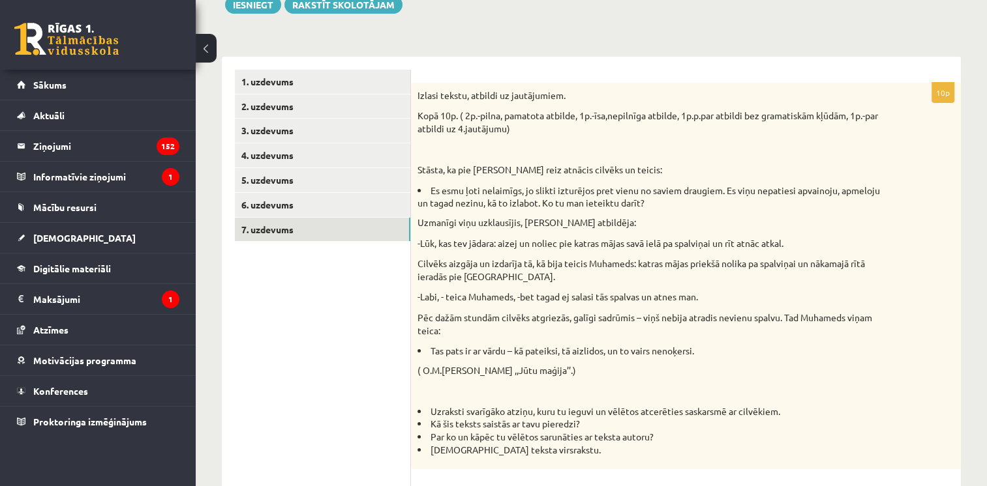
click at [423, 98] on p "Izlasi tekstu, atbildi uz jautājumiem." at bounding box center [652, 95] width 471 height 13
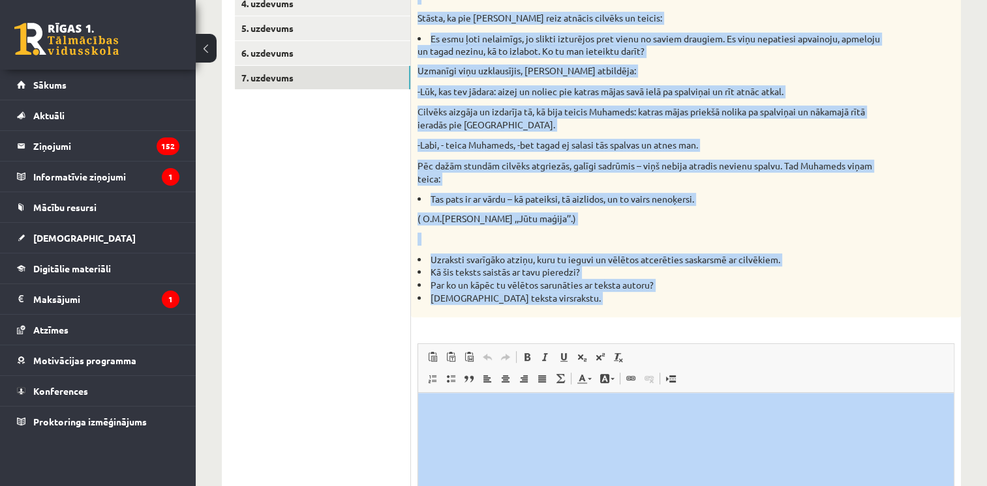
scroll to position [360, 0]
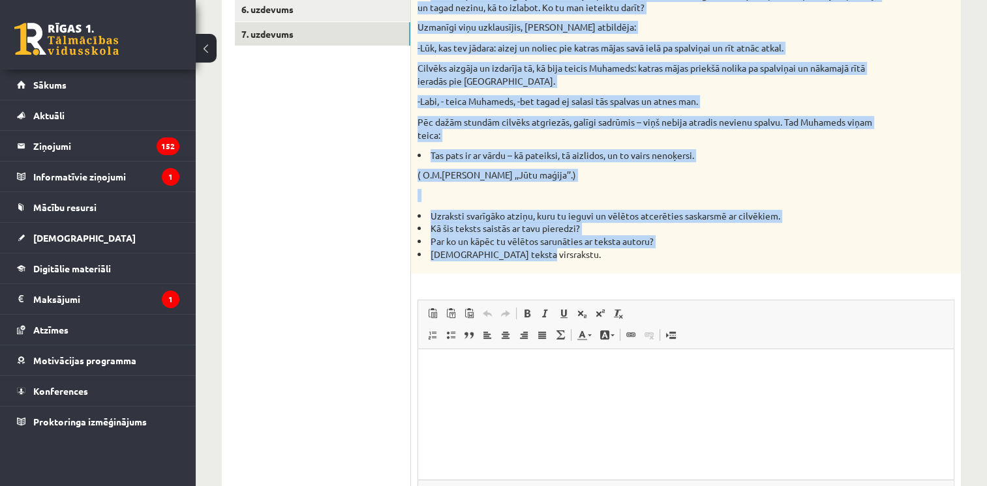
drag, startPoint x: 418, startPoint y: 91, endPoint x: 672, endPoint y: 254, distance: 301.5
click at [672, 254] on div "Izlasi tekstu, atbildi uz jautājumiem. Kopā 10p. ( 2p.-pilna, pamatota atbilde,…" at bounding box center [686, 80] width 550 height 387
copy div "Izlasi tekstu, atbildi uz jautājumiem. Kopā 10p. ( 2p.-pilna, pamatota atbilde,…"
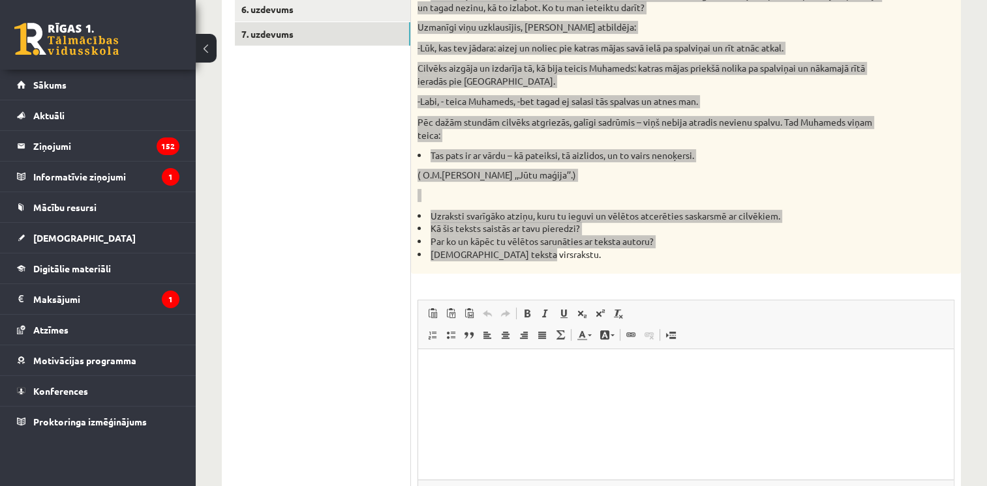
click at [579, 389] on html at bounding box center [685, 369] width 535 height 40
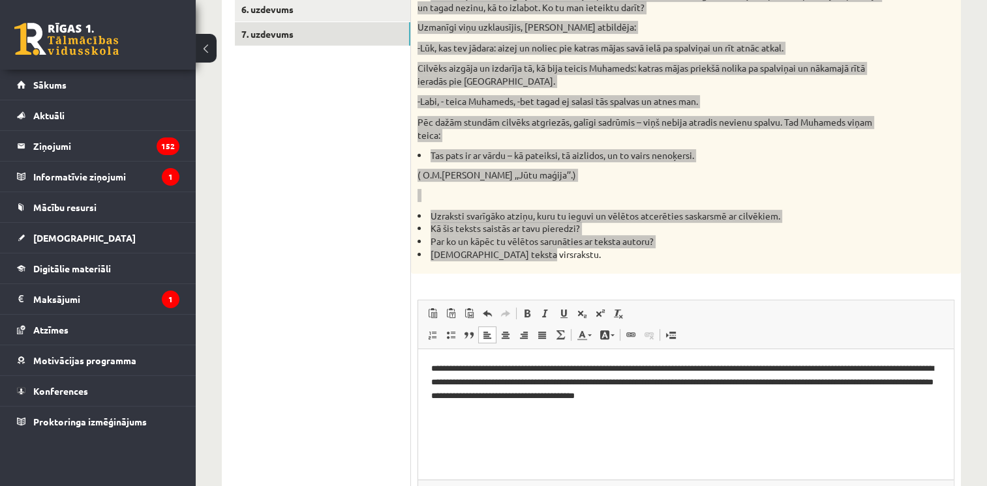
click at [850, 368] on p "**********" at bounding box center [686, 383] width 510 height 40
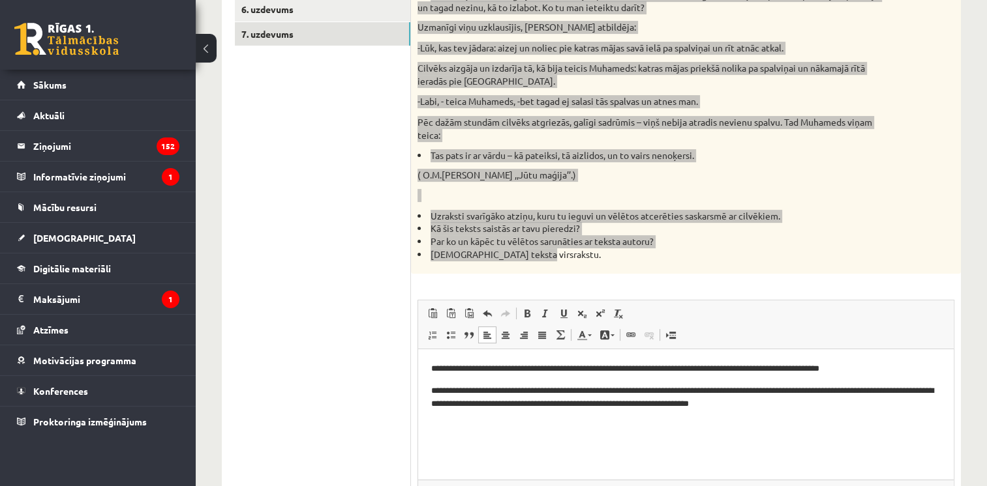
click at [858, 390] on p "**********" at bounding box center [686, 398] width 510 height 27
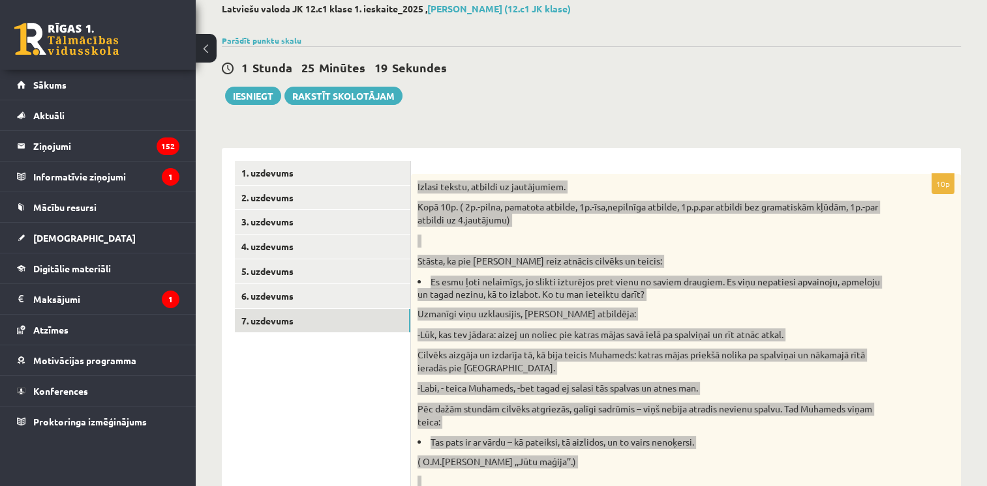
scroll to position [72, 0]
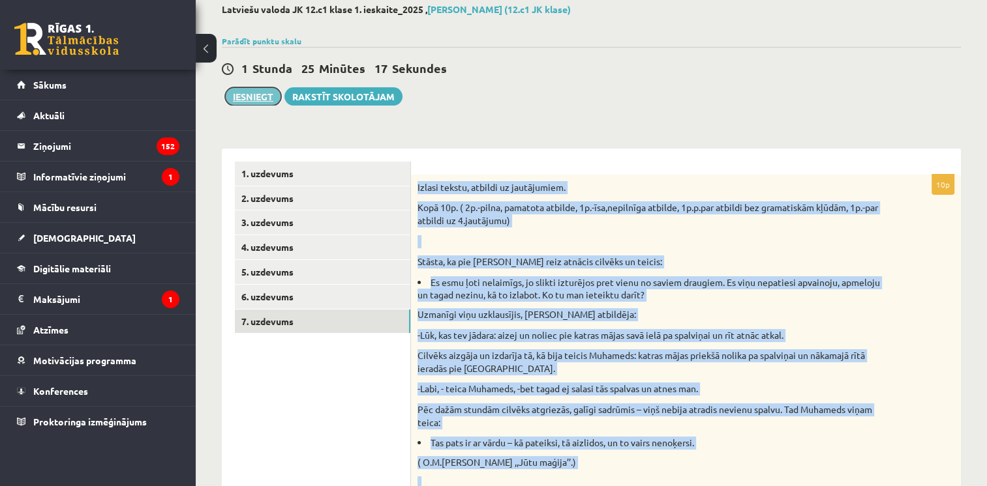
click at [258, 93] on button "Iesniegt" at bounding box center [253, 96] width 56 height 18
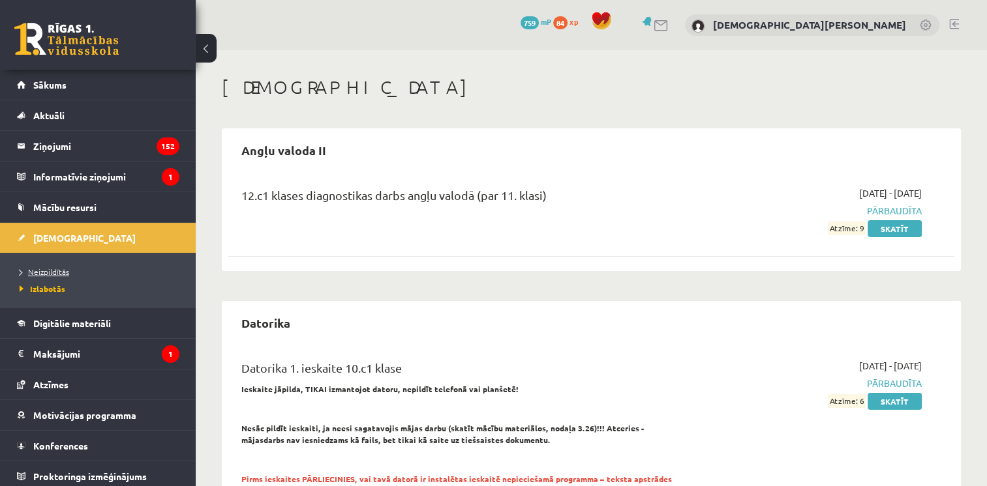
click at [71, 269] on link "Neizpildītās" at bounding box center [101, 272] width 163 height 12
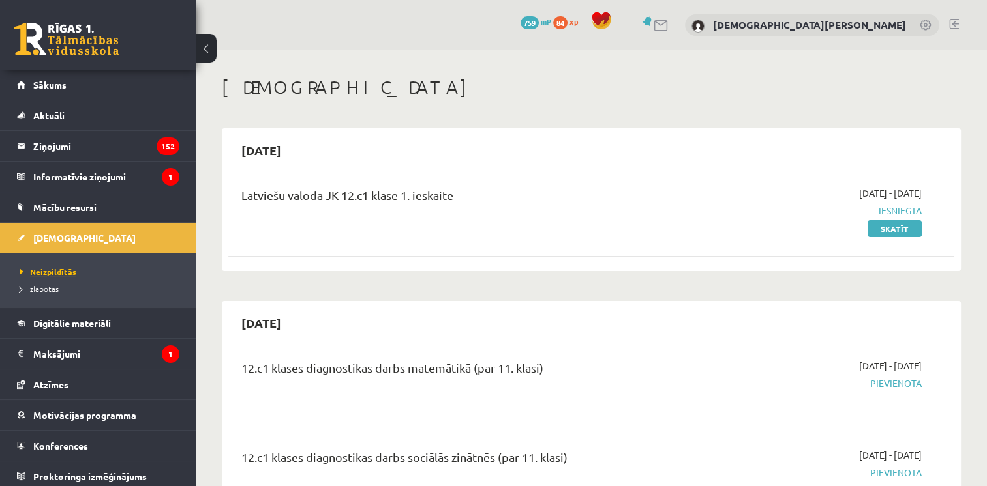
click at [71, 269] on span "Neizpildītās" at bounding box center [48, 272] width 57 height 10
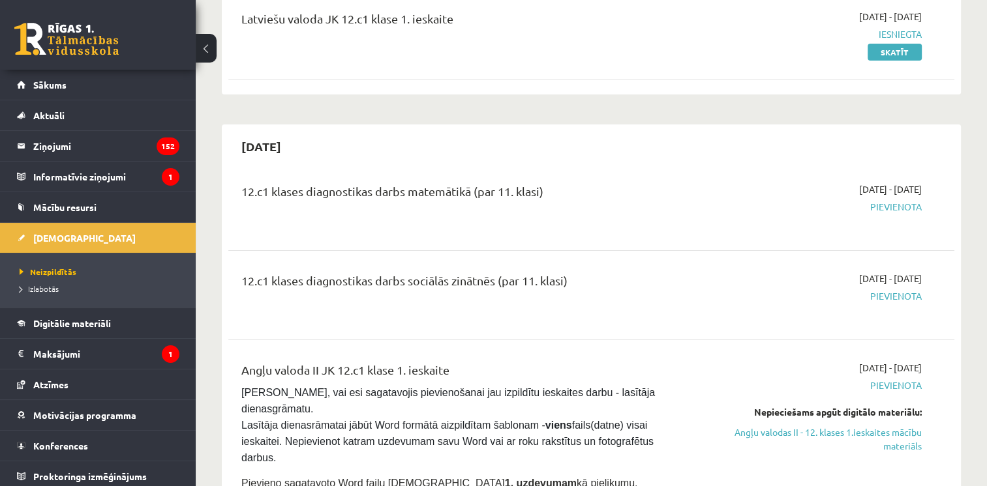
scroll to position [186, 0]
